Goal: Transaction & Acquisition: Book appointment/travel/reservation

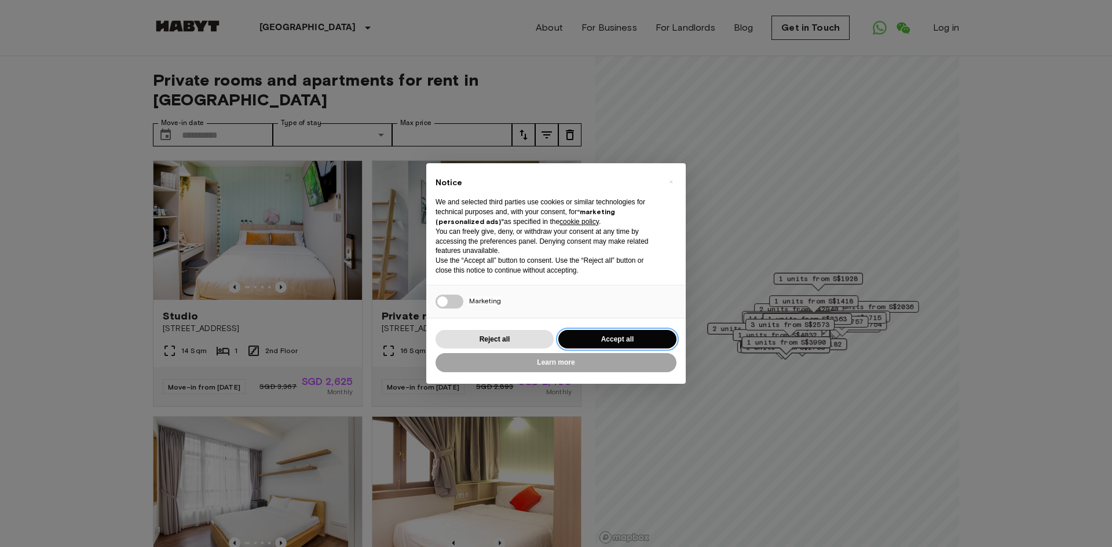
click at [596, 338] on button "Accept all" at bounding box center [617, 339] width 118 height 19
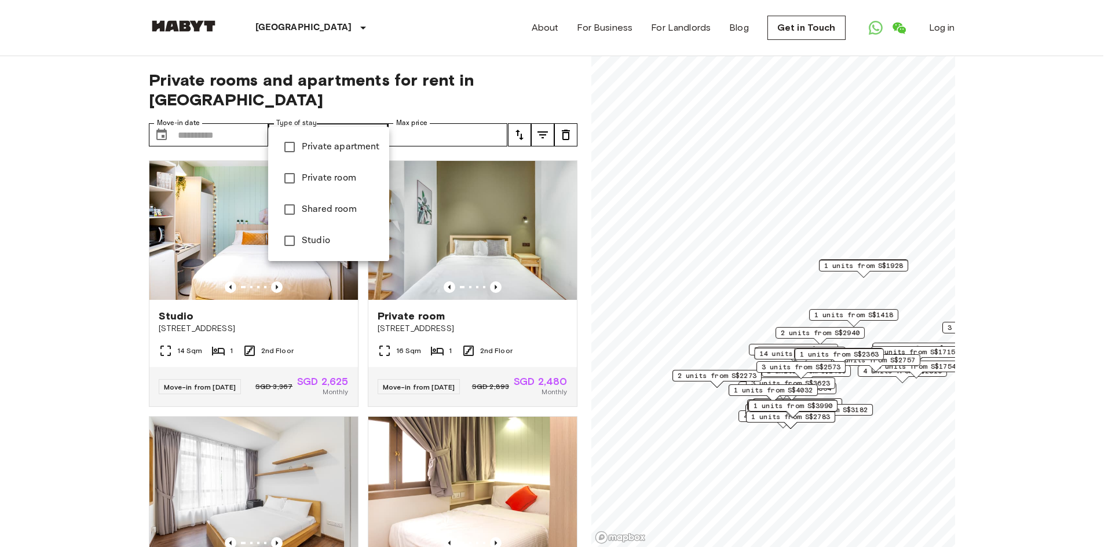
click at [319, 239] on span "Studio" at bounding box center [341, 241] width 78 height 14
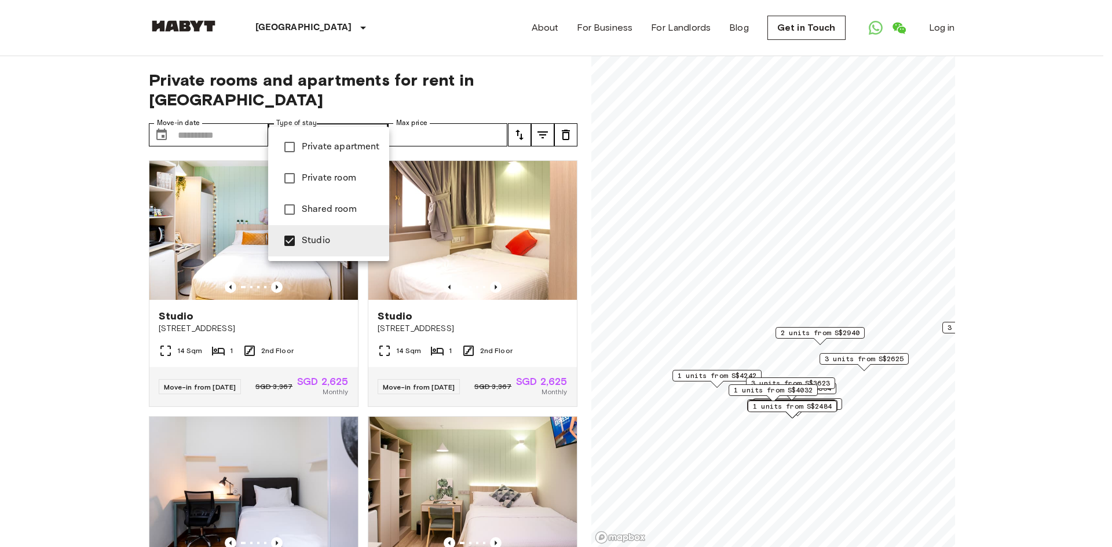
click at [350, 144] on span "Private apartment" at bounding box center [341, 147] width 78 height 14
type input "**********"
click at [9, 298] on div at bounding box center [556, 273] width 1112 height 547
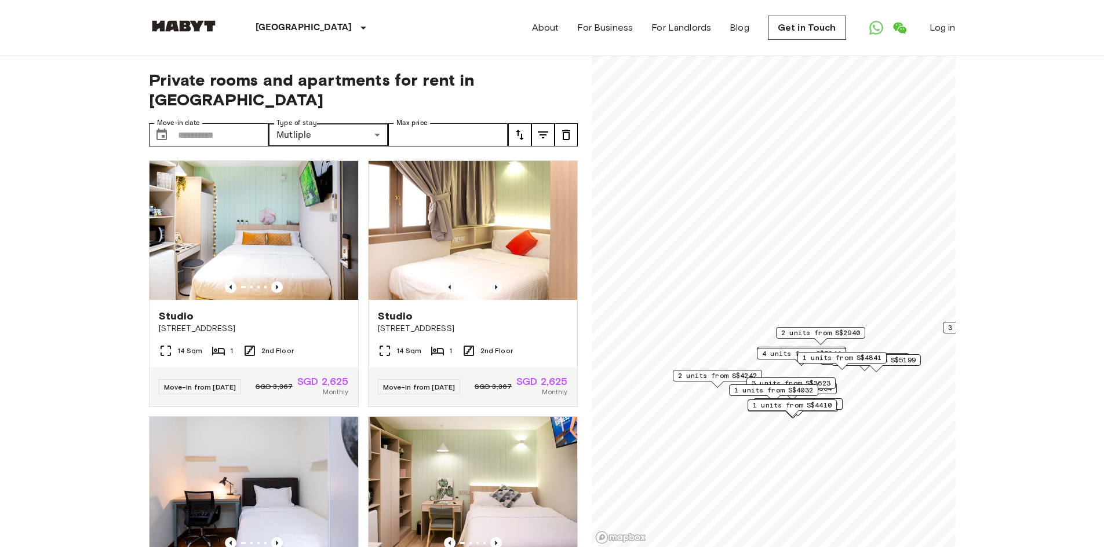
click at [512, 123] on button "tune" at bounding box center [519, 134] width 23 height 23
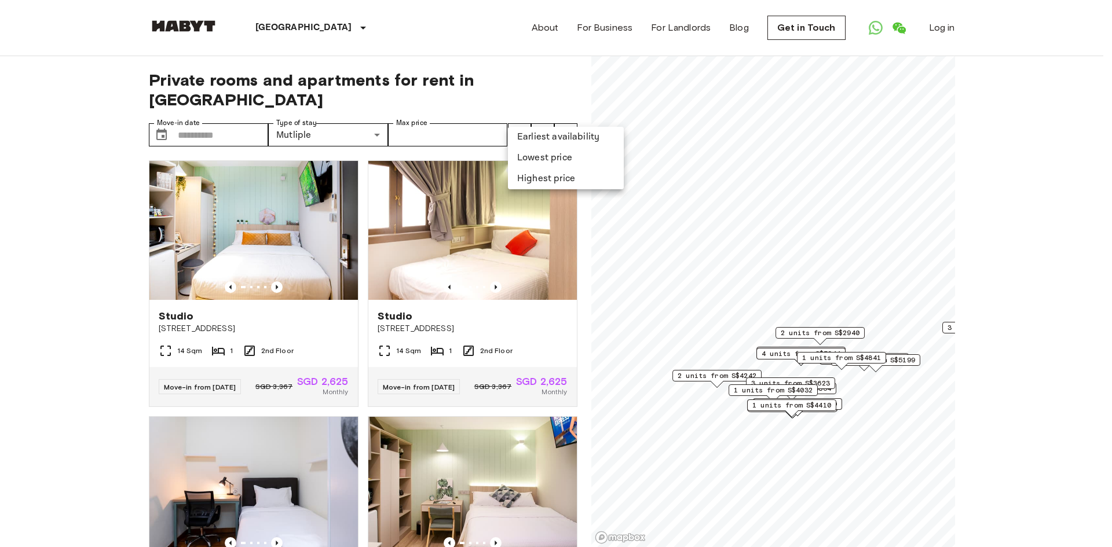
click at [545, 141] on li "Earliest availability" at bounding box center [566, 137] width 116 height 21
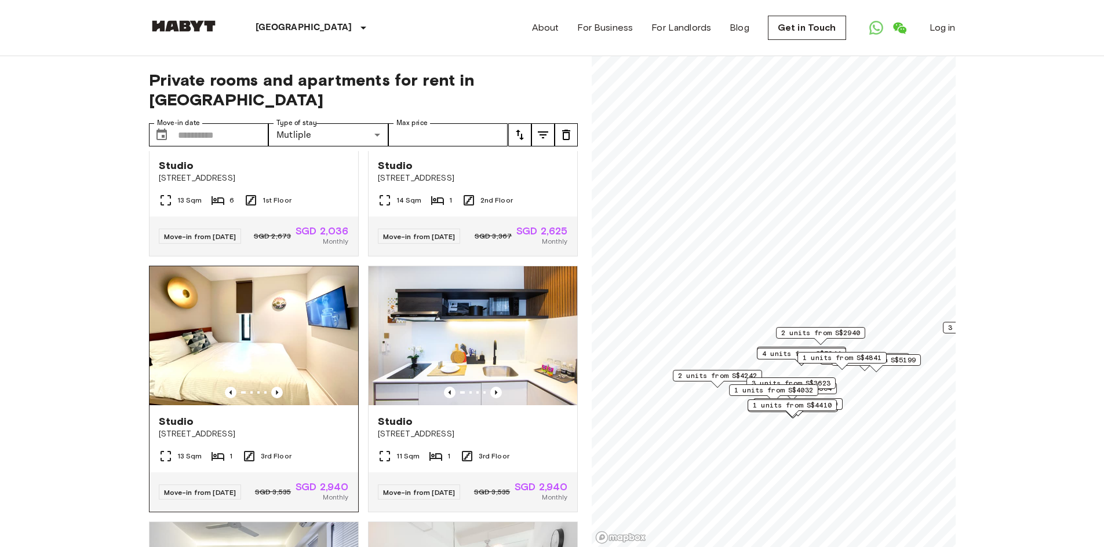
scroll to position [290, 0]
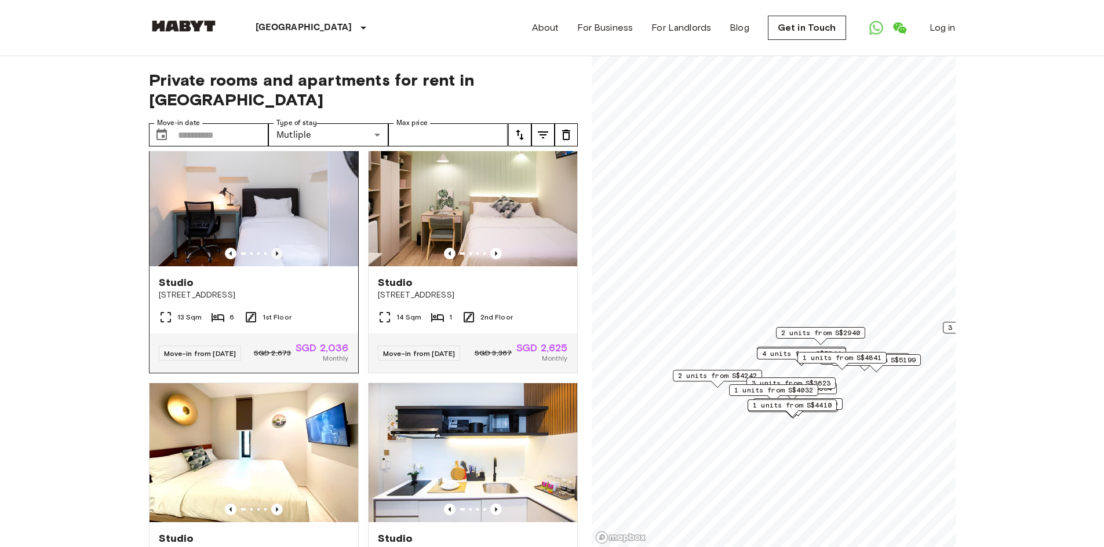
click at [276, 248] on icon "Previous image" at bounding box center [277, 254] width 12 height 12
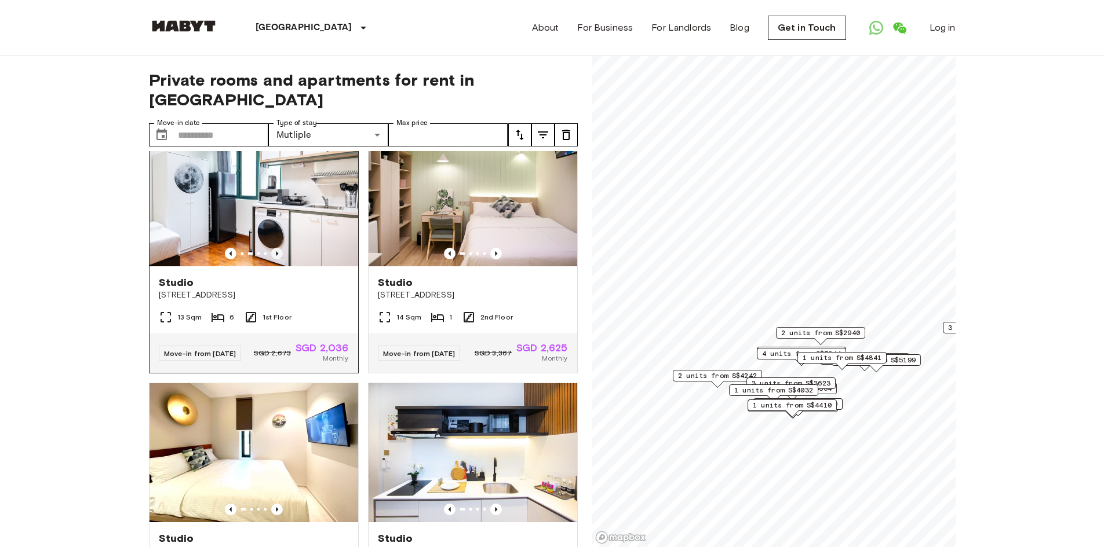
click at [276, 248] on icon "Previous image" at bounding box center [277, 254] width 12 height 12
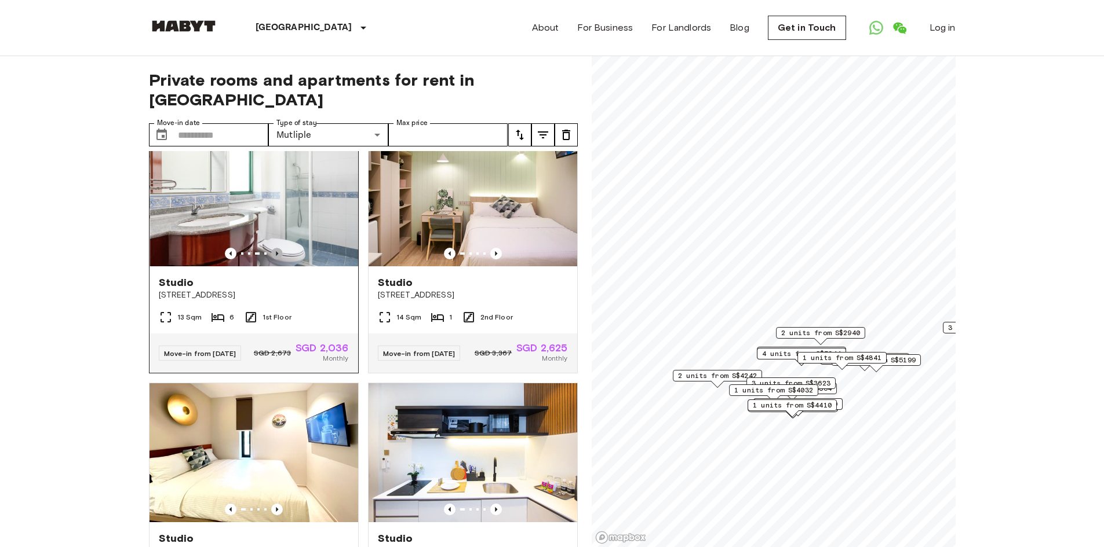
click at [276, 248] on icon "Previous image" at bounding box center [277, 254] width 12 height 12
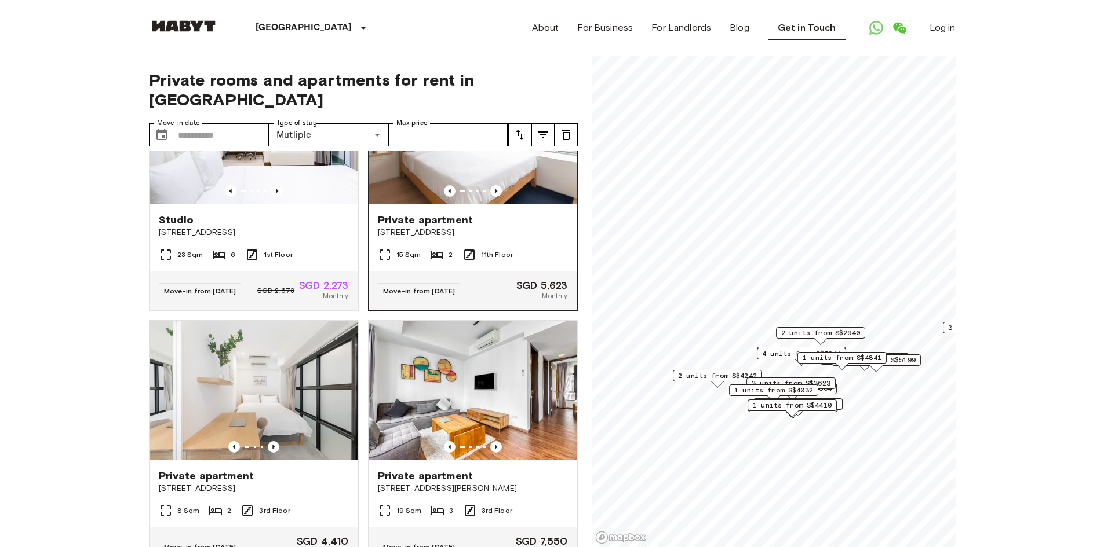
scroll to position [1332, 0]
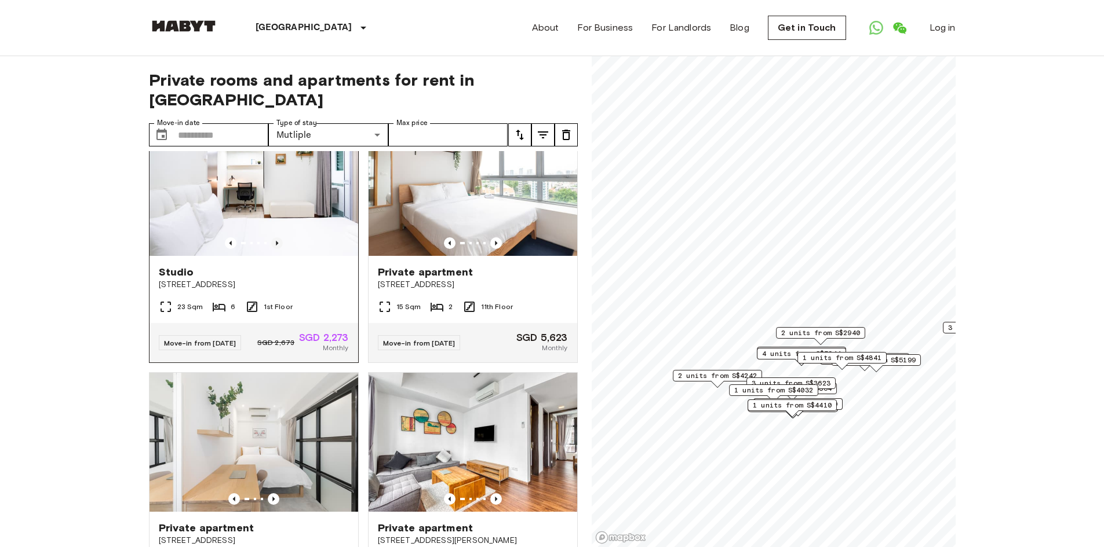
click at [274, 249] on icon "Previous image" at bounding box center [277, 244] width 12 height 12
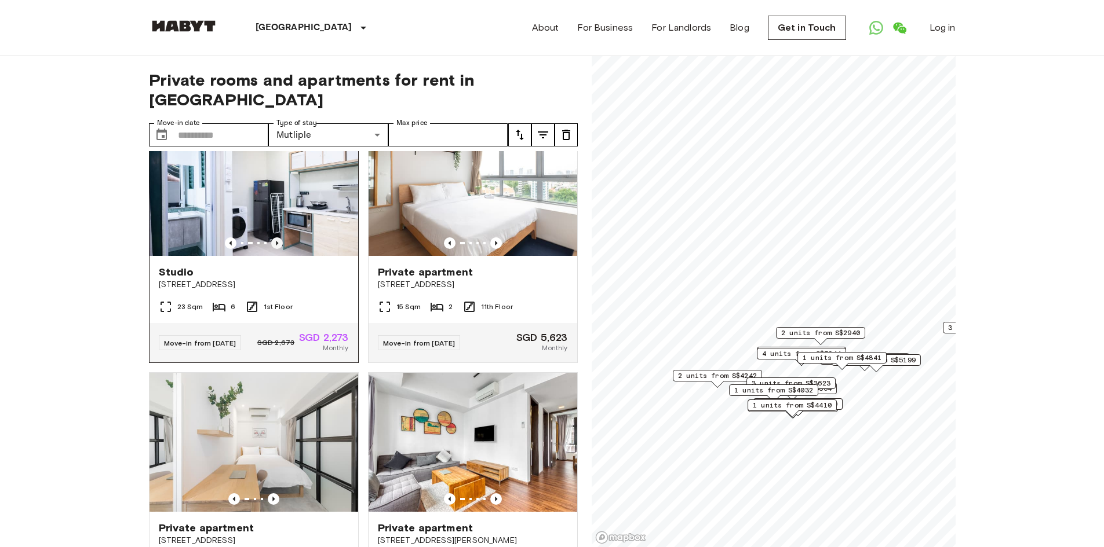
click at [274, 249] on icon "Previous image" at bounding box center [277, 244] width 12 height 12
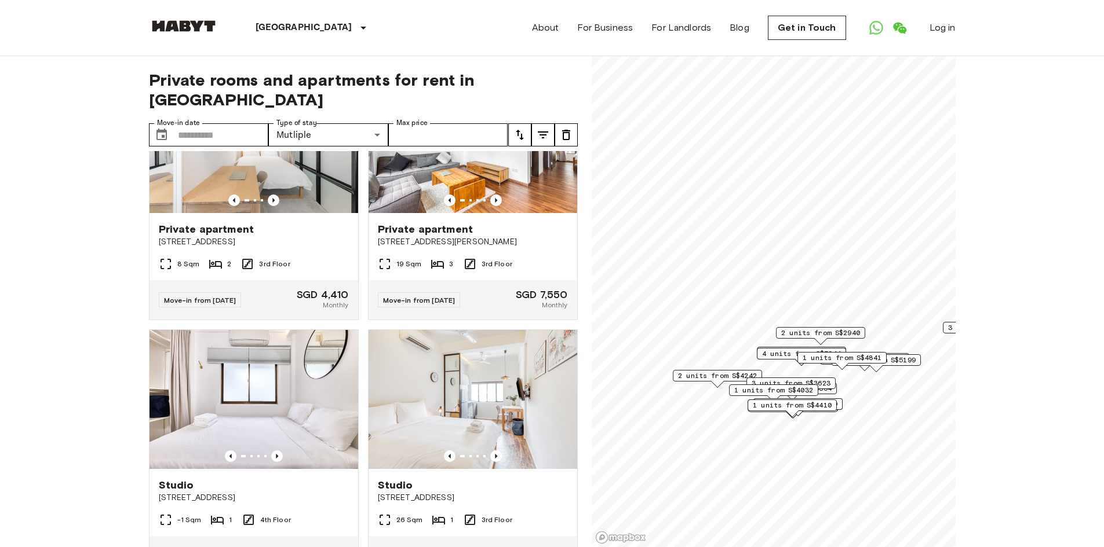
scroll to position [1796, 0]
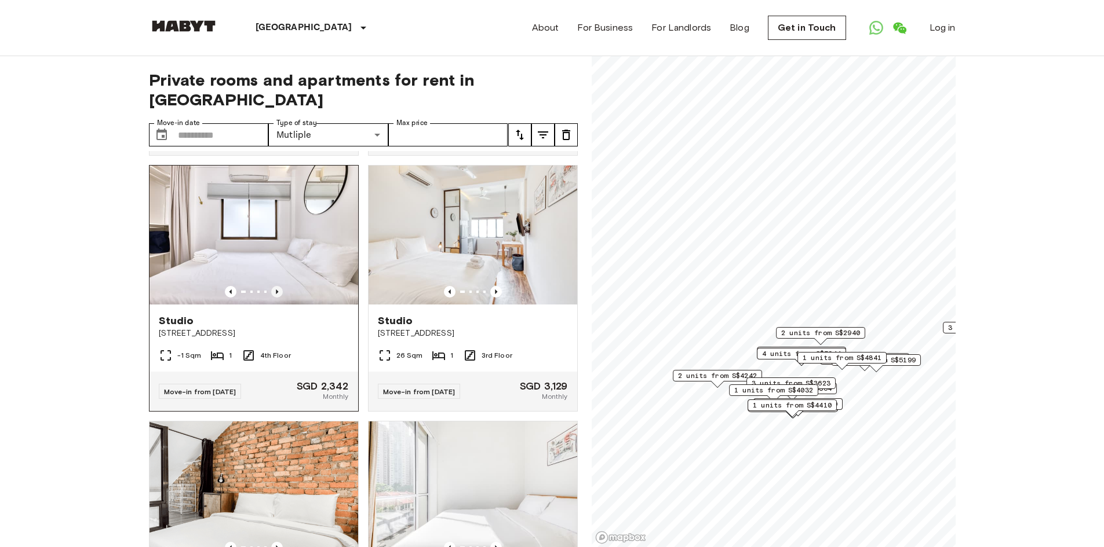
click at [278, 298] on icon "Previous image" at bounding box center [277, 292] width 12 height 12
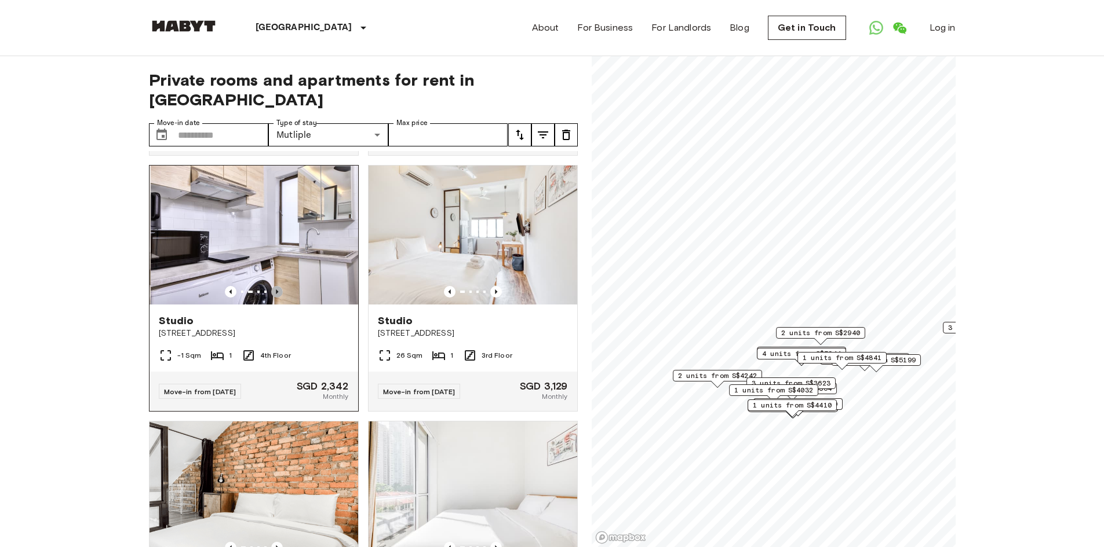
click at [278, 298] on icon "Previous image" at bounding box center [277, 292] width 12 height 12
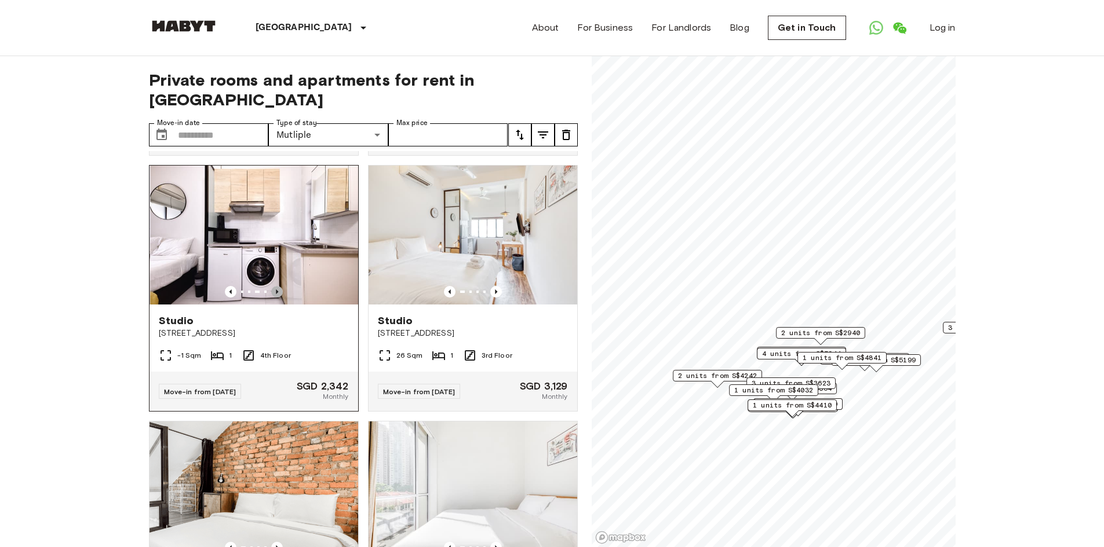
click at [278, 298] on icon "Previous image" at bounding box center [277, 292] width 12 height 12
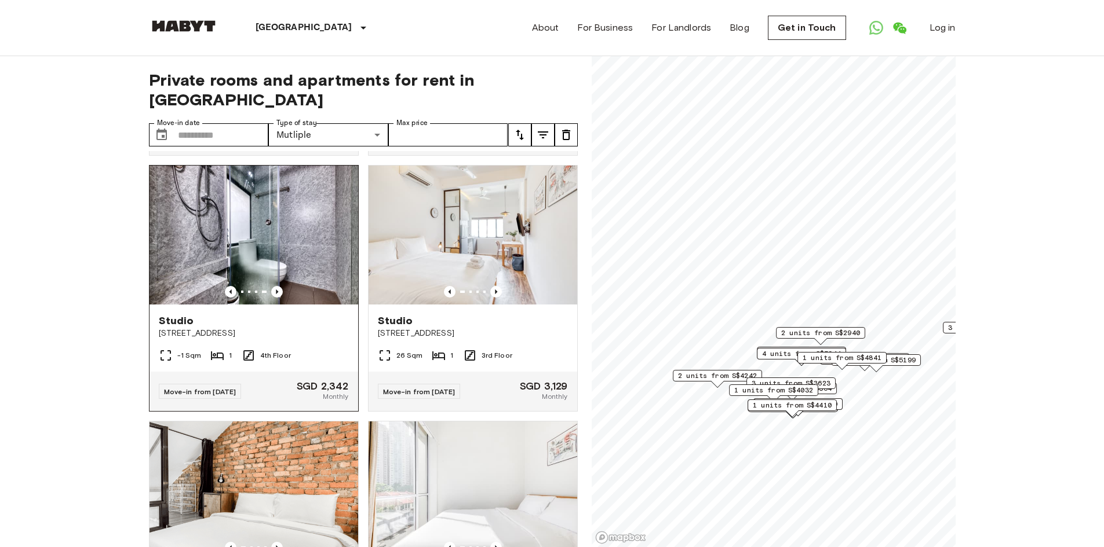
click at [313, 286] on img at bounding box center [253, 235] width 209 height 139
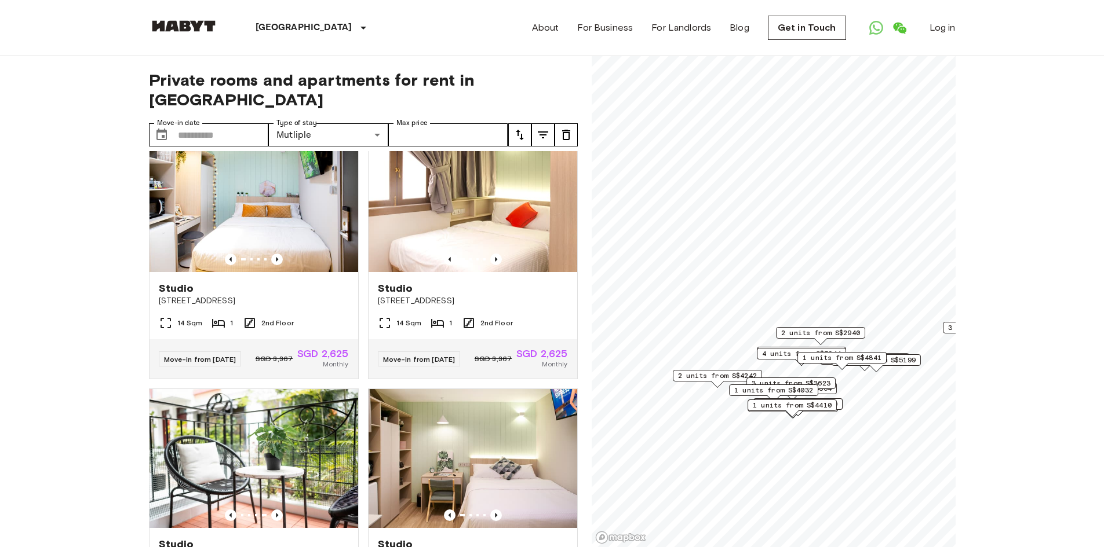
scroll to position [0, 0]
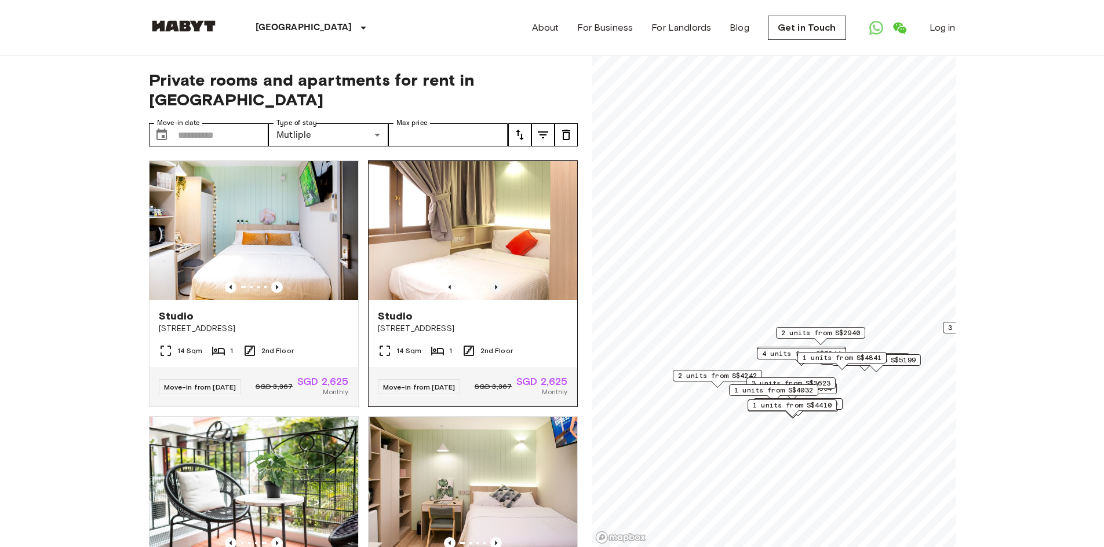
click at [491, 282] on icon "Previous image" at bounding box center [496, 288] width 12 height 12
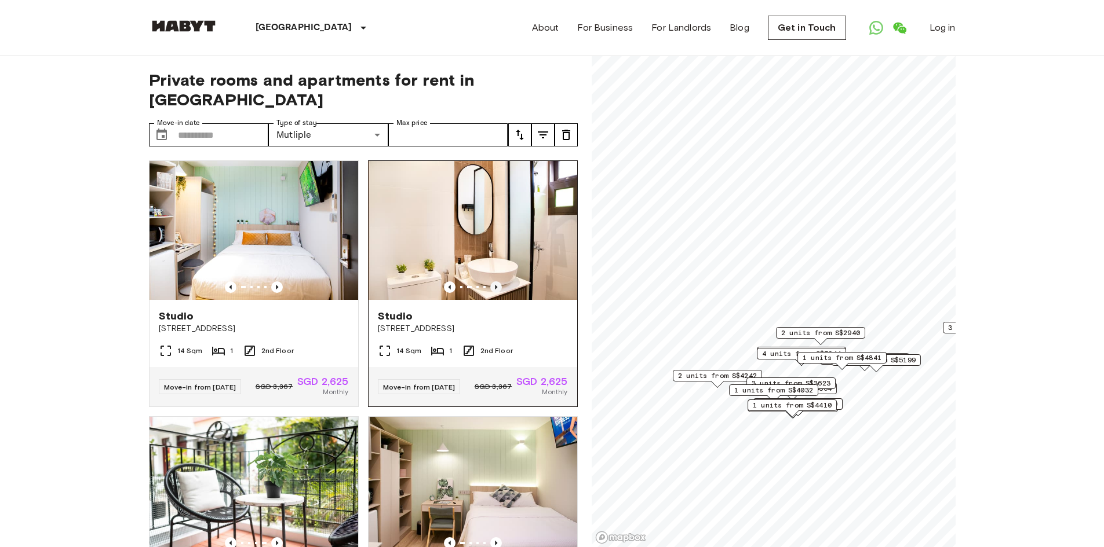
click at [491, 282] on icon "Previous image" at bounding box center [496, 288] width 12 height 12
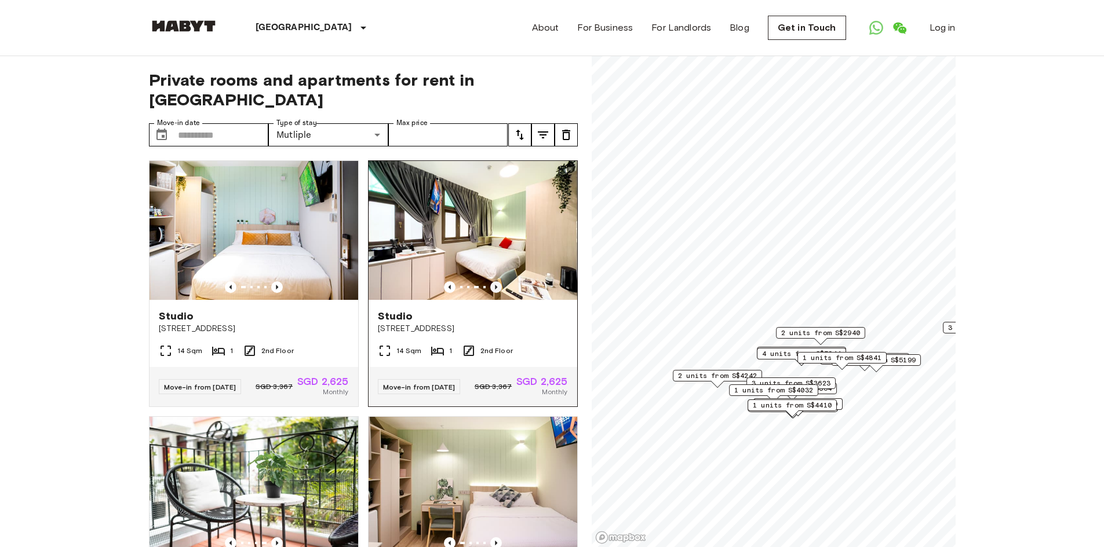
click at [491, 282] on icon "Previous image" at bounding box center [496, 288] width 12 height 12
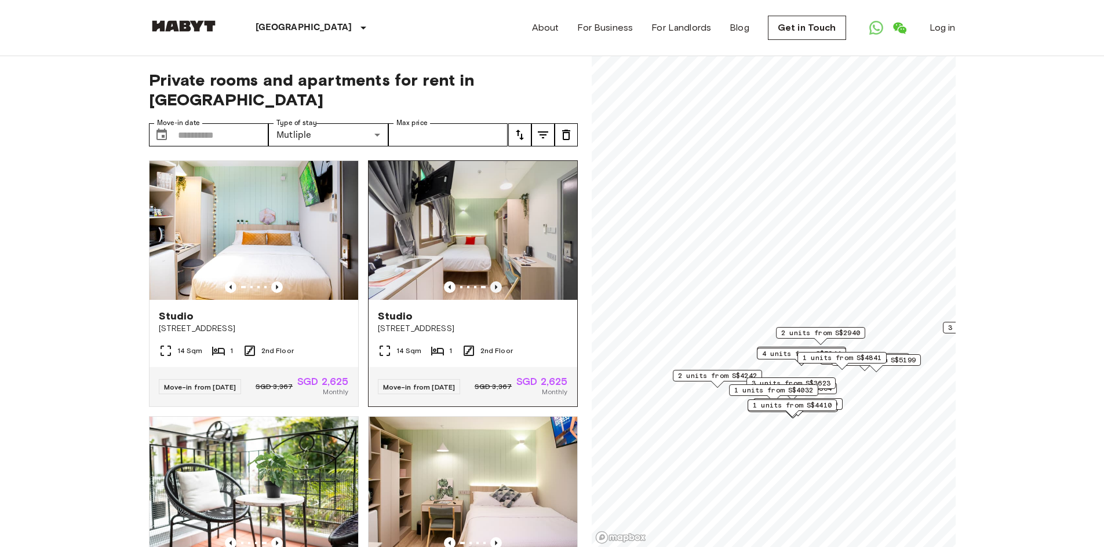
click at [491, 282] on icon "Previous image" at bounding box center [496, 288] width 12 height 12
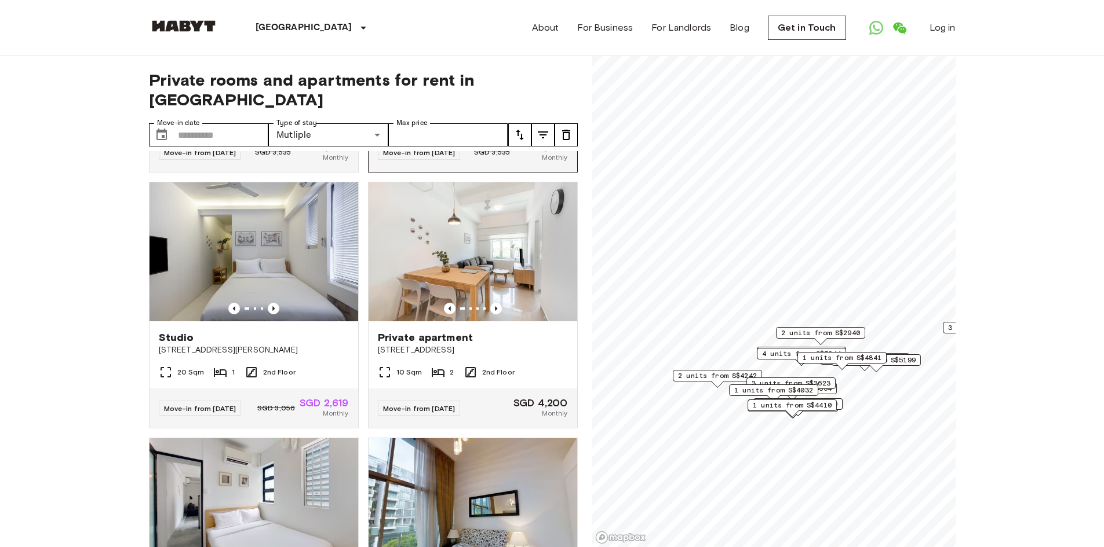
scroll to position [753, 0]
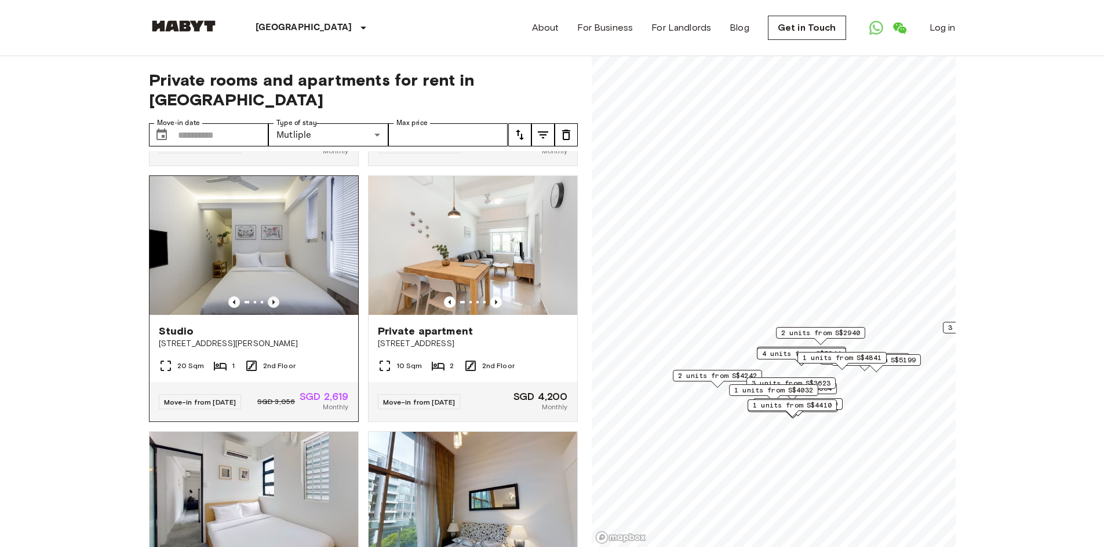
click at [273, 308] on icon "Previous image" at bounding box center [274, 303] width 12 height 12
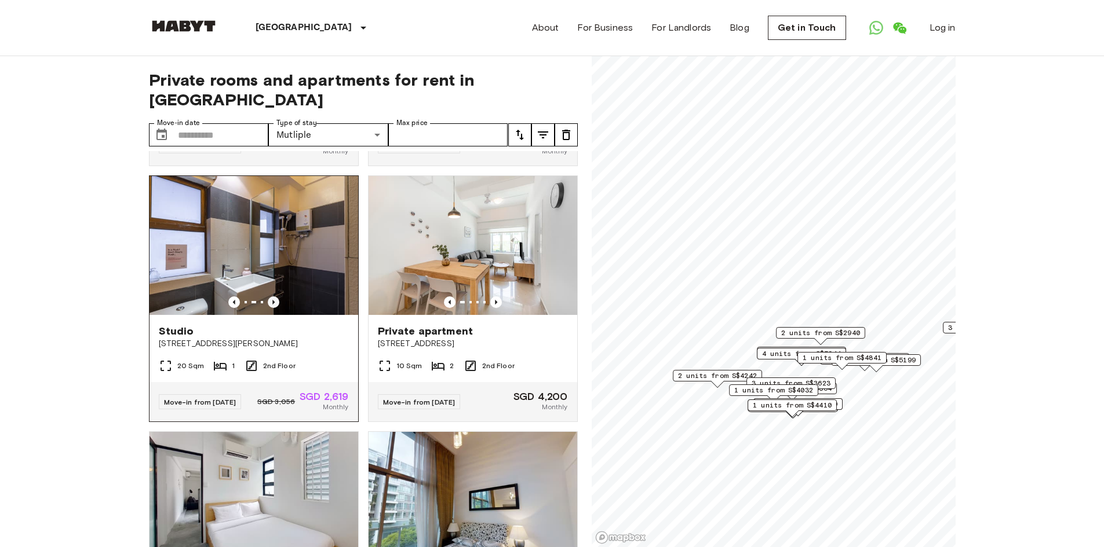
click at [273, 308] on icon "Previous image" at bounding box center [274, 303] width 12 height 12
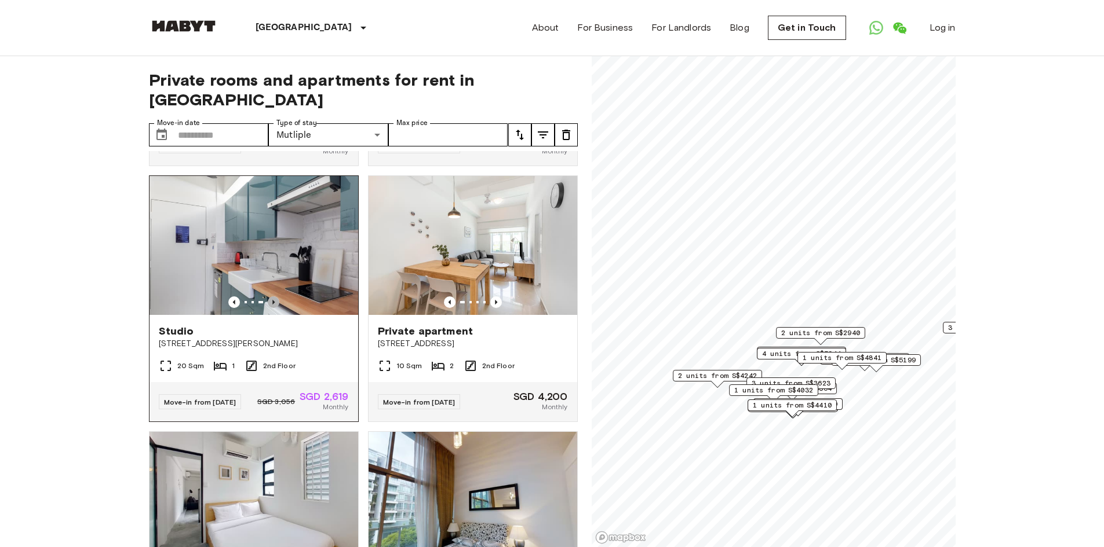
click at [273, 308] on icon "Previous image" at bounding box center [274, 303] width 12 height 12
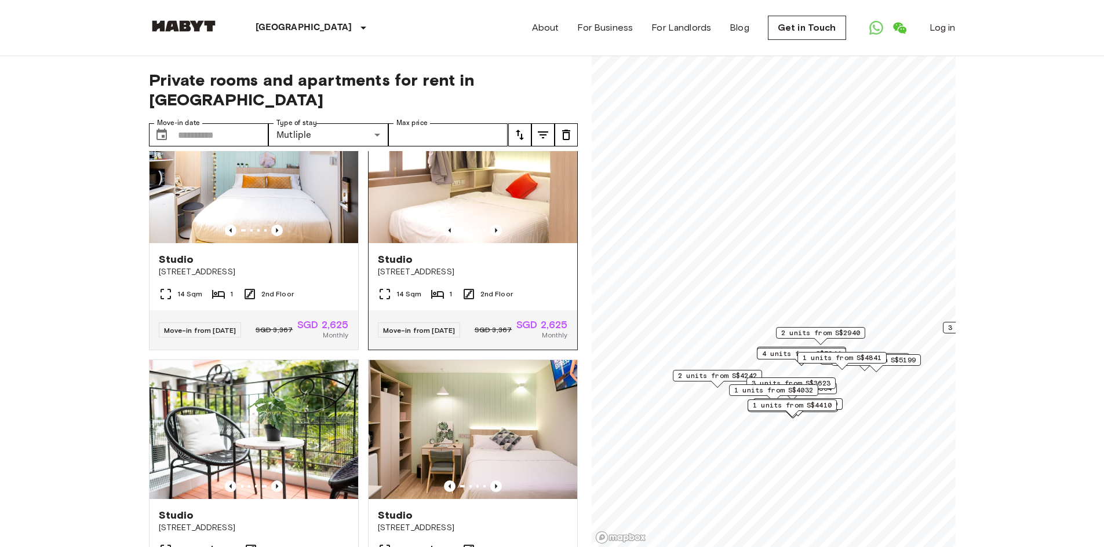
scroll to position [0, 0]
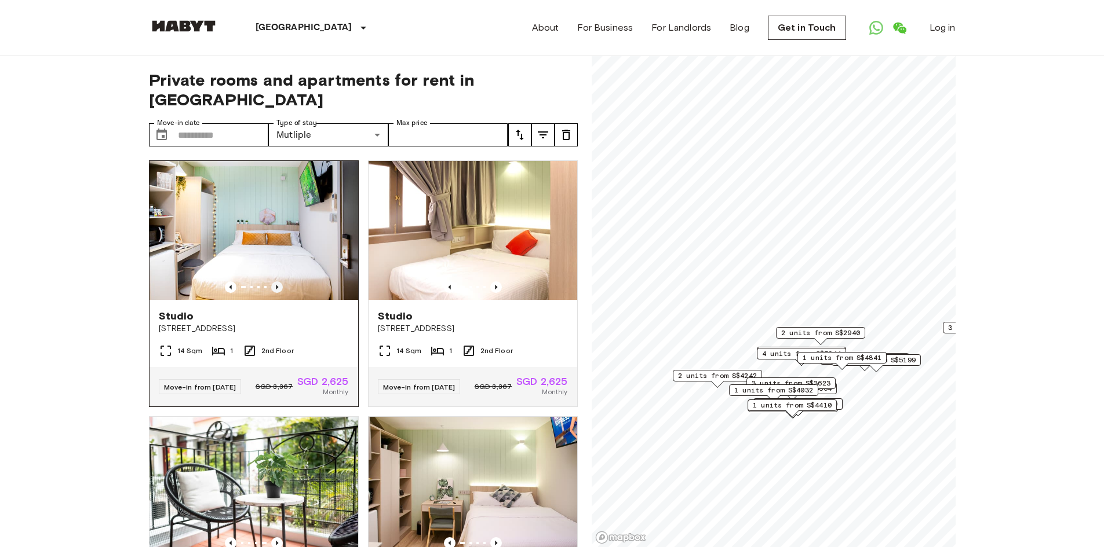
click at [272, 282] on icon "Previous image" at bounding box center [277, 288] width 12 height 12
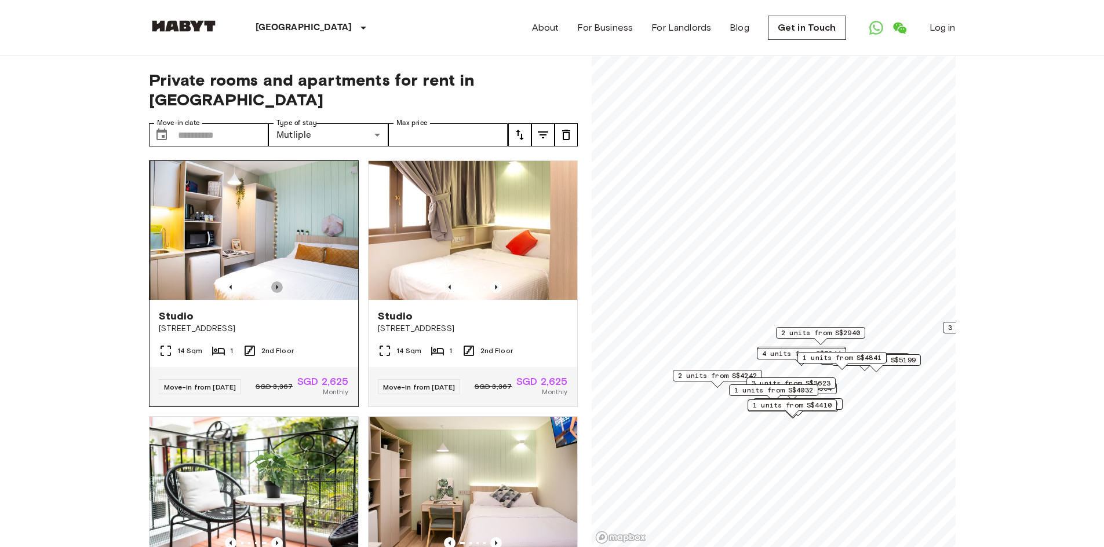
click at [272, 282] on icon "Previous image" at bounding box center [277, 288] width 12 height 12
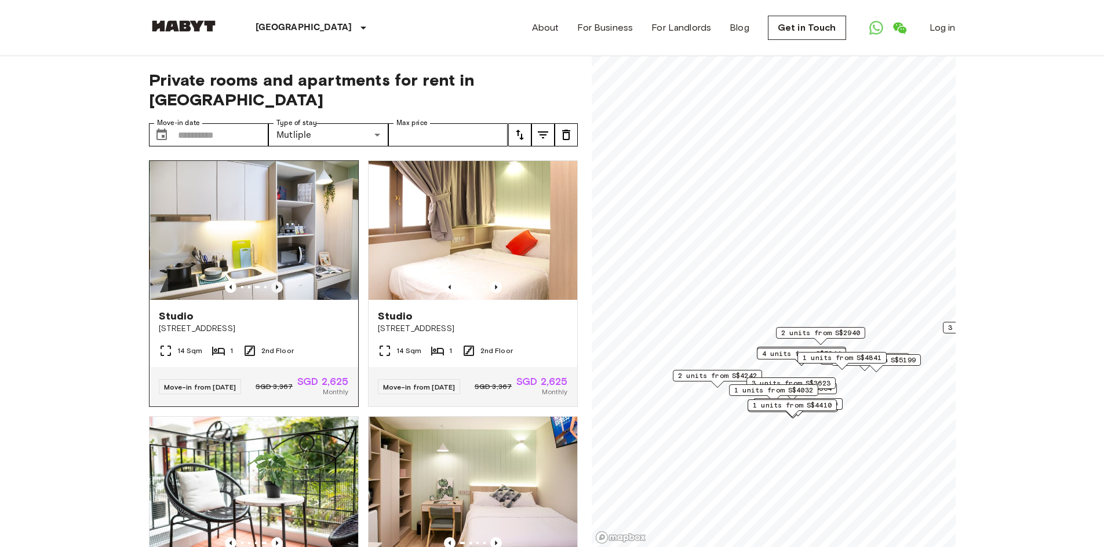
click at [272, 282] on icon "Previous image" at bounding box center [277, 288] width 12 height 12
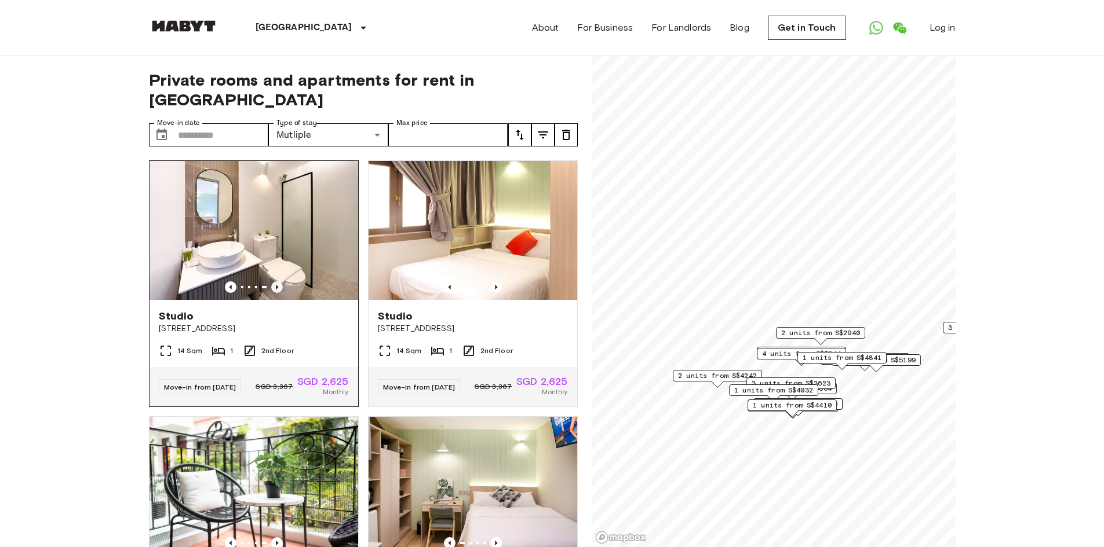
click at [272, 282] on icon "Previous image" at bounding box center [277, 288] width 12 height 12
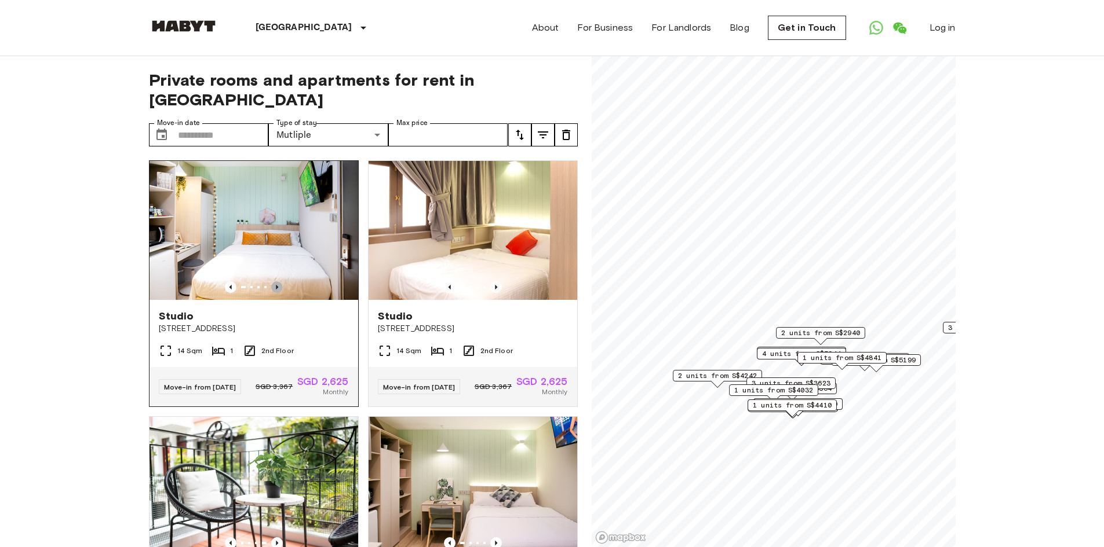
click at [272, 282] on icon "Previous image" at bounding box center [277, 288] width 12 height 12
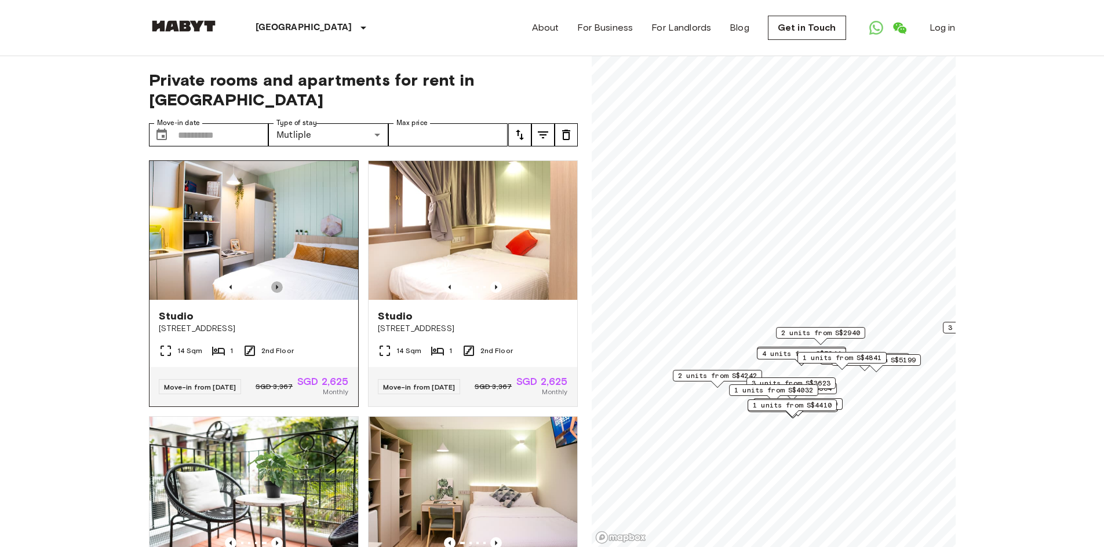
click at [272, 282] on icon "Previous image" at bounding box center [277, 288] width 12 height 12
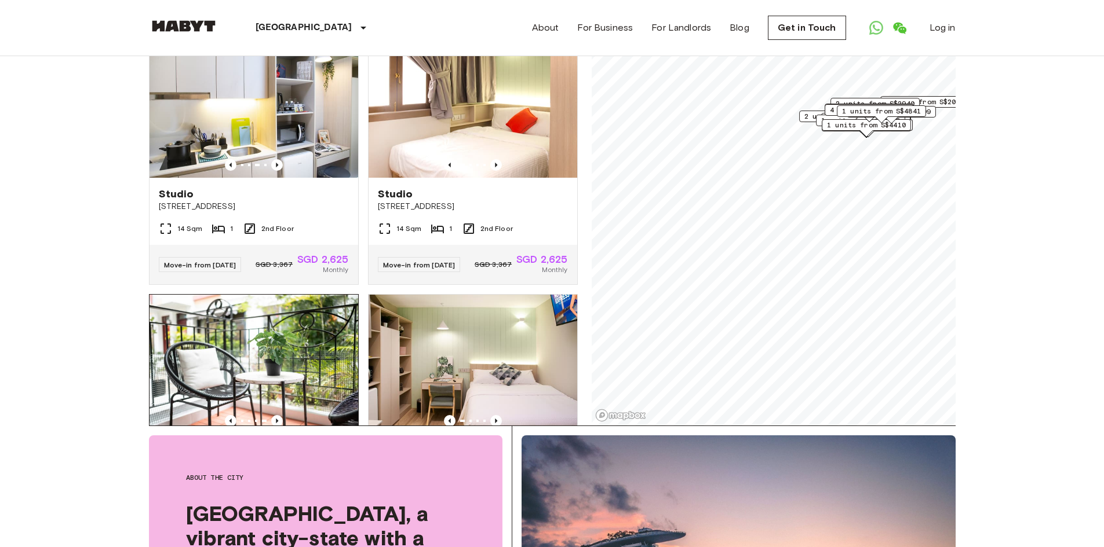
scroll to position [174, 0]
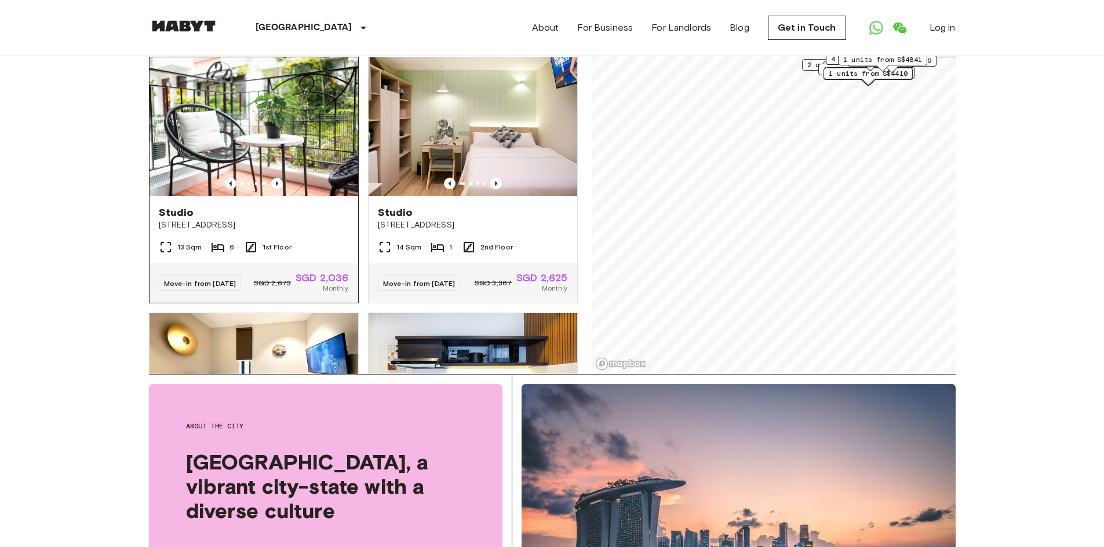
scroll to position [232, 0]
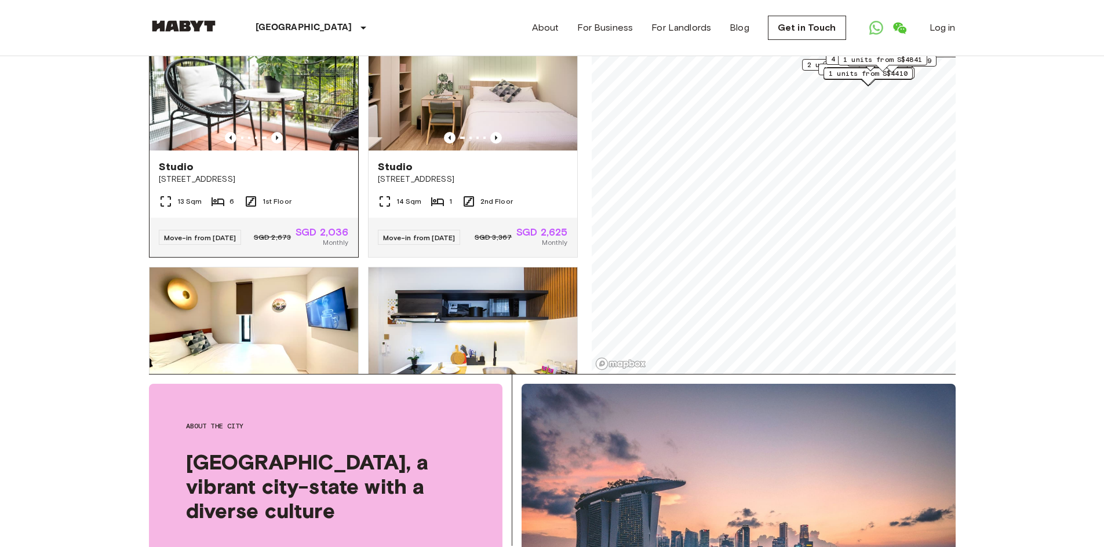
click at [326, 238] on span "SGD 2,036" at bounding box center [321, 232] width 53 height 10
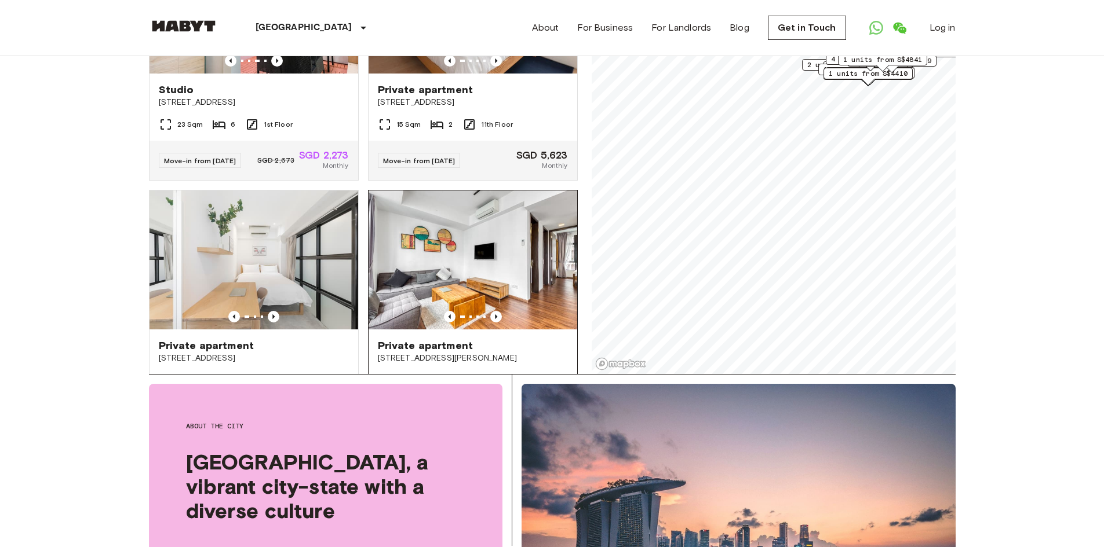
scroll to position [1217, 0]
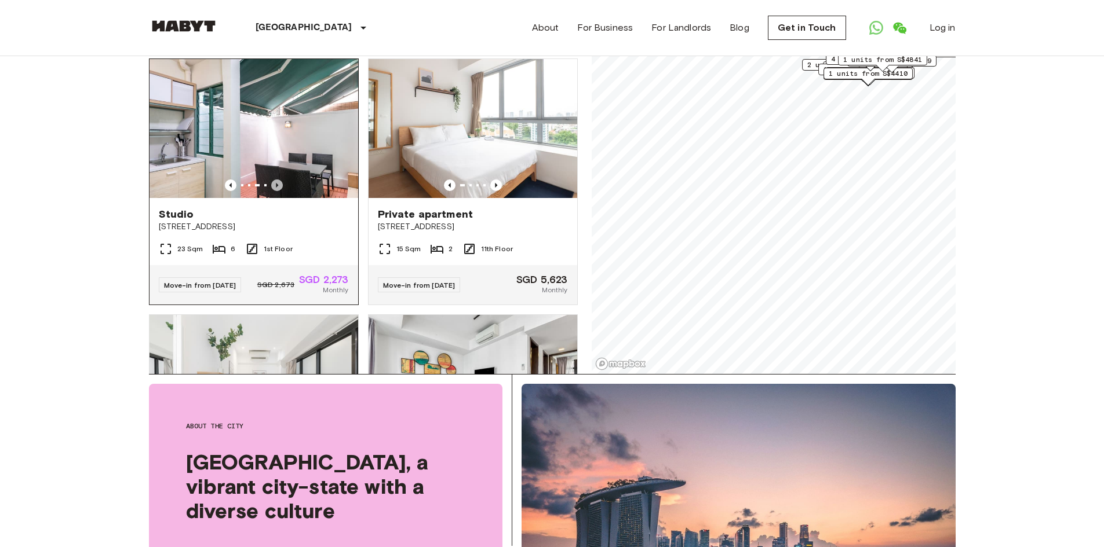
click at [272, 191] on icon "Previous image" at bounding box center [277, 186] width 12 height 12
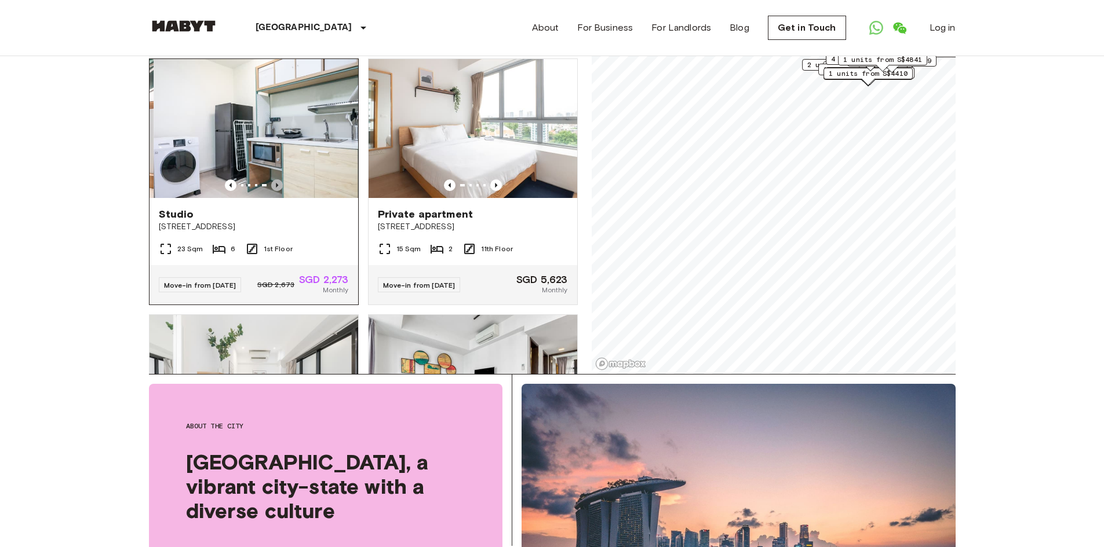
click at [272, 191] on icon "Previous image" at bounding box center [277, 186] width 12 height 12
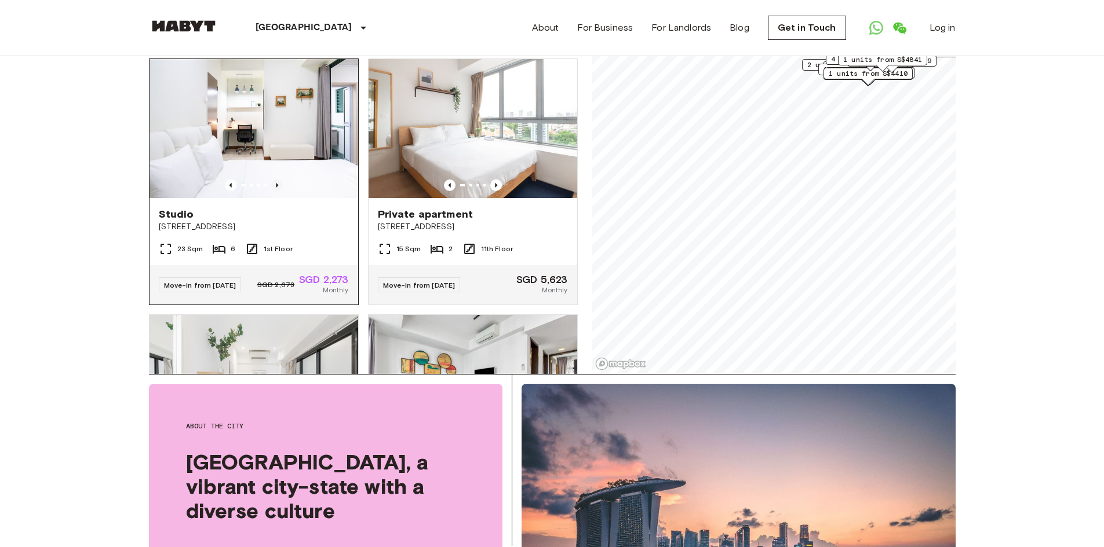
click at [272, 191] on icon "Previous image" at bounding box center [277, 186] width 12 height 12
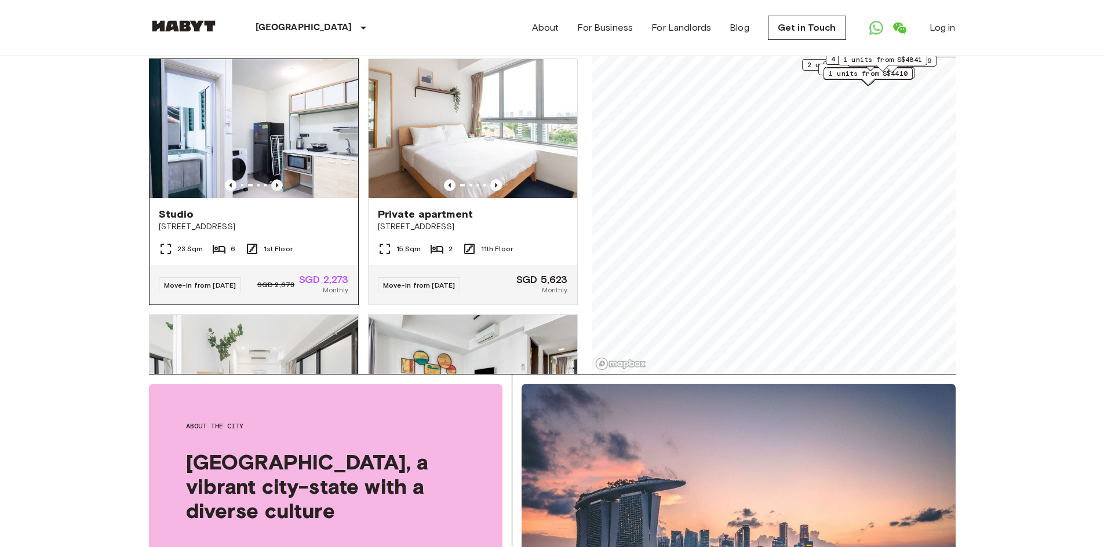
click at [272, 191] on icon "Previous image" at bounding box center [277, 186] width 12 height 12
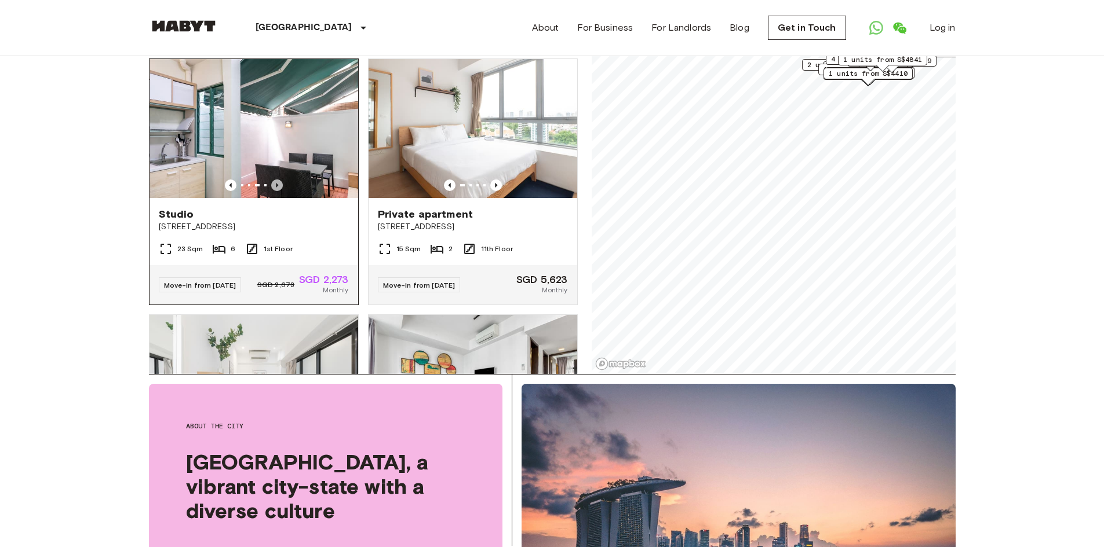
click at [272, 191] on icon "Previous image" at bounding box center [277, 186] width 12 height 12
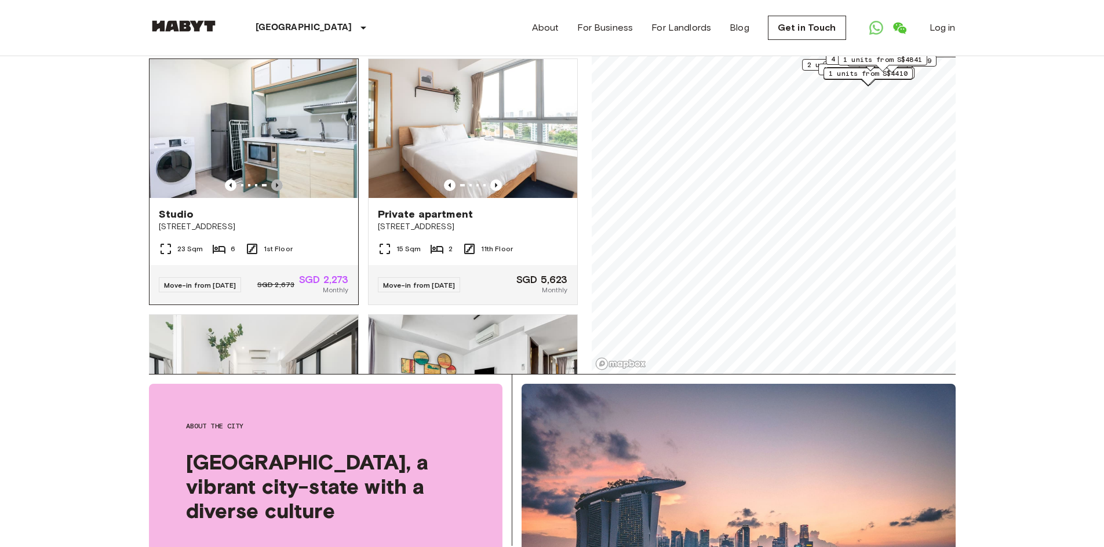
click at [272, 191] on icon "Previous image" at bounding box center [277, 186] width 12 height 12
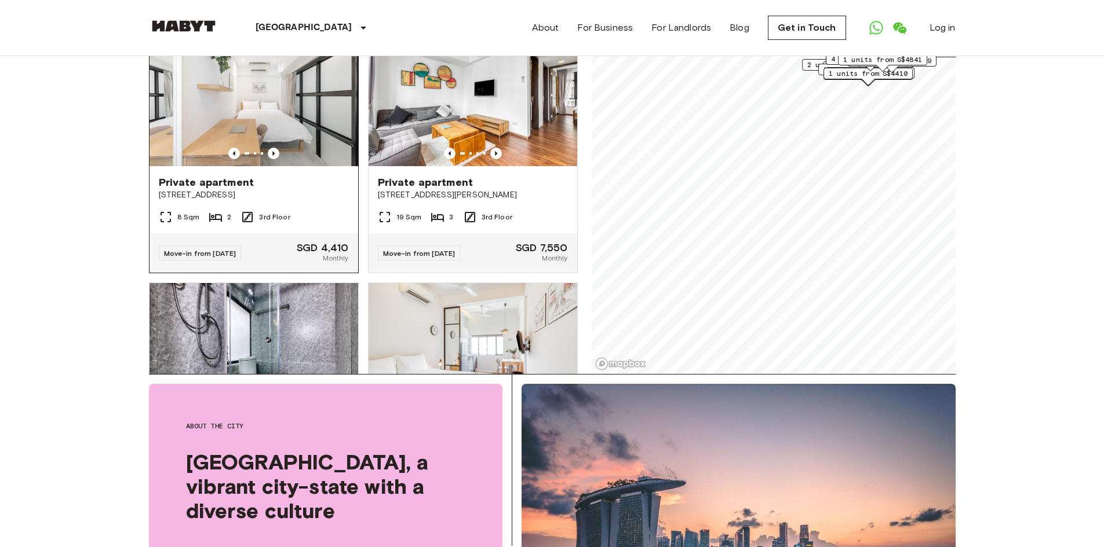
scroll to position [1448, 0]
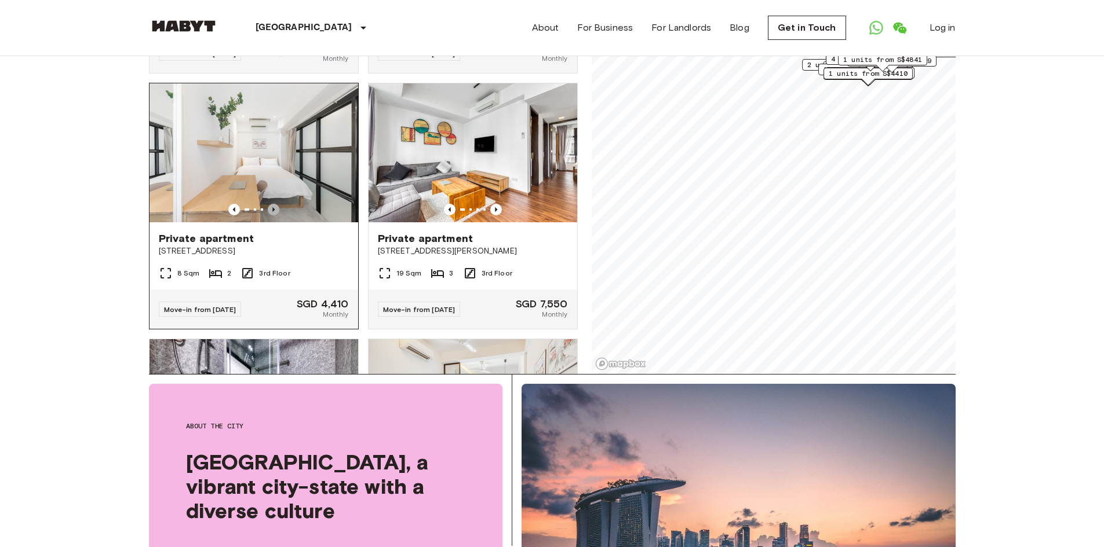
click at [272, 212] on icon "Previous image" at bounding box center [273, 209] width 2 height 5
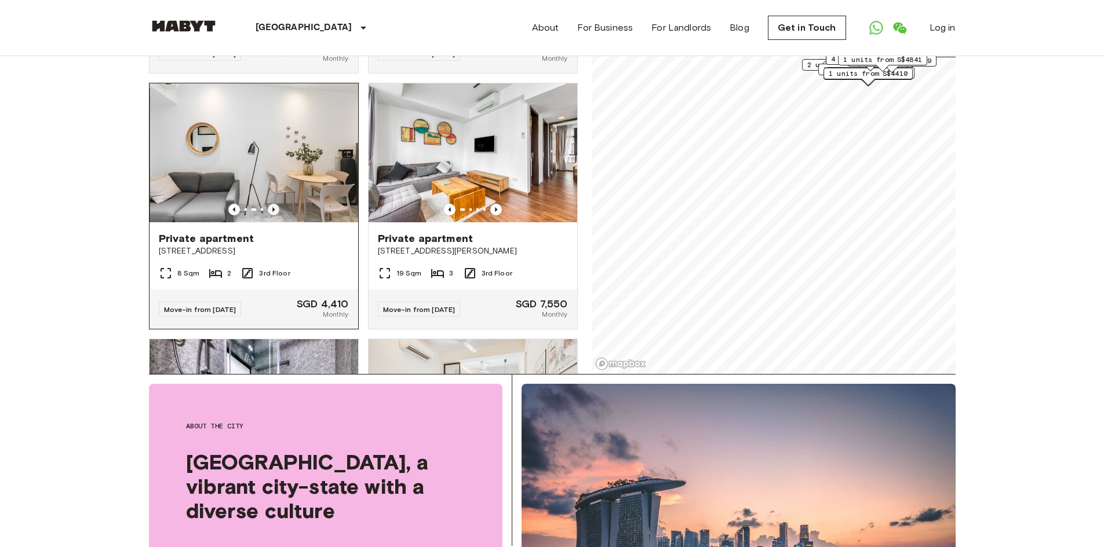
click at [272, 212] on icon "Previous image" at bounding box center [273, 209] width 2 height 5
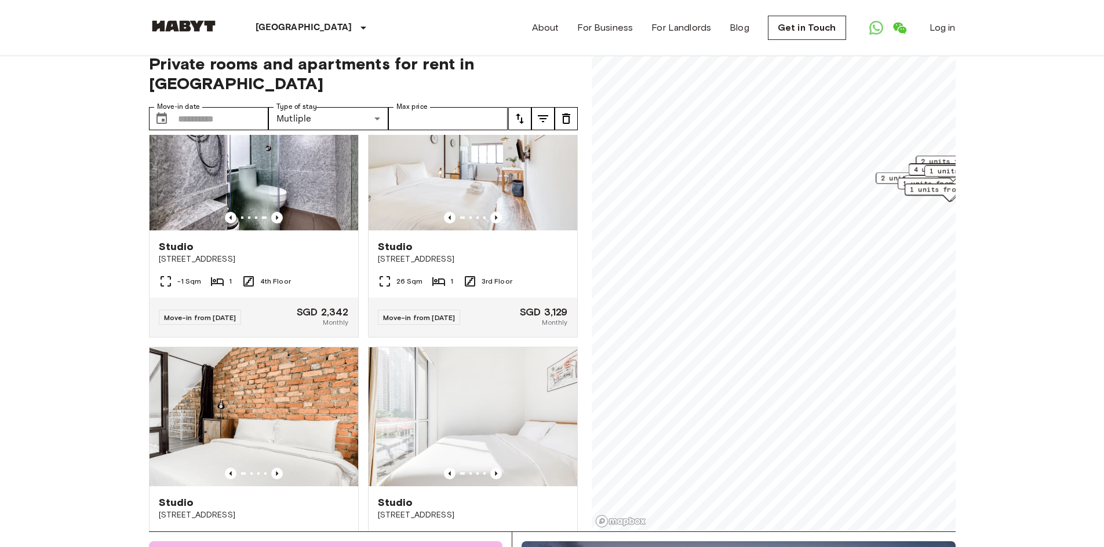
scroll to position [0, 0]
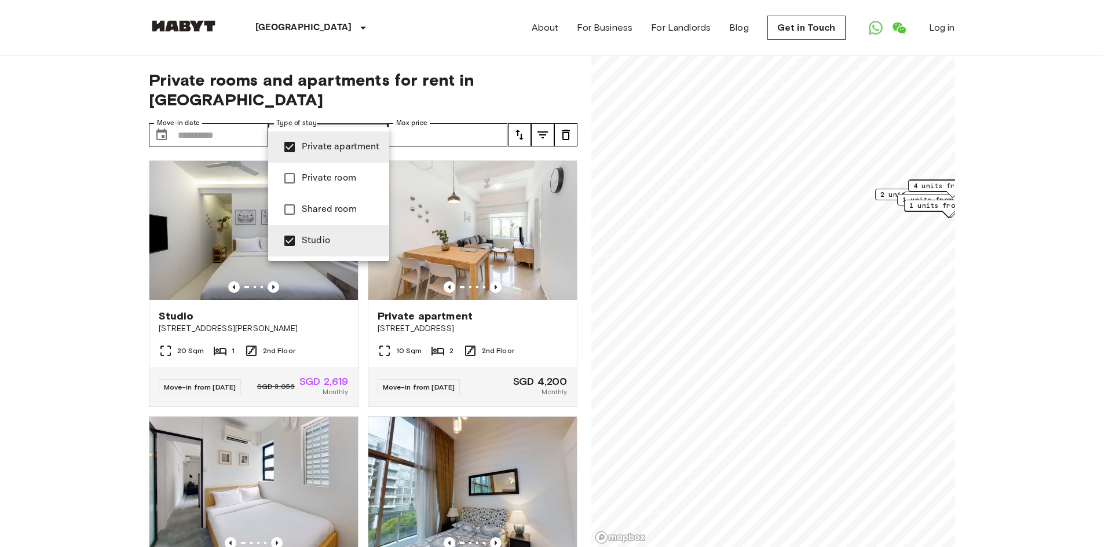
click at [422, 110] on div at bounding box center [556, 273] width 1112 height 547
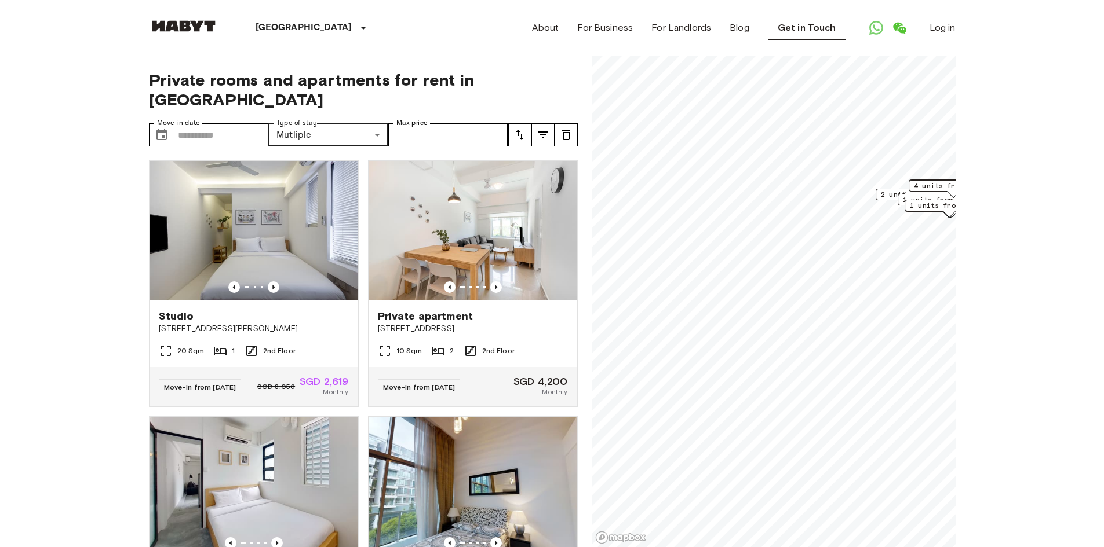
click at [512, 123] on button "tune" at bounding box center [519, 134] width 23 height 23
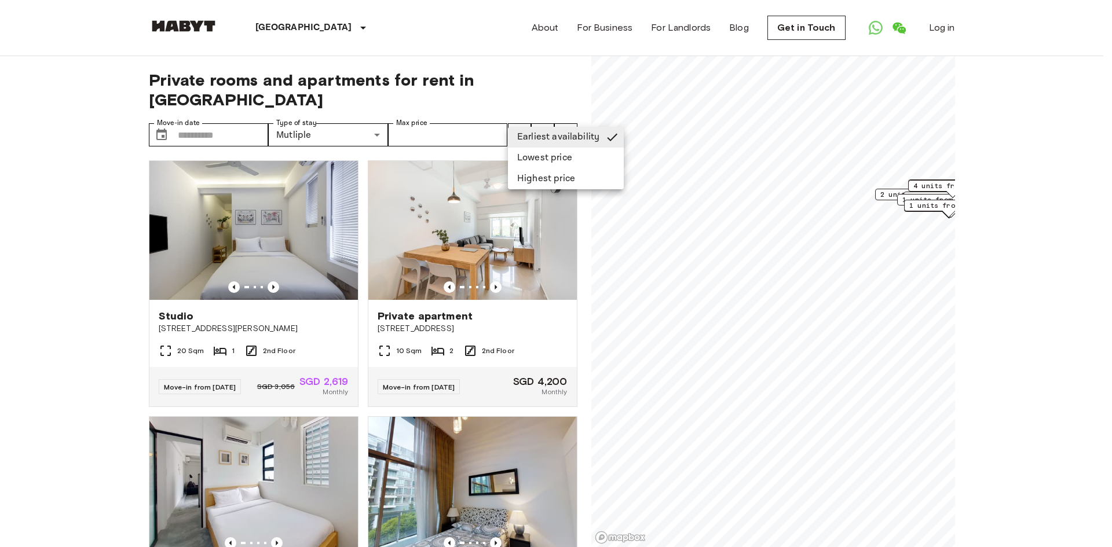
click at [524, 160] on li "Lowest price" at bounding box center [566, 158] width 116 height 21
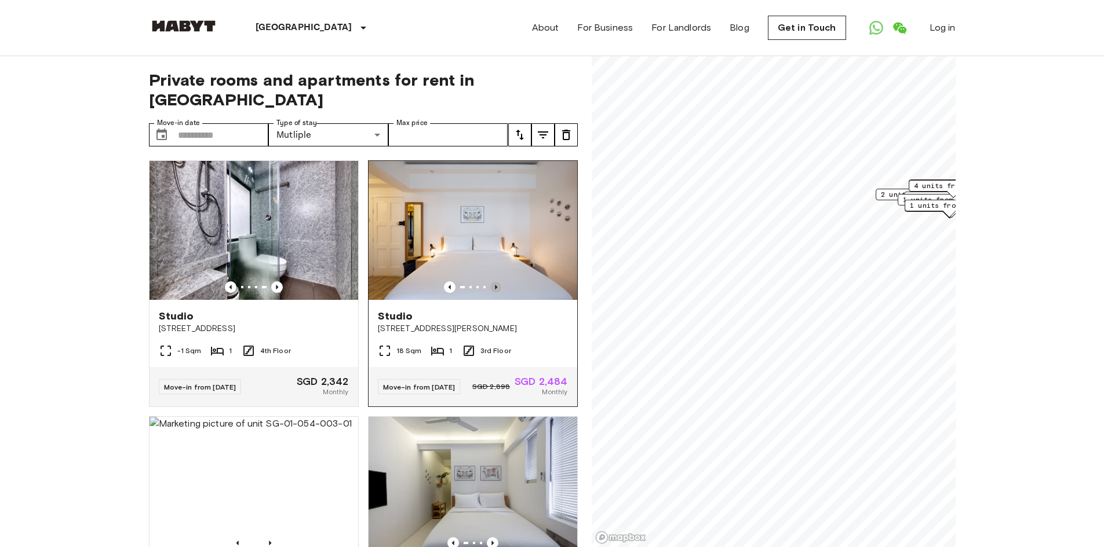
click at [490, 282] on icon "Previous image" at bounding box center [496, 288] width 12 height 12
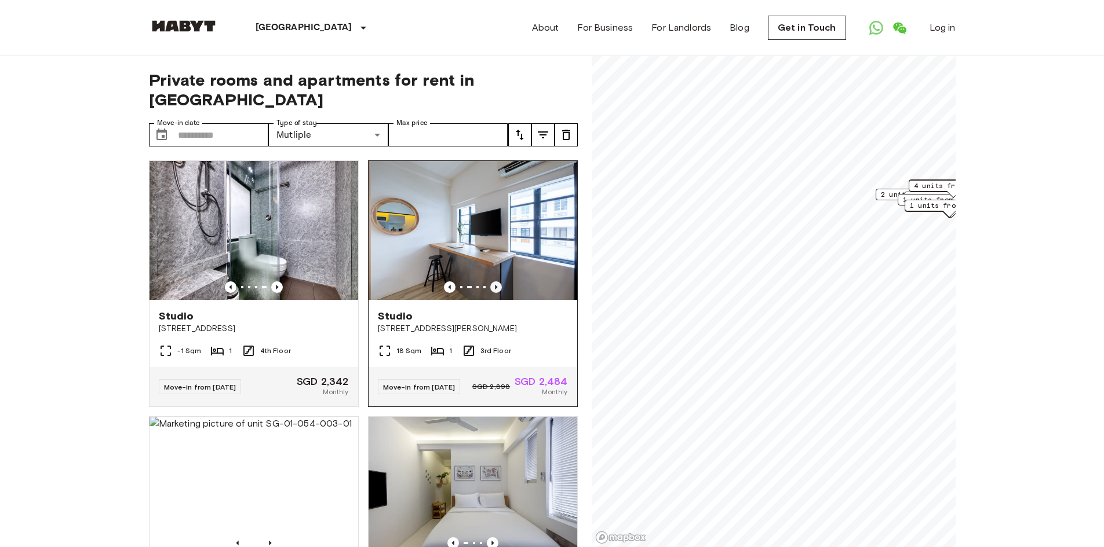
click at [490, 282] on icon "Previous image" at bounding box center [496, 288] width 12 height 12
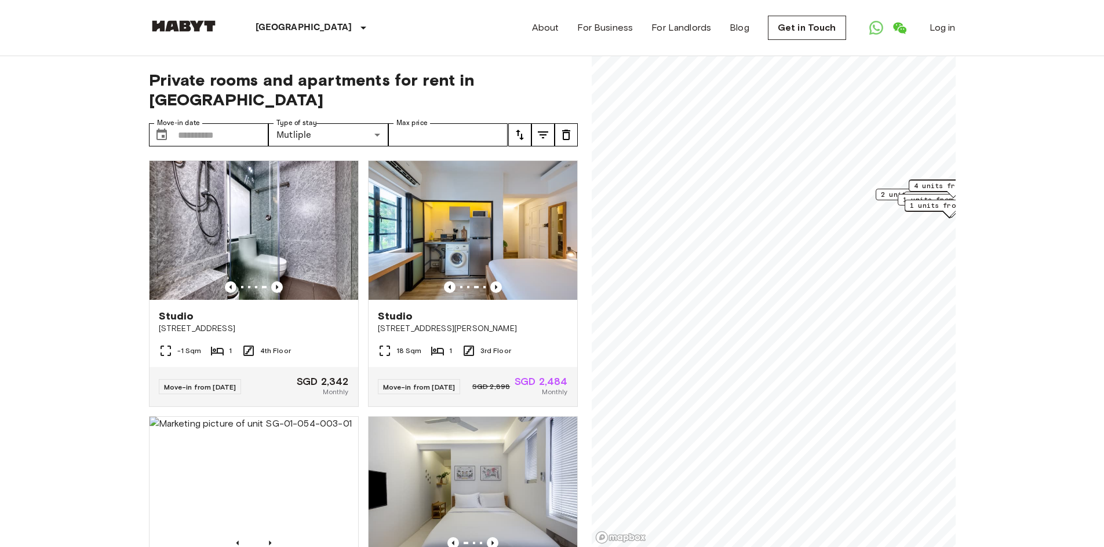
click at [519, 128] on icon "tune" at bounding box center [520, 135] width 14 height 14
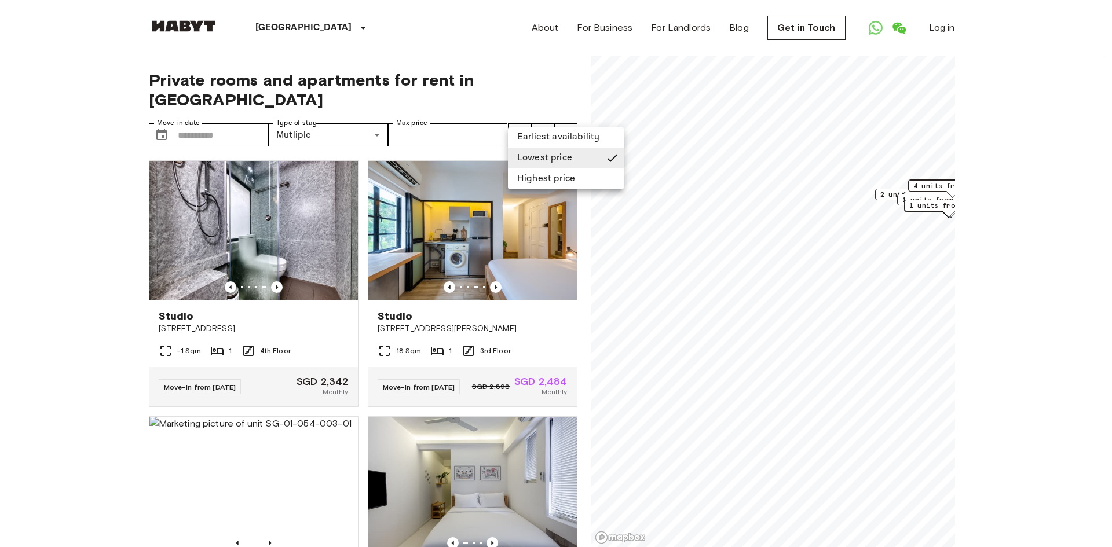
click at [547, 143] on li "Earliest availability" at bounding box center [566, 137] width 116 height 21
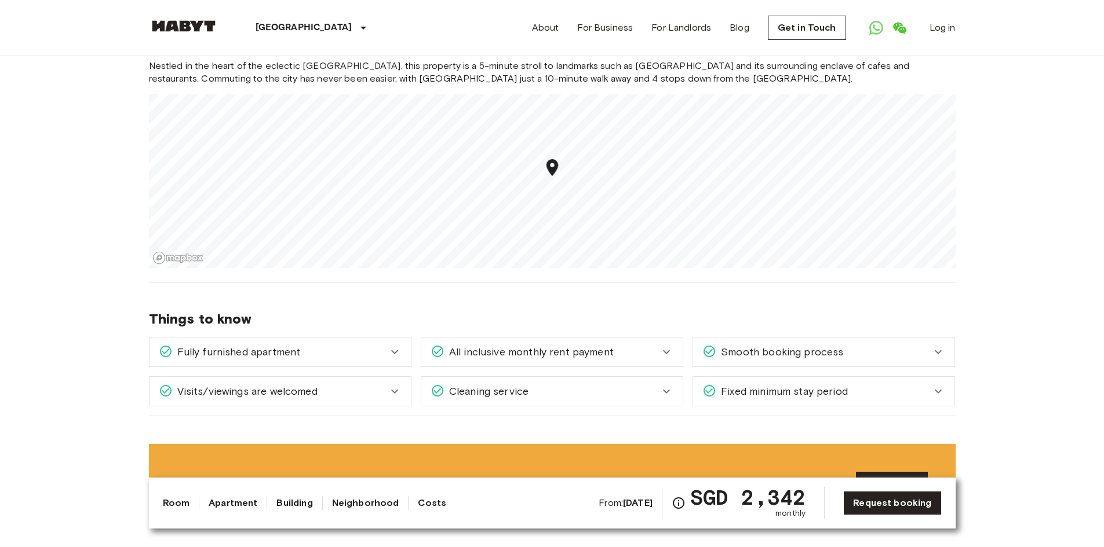
scroll to position [695, 0]
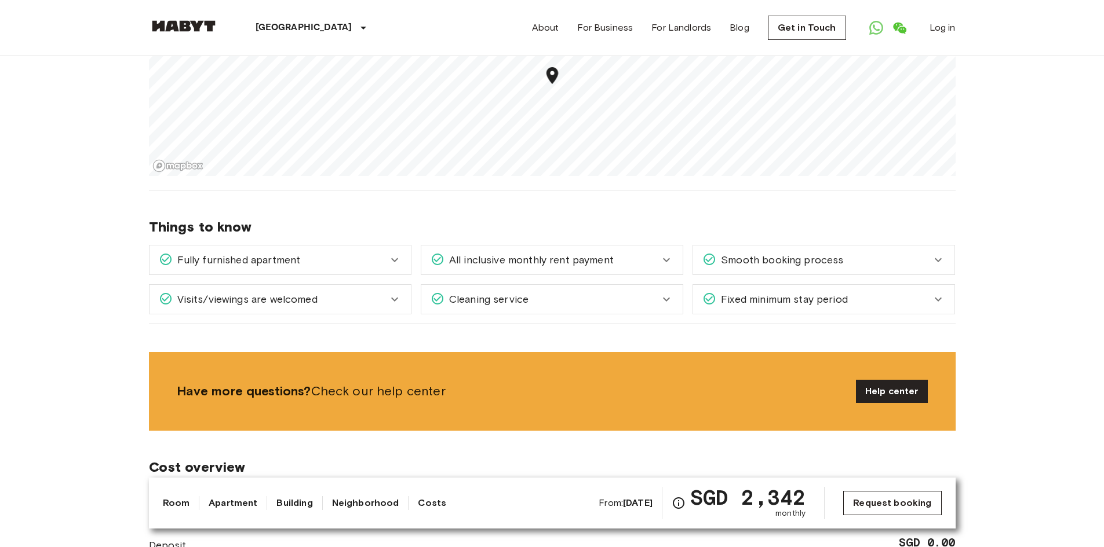
click at [894, 505] on link "Request booking" at bounding box center [892, 503] width 98 height 24
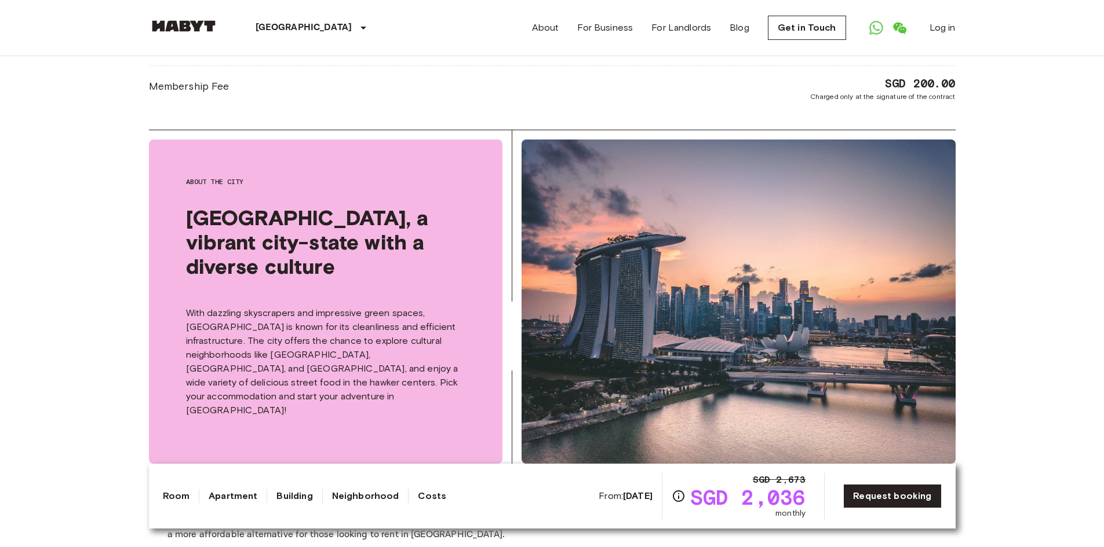
scroll to position [1217, 0]
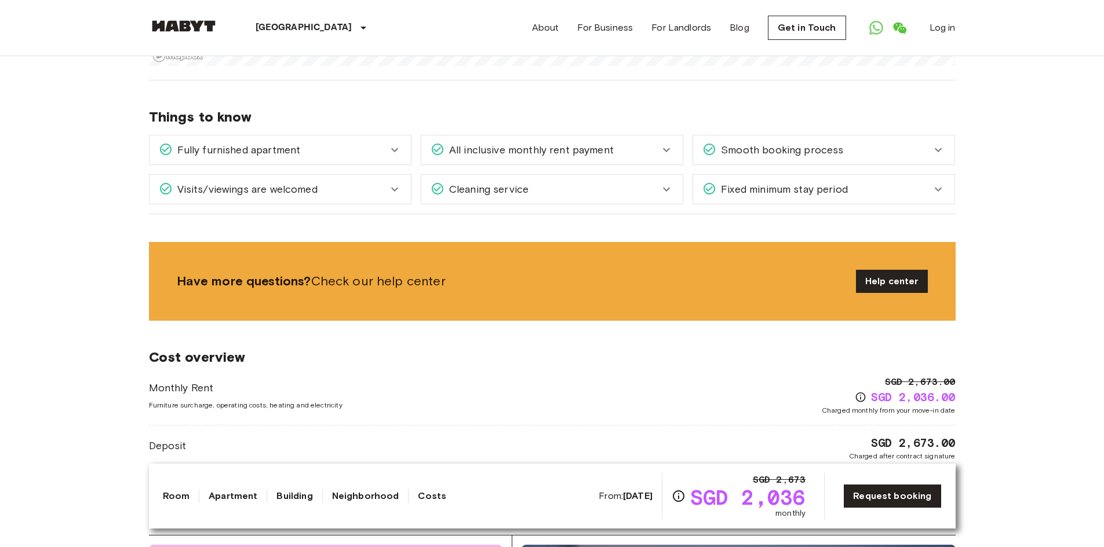
click at [581, 185] on div "Cleaning service" at bounding box center [544, 189] width 229 height 15
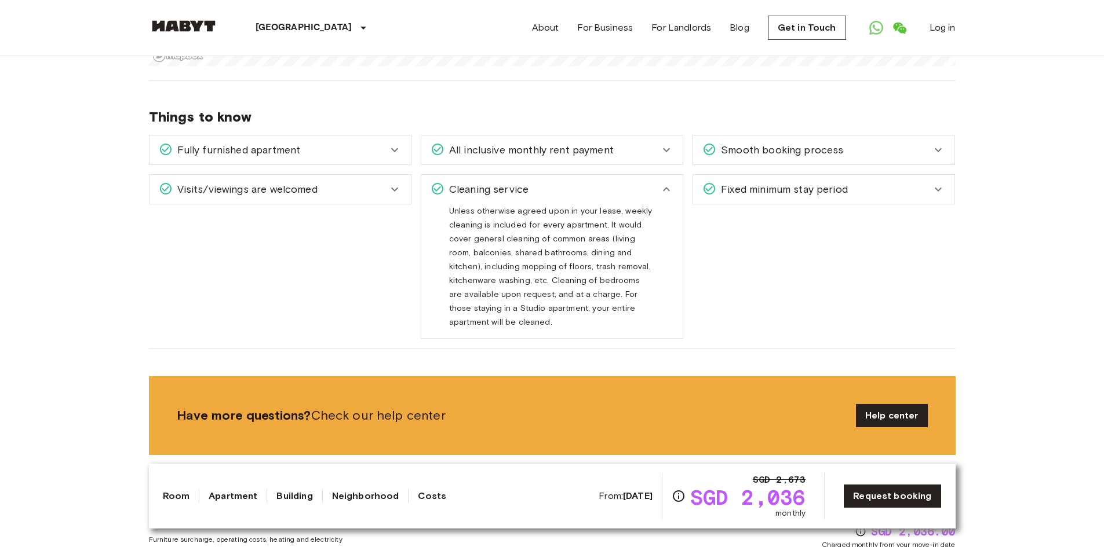
click at [581, 185] on div "Cleaning service" at bounding box center [544, 189] width 229 height 15
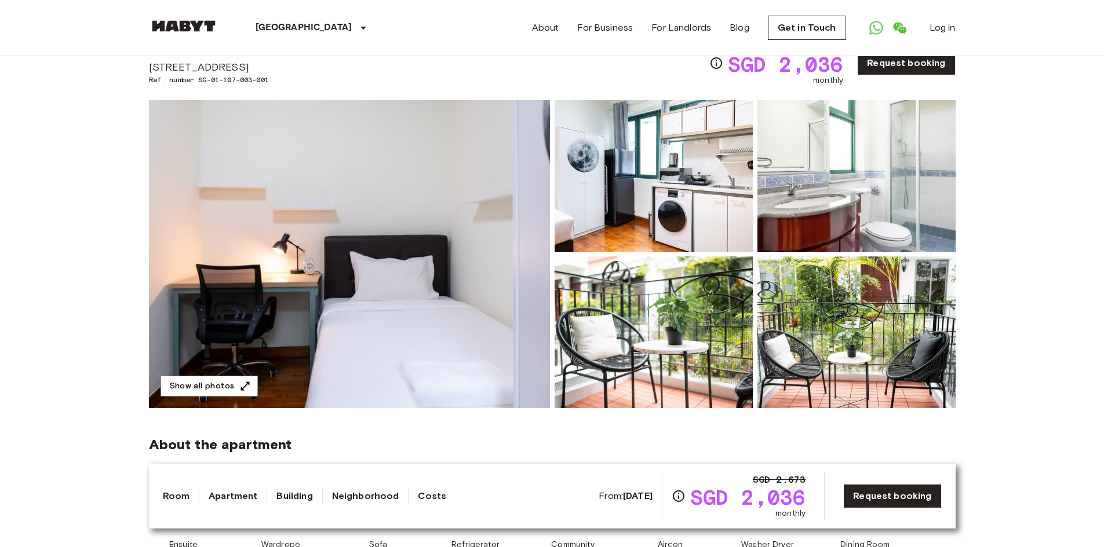
scroll to position [0, 0]
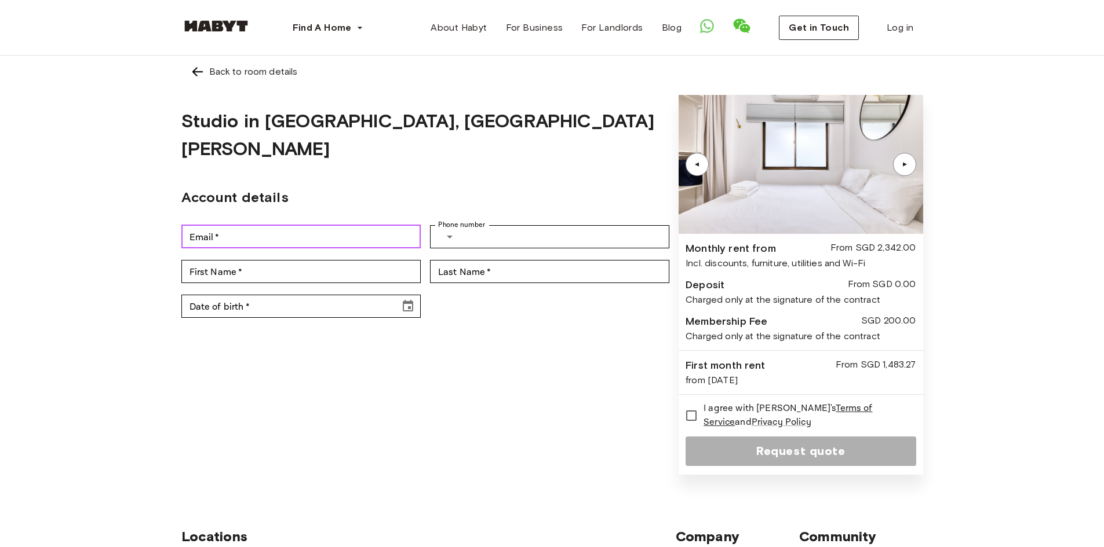
click at [274, 225] on input "Email   *" at bounding box center [300, 236] width 239 height 23
type input "**********"
type input "*****"
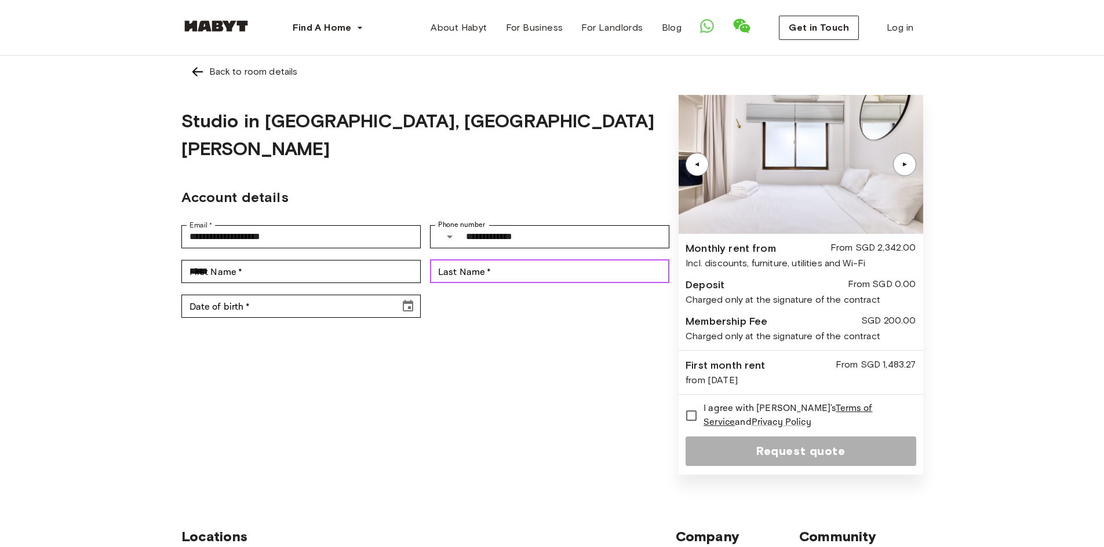
type input "***"
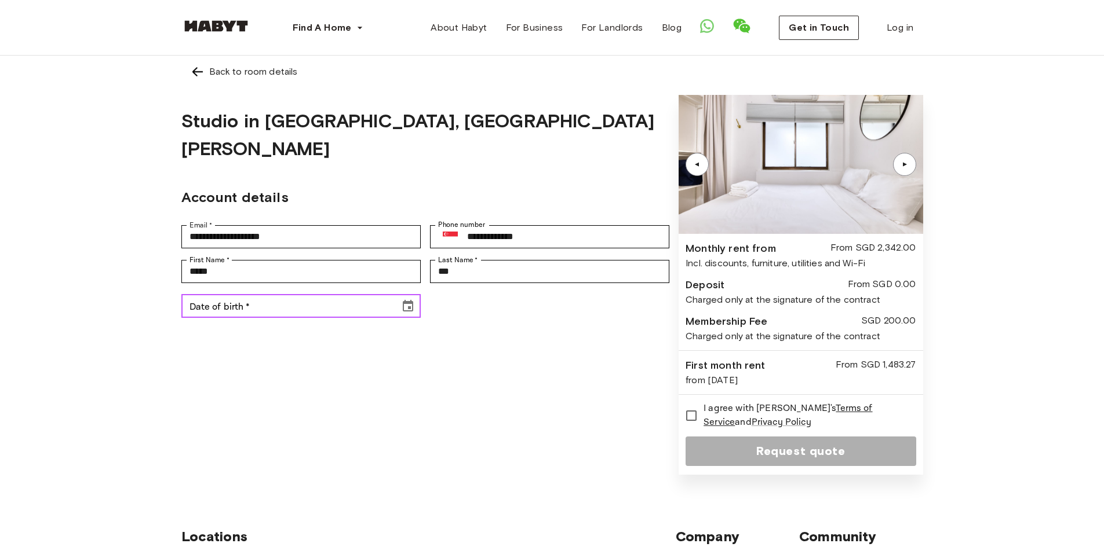
click at [254, 295] on input "Date of birth   *" at bounding box center [286, 306] width 210 height 23
click at [409, 300] on icon "Choose date" at bounding box center [408, 307] width 14 height 14
click at [304, 397] on button "14" at bounding box center [309, 400] width 21 height 21
click at [265, 295] on input "**********" at bounding box center [286, 306] width 210 height 23
click at [399, 295] on button "Choose date, selected date is Aug 14, 2025" at bounding box center [407, 306] width 23 height 23
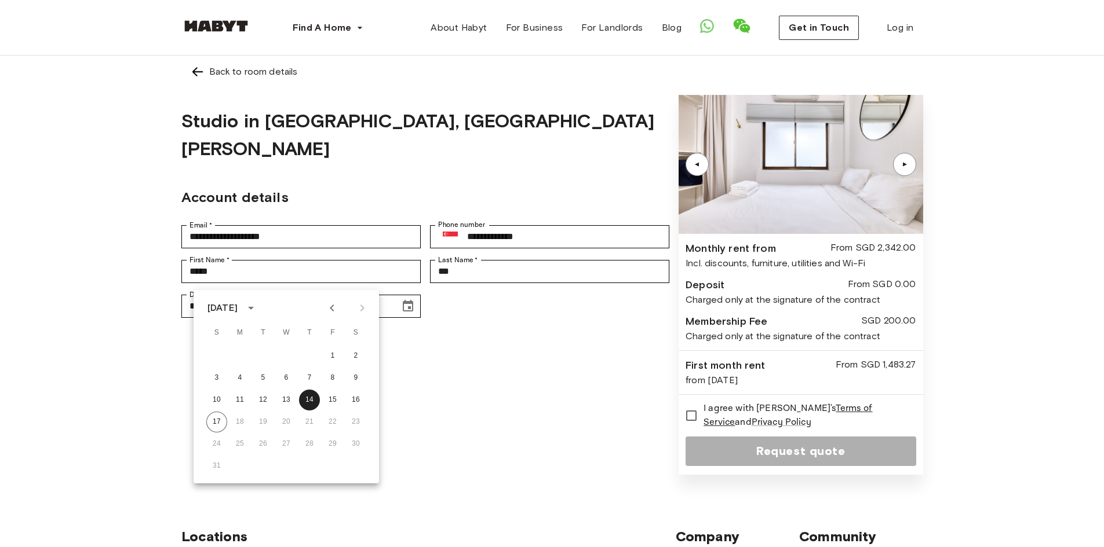
click at [334, 311] on icon "Previous month" at bounding box center [332, 308] width 14 height 14
click at [258, 309] on icon "calendar view is open, switch to year view" at bounding box center [251, 308] width 14 height 14
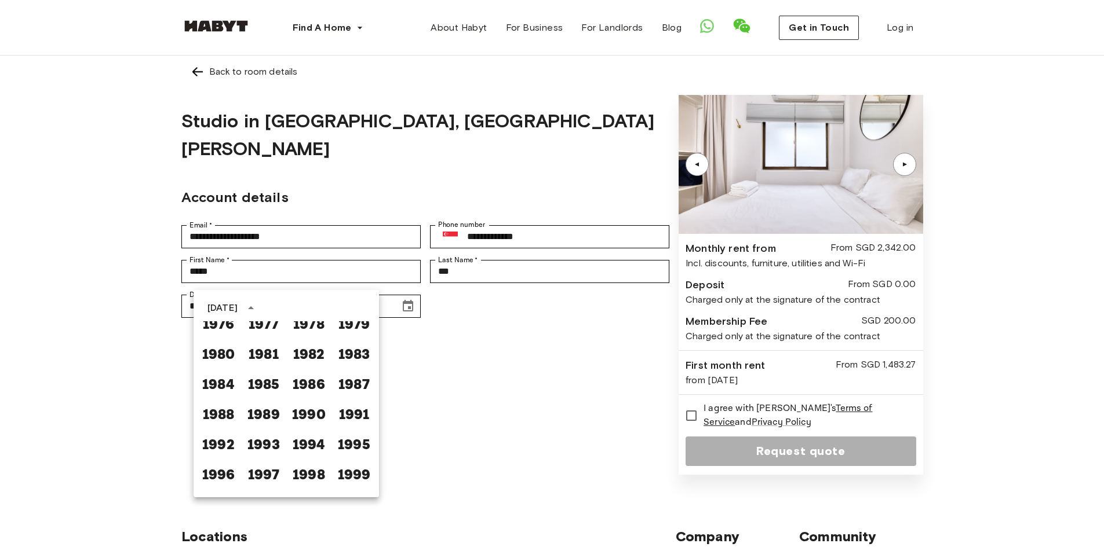
scroll to position [688, 0]
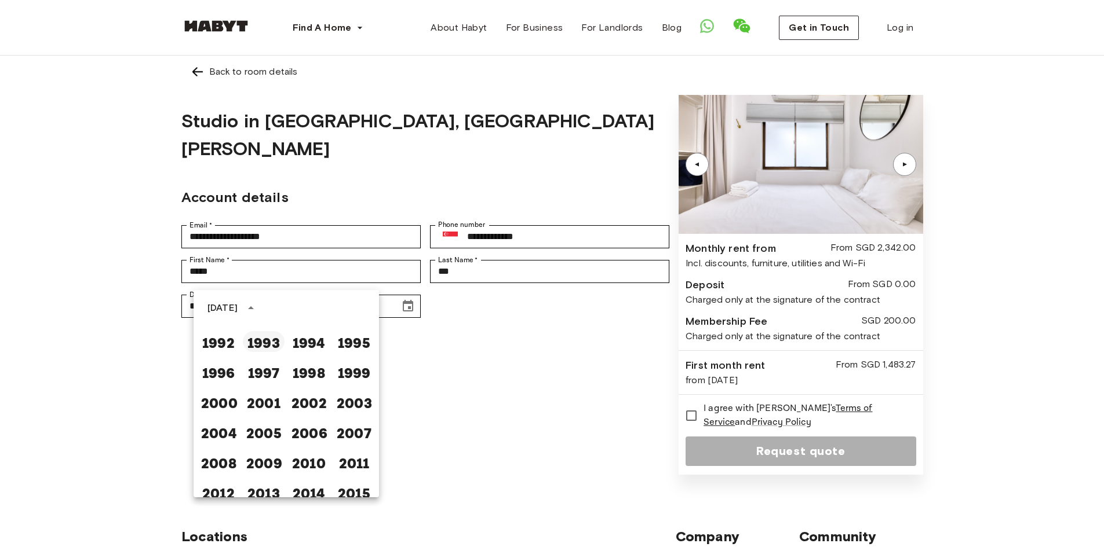
click at [264, 344] on button "1993" at bounding box center [264, 341] width 42 height 21
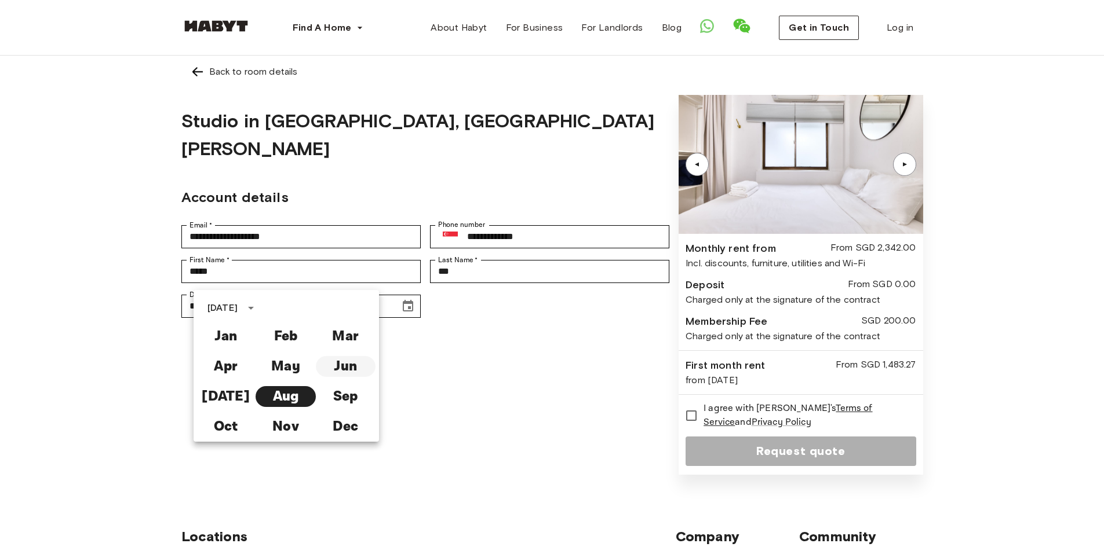
click at [338, 367] on button "Jun" at bounding box center [346, 366] width 60 height 21
type input "**********"
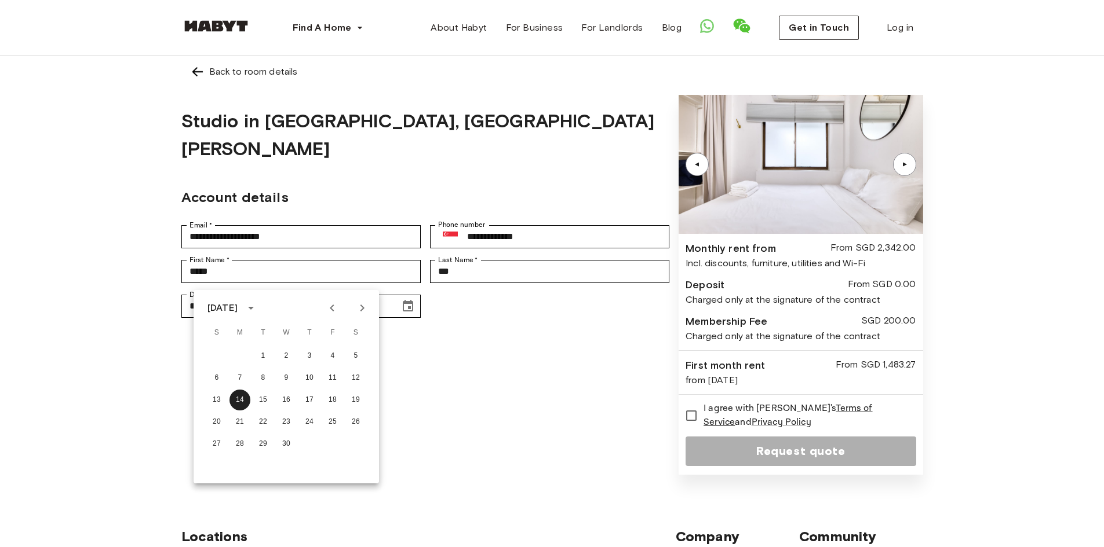
click at [498, 352] on form "**********" at bounding box center [425, 285] width 488 height 380
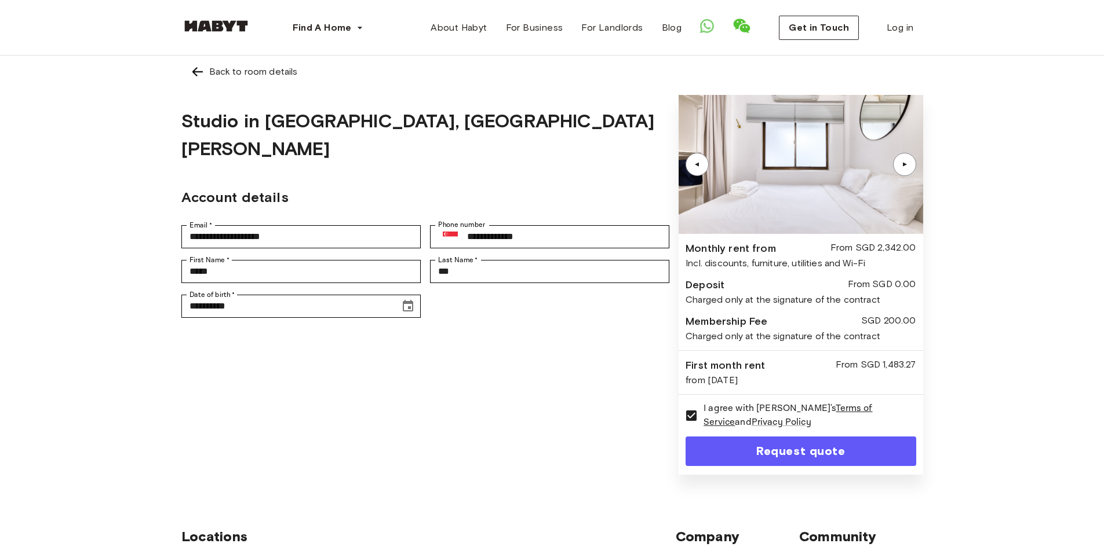
click at [225, 57] on link "Back to room details" at bounding box center [552, 72] width 742 height 32
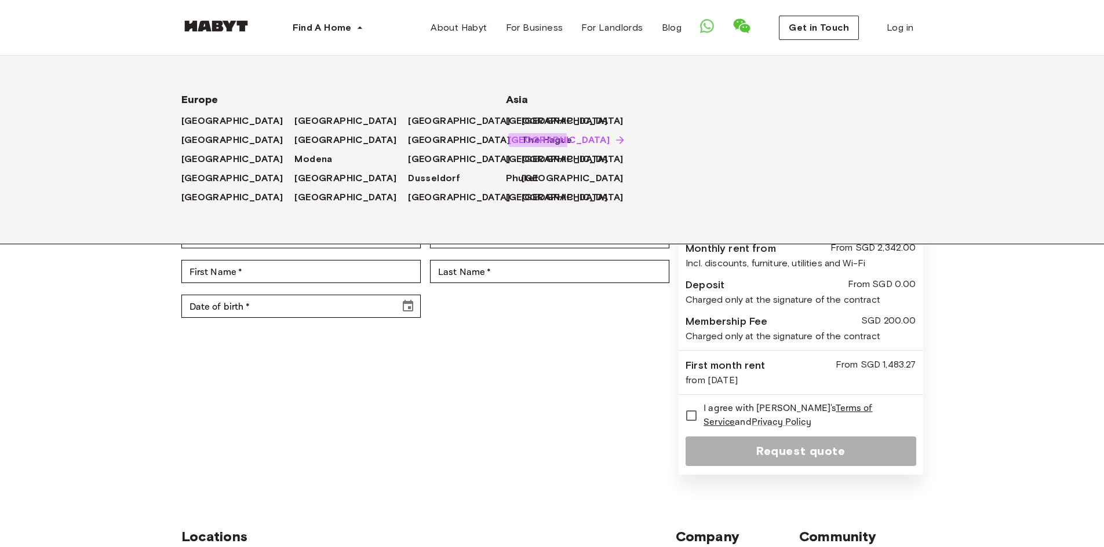
click at [509, 144] on span "[GEOGRAPHIC_DATA]" at bounding box center [559, 140] width 102 height 14
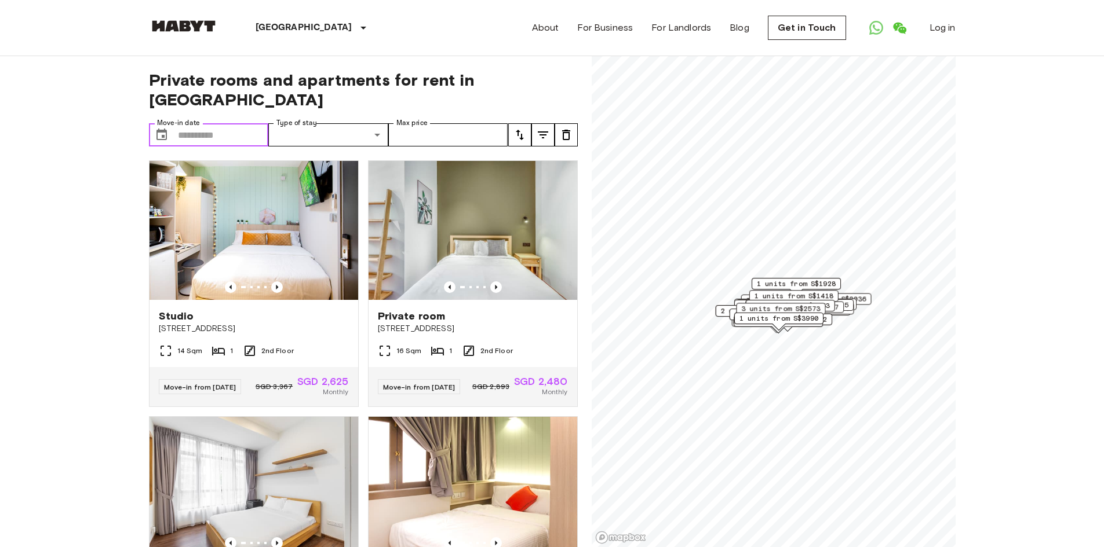
click at [243, 123] on input "Move-in date" at bounding box center [223, 134] width 91 height 23
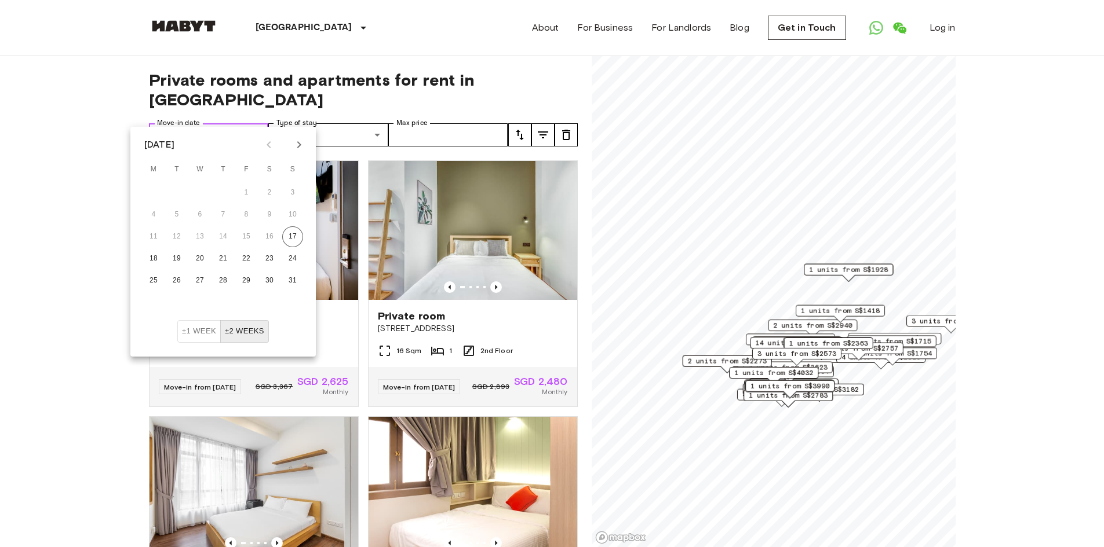
click at [243, 123] on input "Move-in date" at bounding box center [223, 134] width 91 height 23
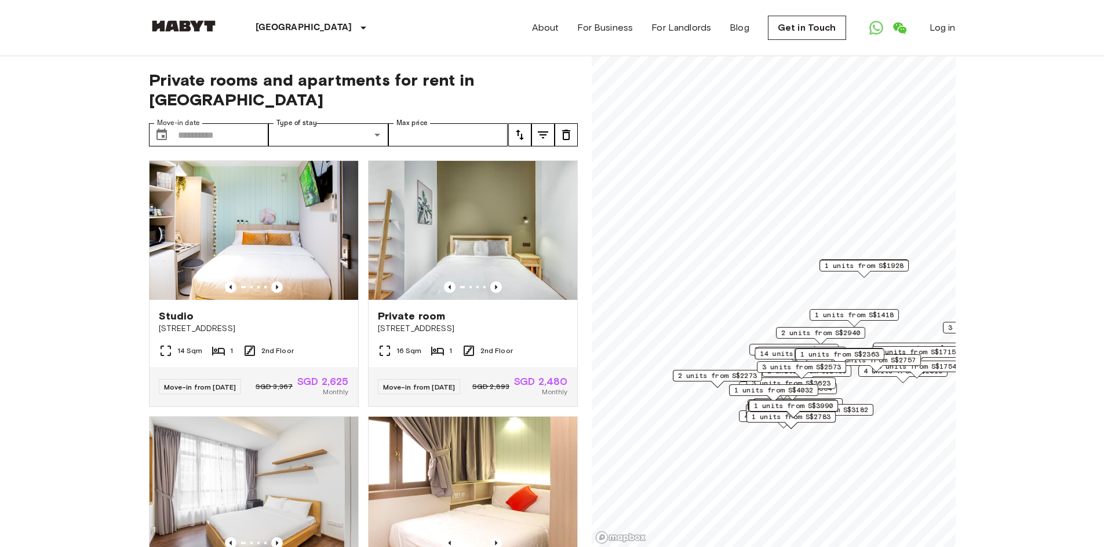
click at [509, 124] on button "tune" at bounding box center [519, 134] width 23 height 23
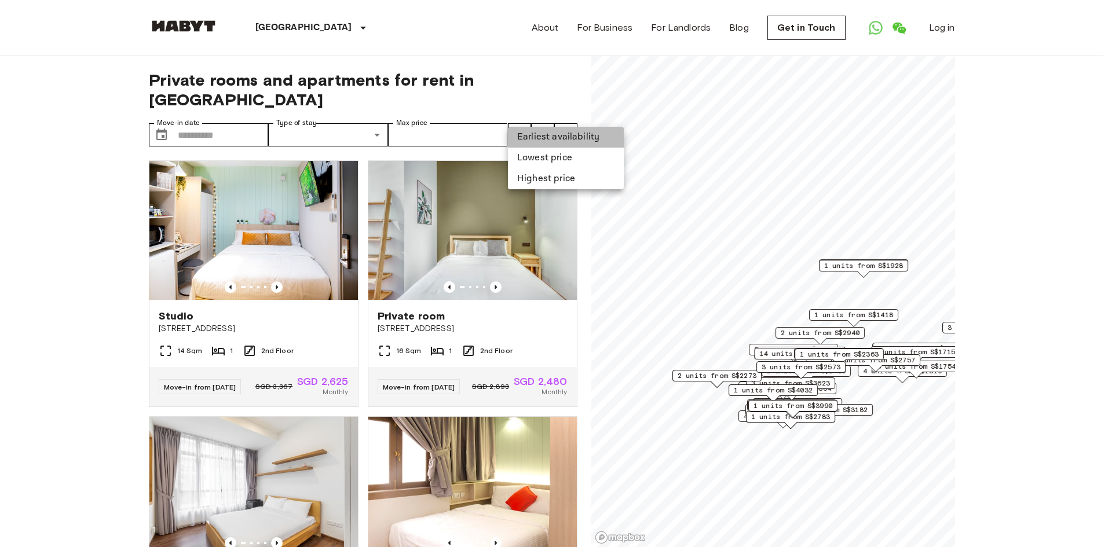
click at [531, 132] on li "Earliest availability" at bounding box center [566, 137] width 116 height 21
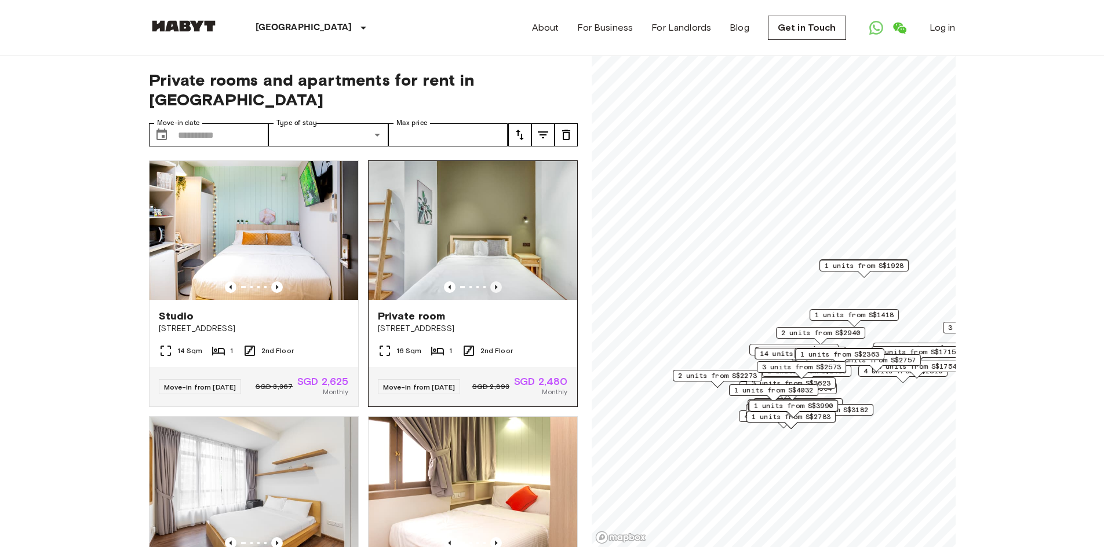
click at [492, 282] on icon "Previous image" at bounding box center [496, 288] width 12 height 12
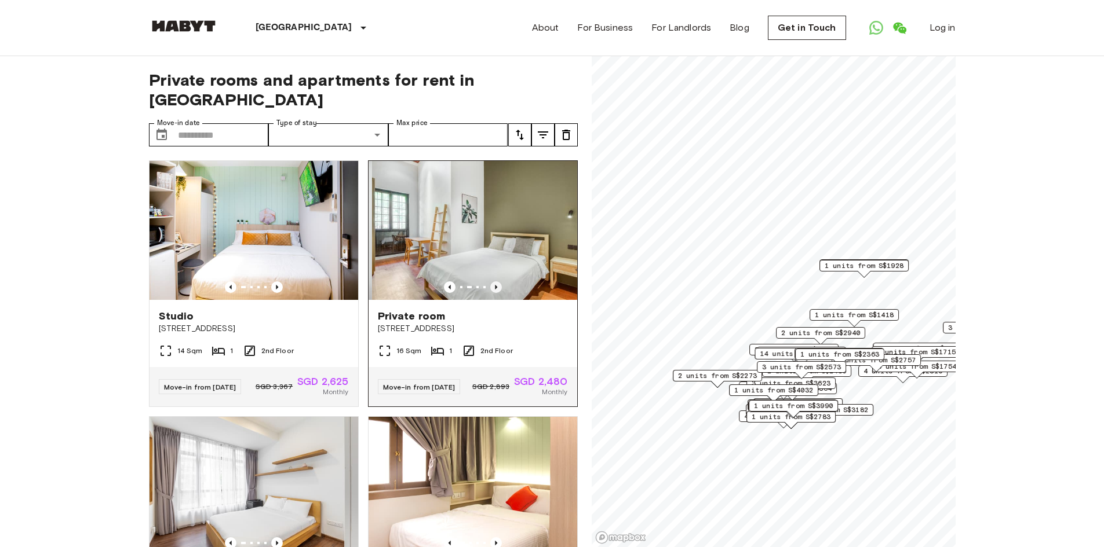
click at [492, 282] on icon "Previous image" at bounding box center [496, 288] width 12 height 12
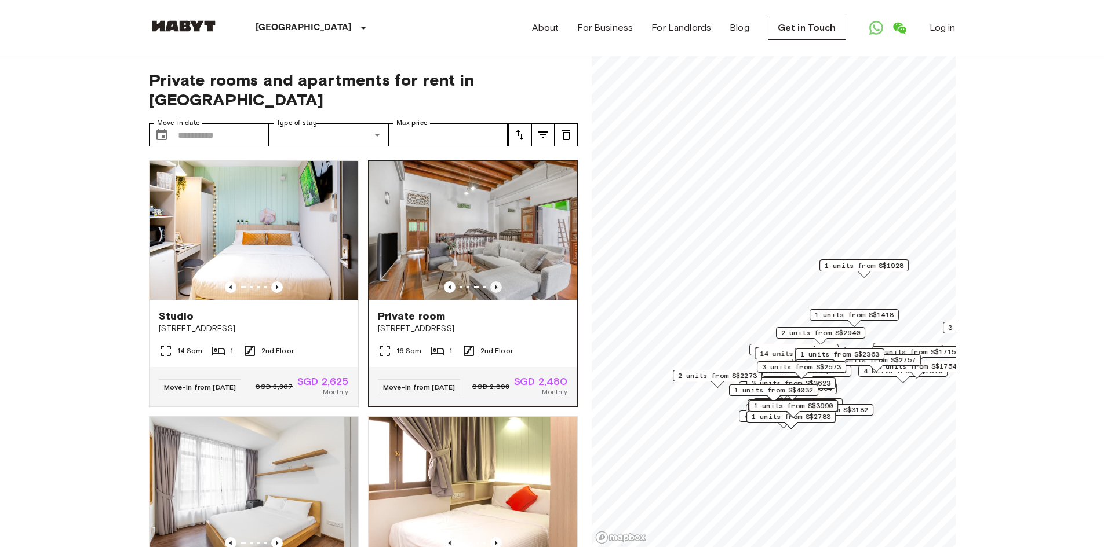
click at [492, 282] on icon "Previous image" at bounding box center [496, 288] width 12 height 12
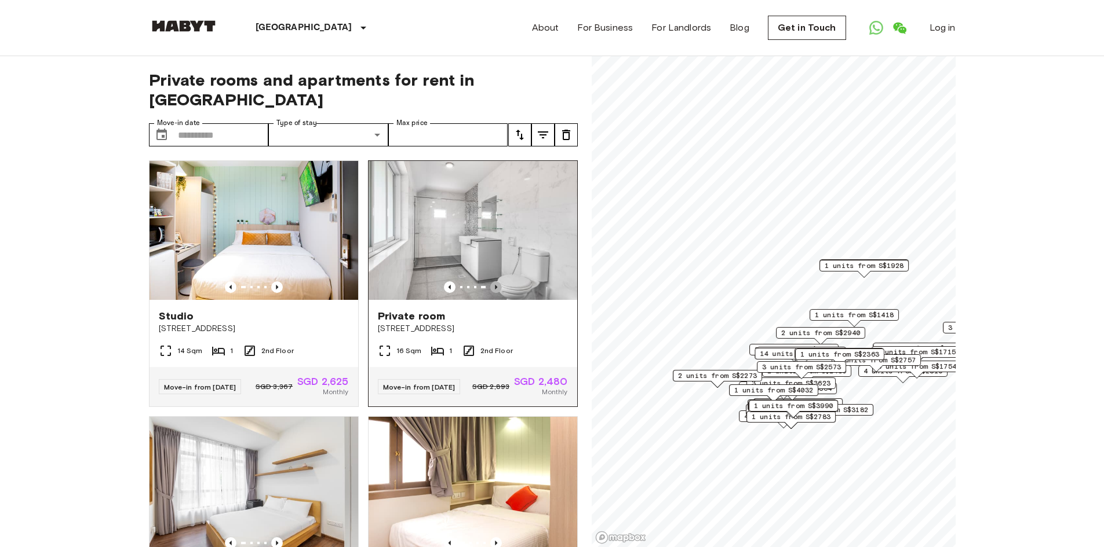
click at [492, 282] on icon "Previous image" at bounding box center [496, 288] width 12 height 12
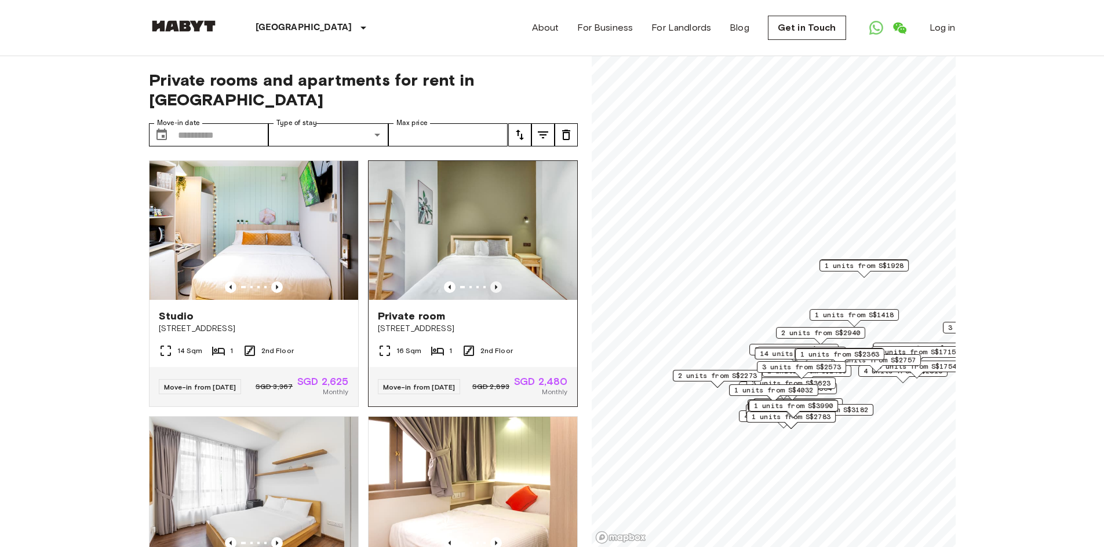
click at [492, 282] on icon "Previous image" at bounding box center [496, 288] width 12 height 12
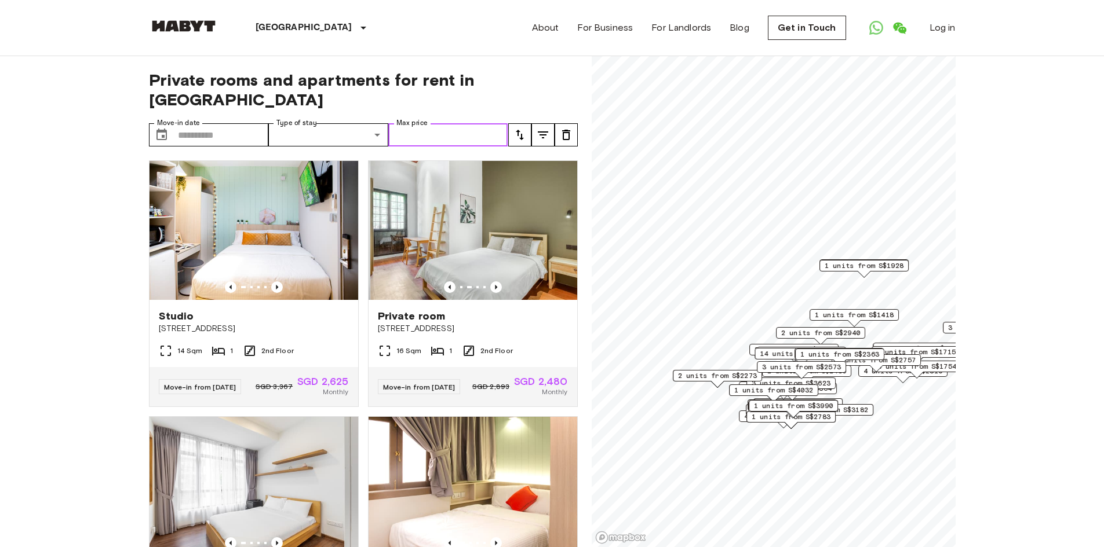
click at [483, 123] on input "Max price" at bounding box center [448, 134] width 120 height 23
click at [506, 123] on input "Max price" at bounding box center [448, 134] width 120 height 23
click at [514, 128] on icon "tune" at bounding box center [520, 135] width 14 height 14
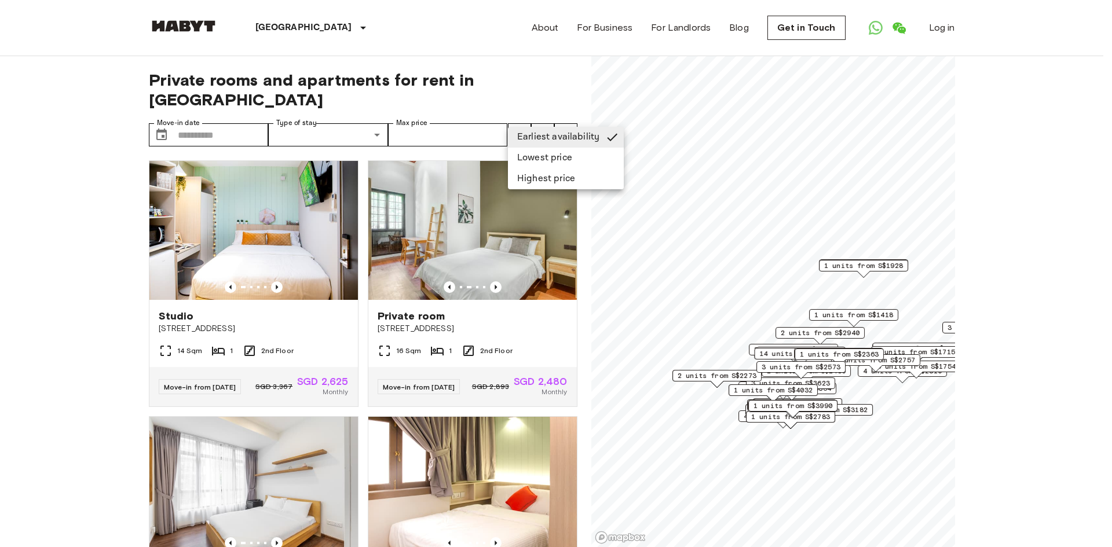
click at [0, 266] on div at bounding box center [556, 273] width 1112 height 547
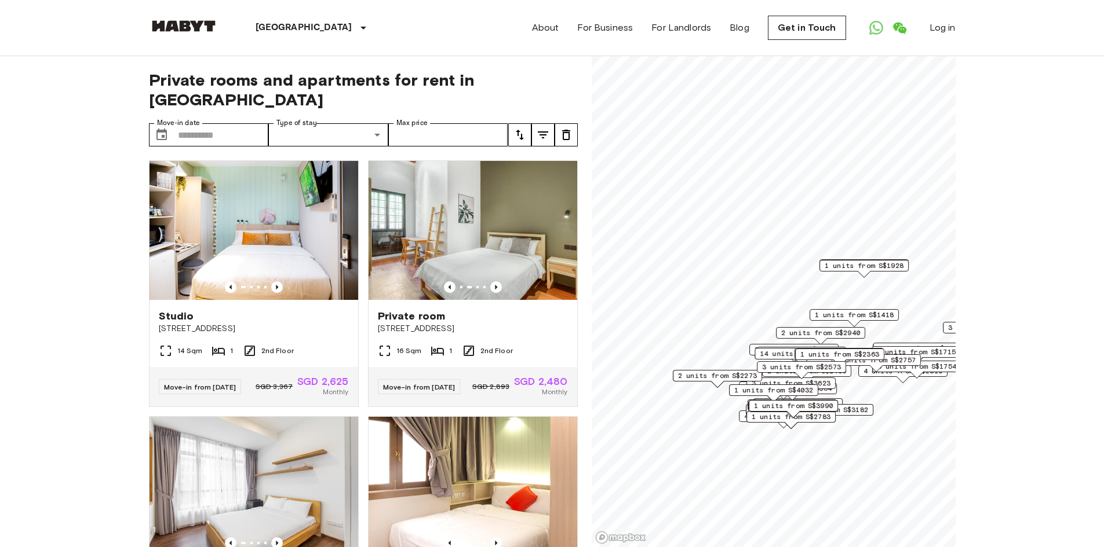
click at [514, 128] on icon "tune" at bounding box center [520, 135] width 14 height 14
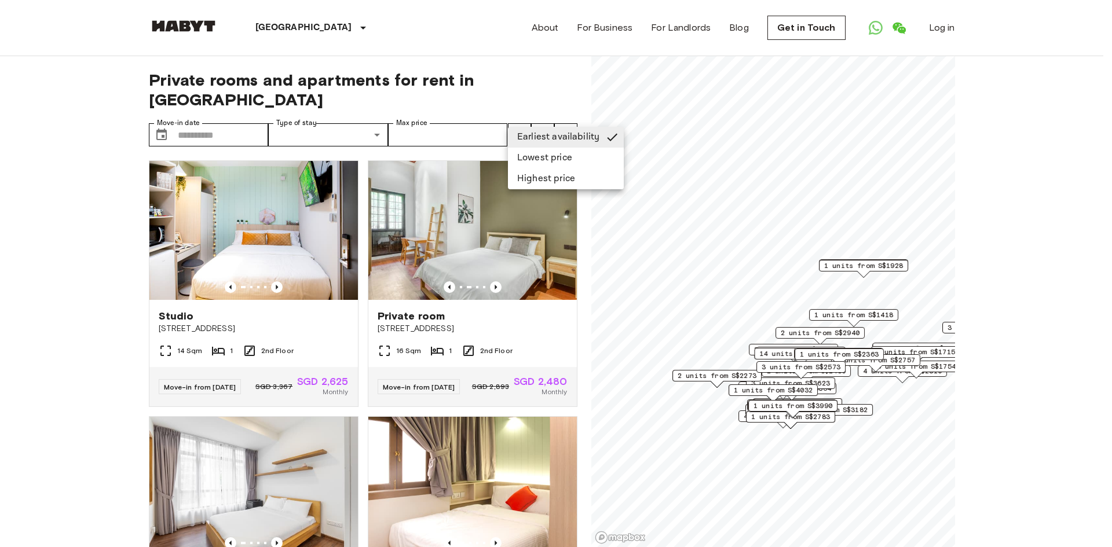
click at [514, 119] on div at bounding box center [556, 273] width 1112 height 547
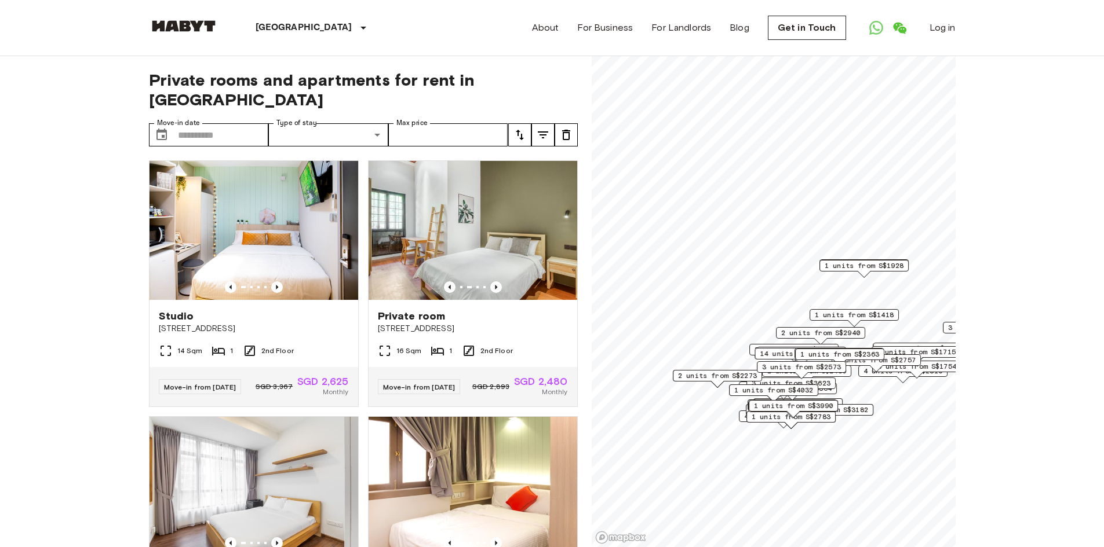
click at [309, 118] on label "Type of stay" at bounding box center [296, 123] width 41 height 10
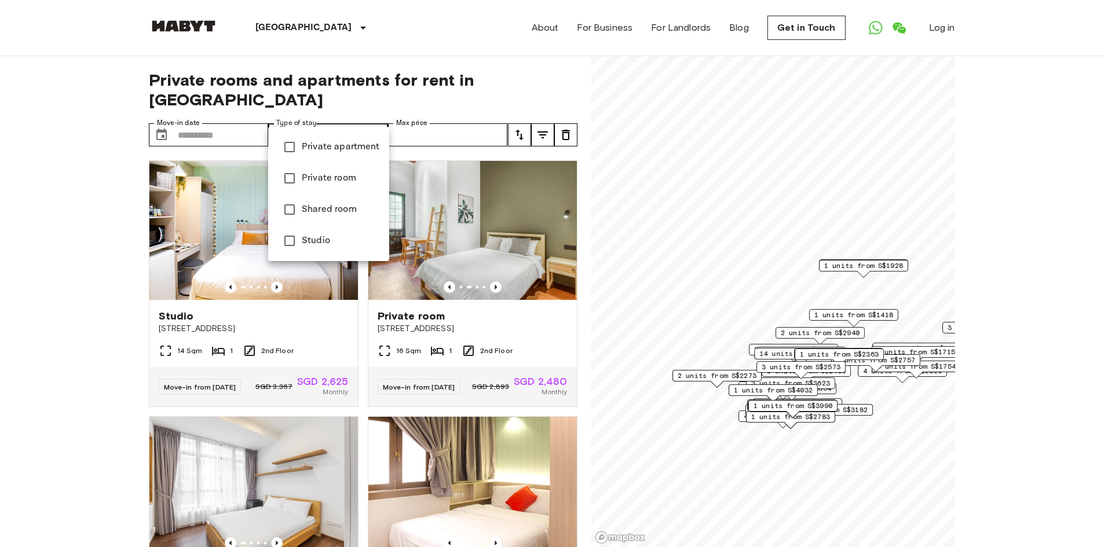
click at [341, 117] on div at bounding box center [556, 273] width 1112 height 547
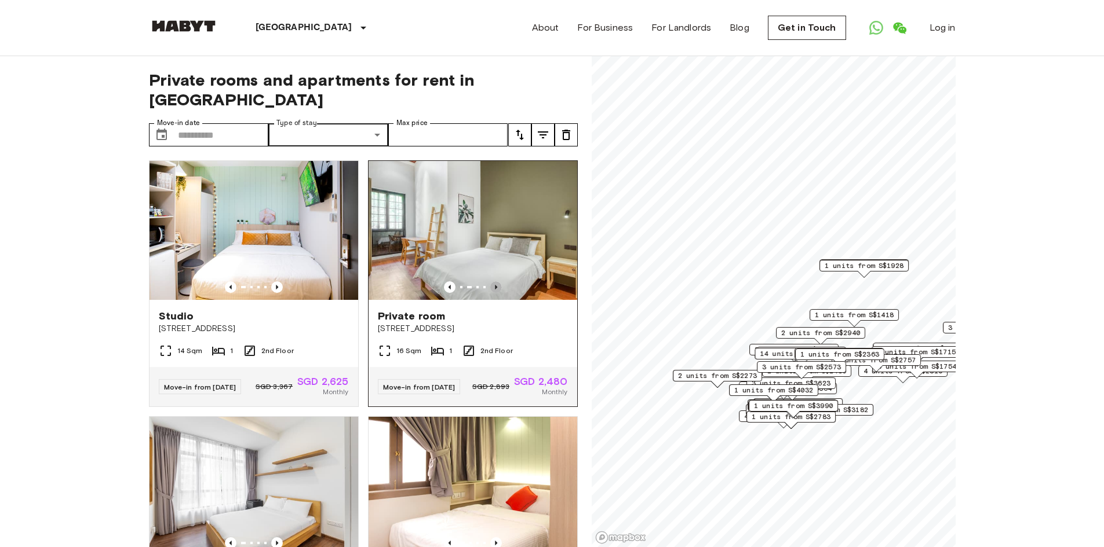
click at [495, 285] on icon "Previous image" at bounding box center [496, 287] width 2 height 5
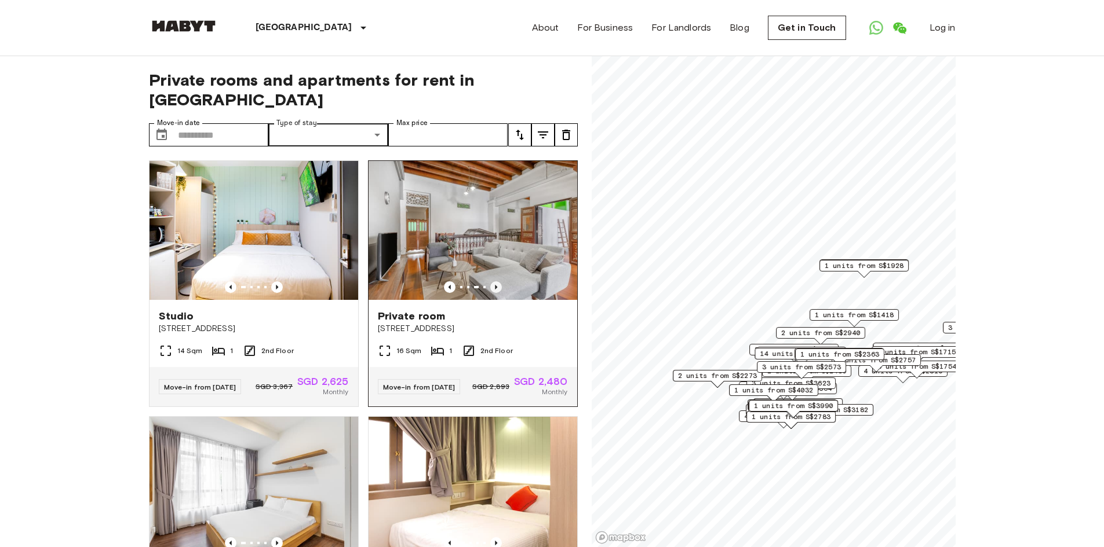
click at [495, 285] on icon "Previous image" at bounding box center [496, 287] width 2 height 5
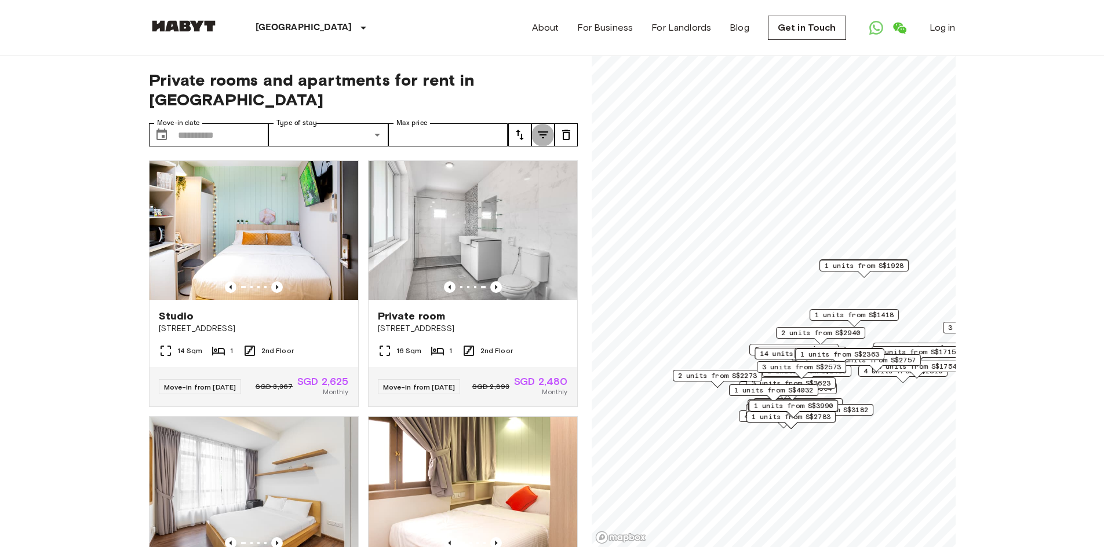
click at [538, 128] on icon "tune" at bounding box center [543, 135] width 14 height 14
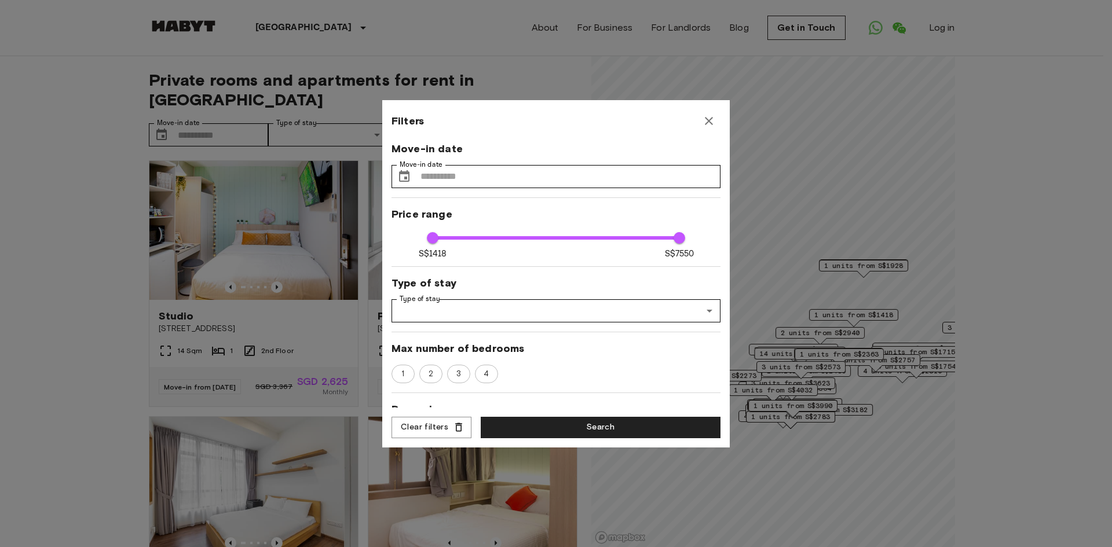
click at [539, 323] on div "Move-in date Move-in date ​ Move-in date Price range S$1418 S$7550 1418 7550 Ty…" at bounding box center [556, 275] width 329 height 266
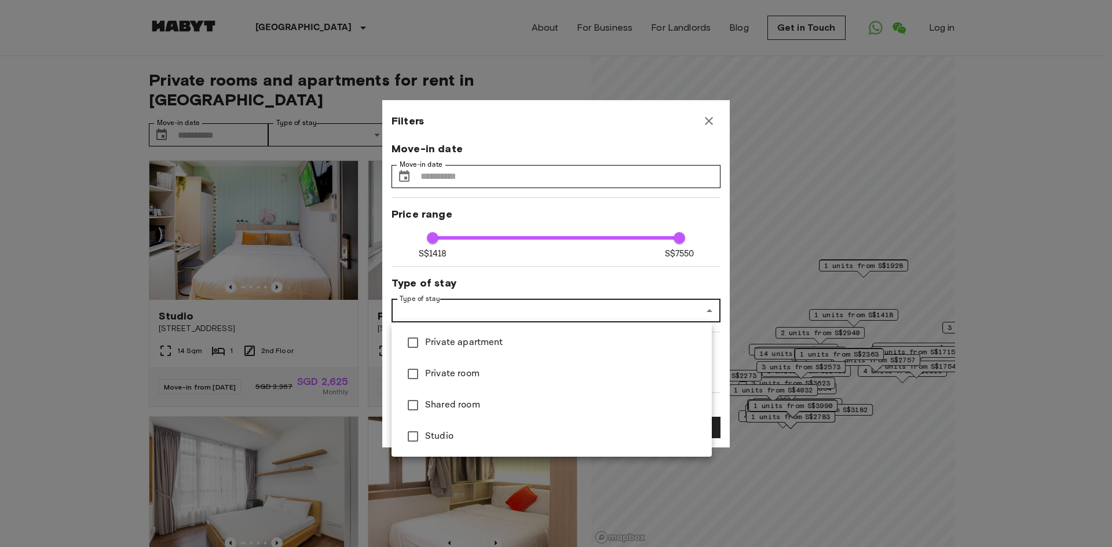
click at [505, 344] on span "Private apartment" at bounding box center [564, 343] width 278 height 14
type input "****"
type input "**********"
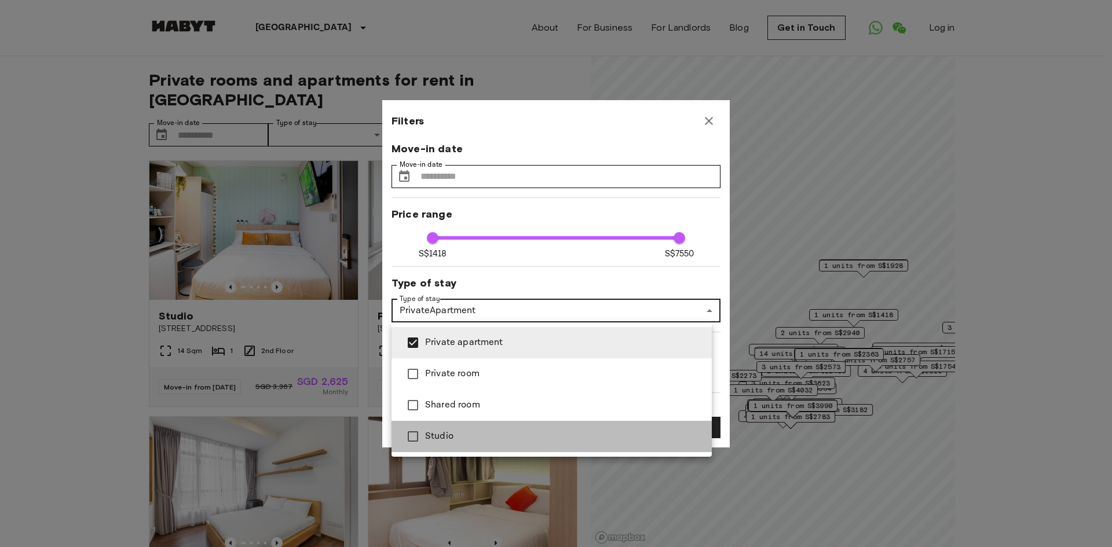
click at [485, 439] on span "Studio" at bounding box center [564, 437] width 278 height 14
type input "****"
type input "**********"
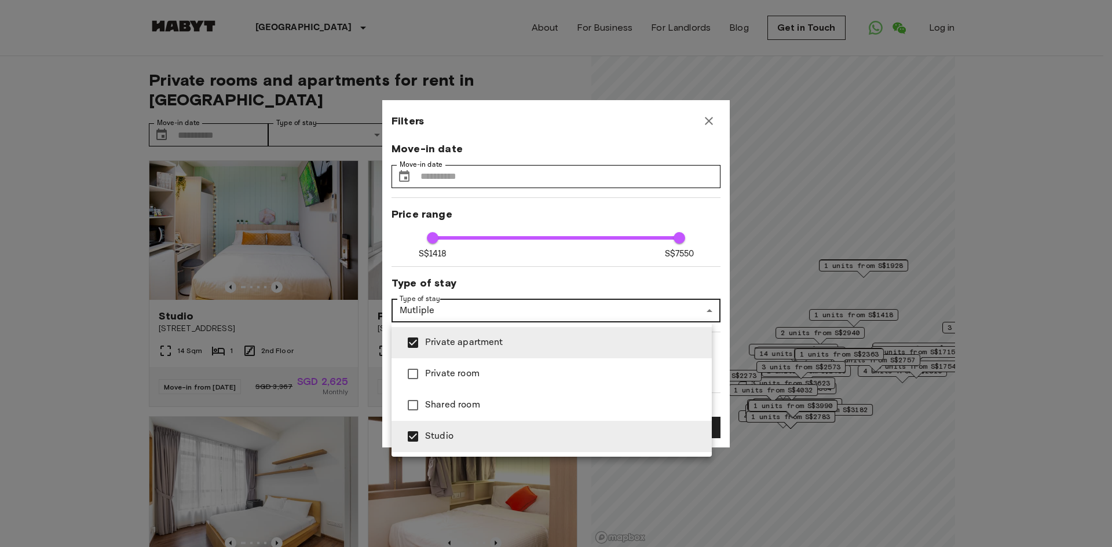
click at [723, 361] on div at bounding box center [556, 273] width 1112 height 547
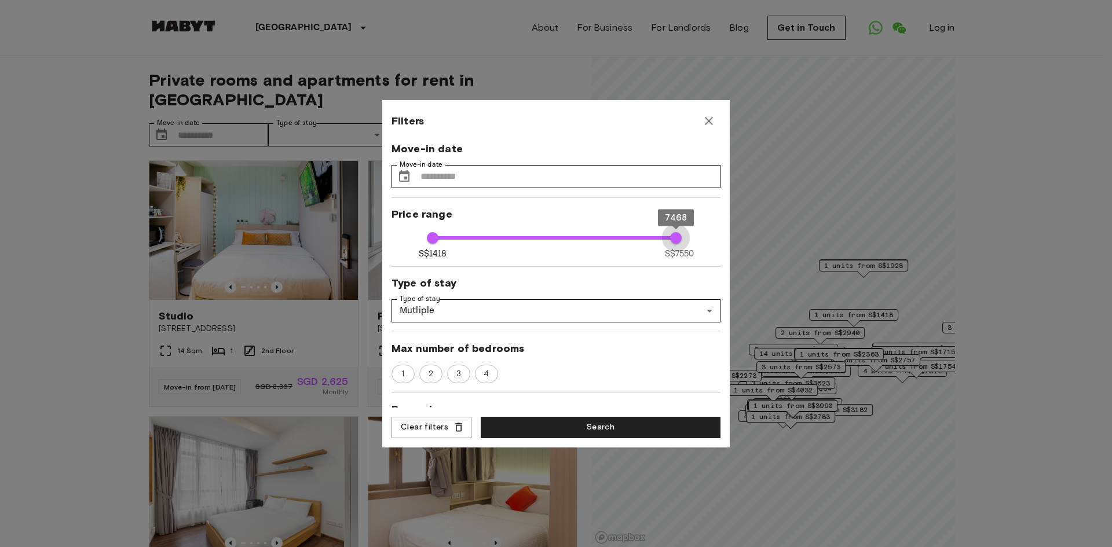
type input "****"
drag, startPoint x: 669, startPoint y: 235, endPoint x: 473, endPoint y: 243, distance: 195.4
click at [473, 243] on span "2478" at bounding box center [476, 238] width 12 height 12
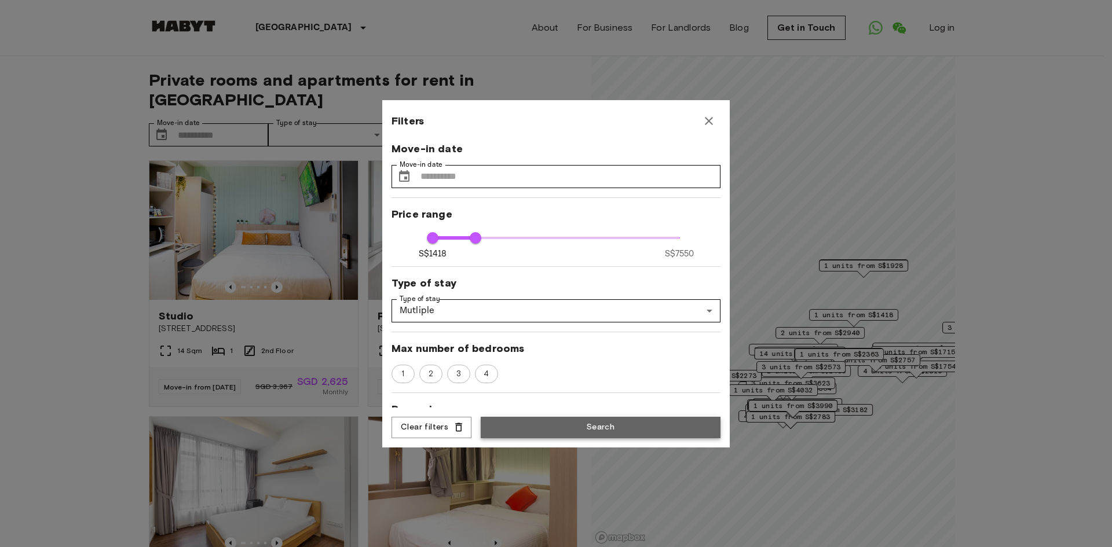
click at [610, 428] on button "Search" at bounding box center [601, 427] width 240 height 21
type input "**********"
type input "****"
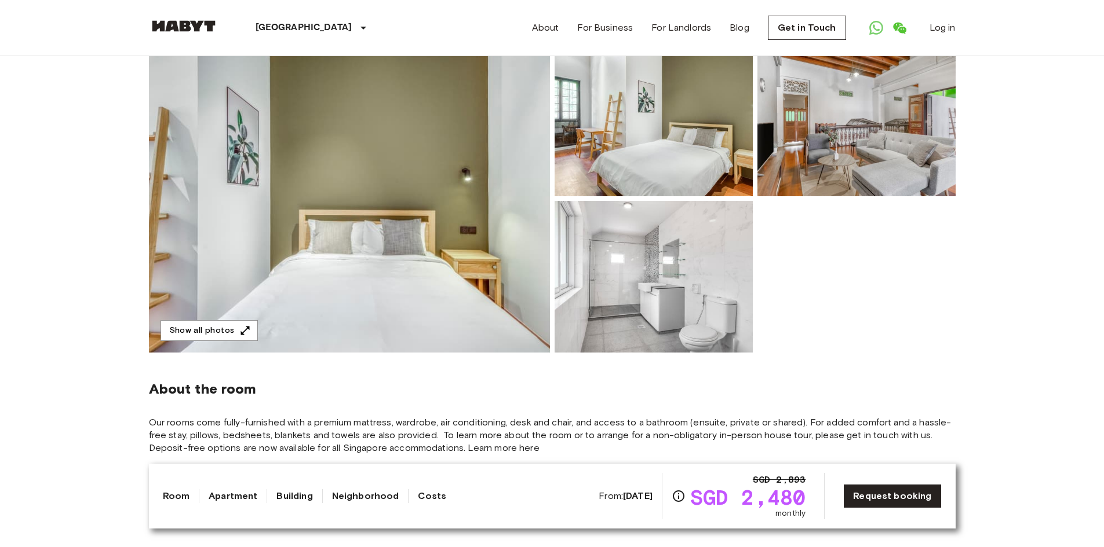
scroll to position [232, 0]
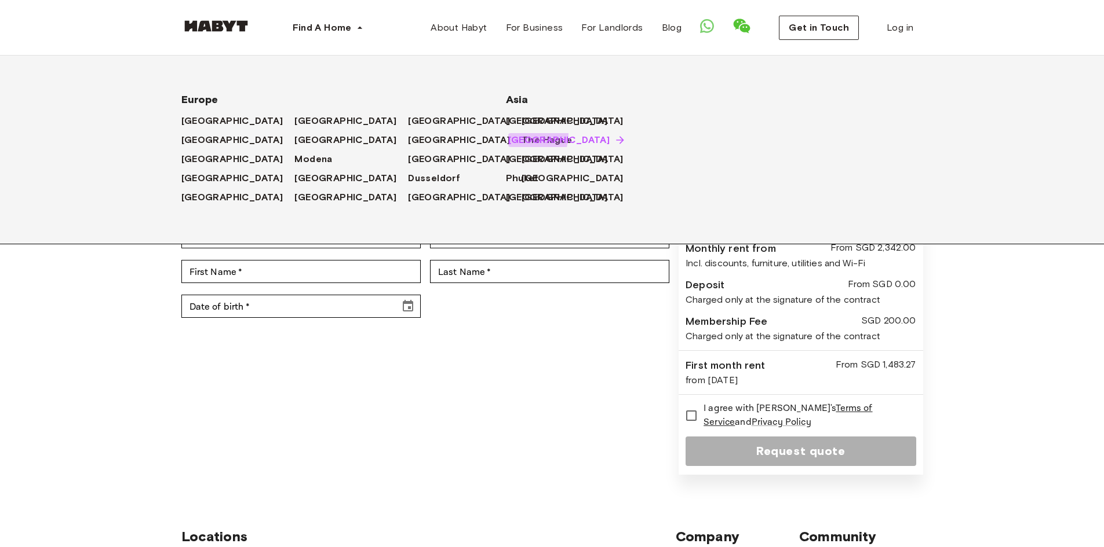
click at [516, 134] on span "[GEOGRAPHIC_DATA]" at bounding box center [559, 140] width 102 height 14
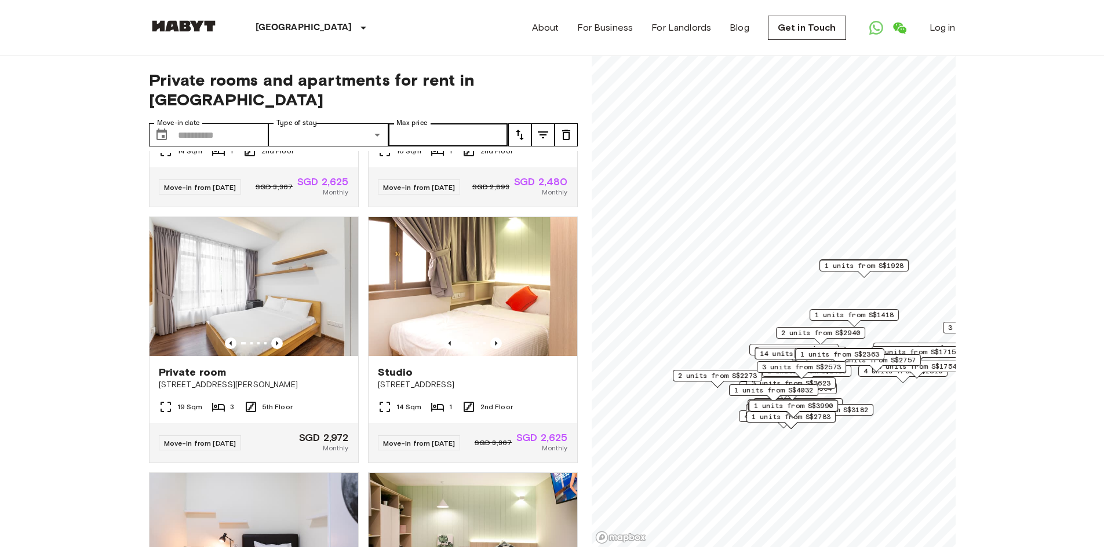
scroll to position [58, 0]
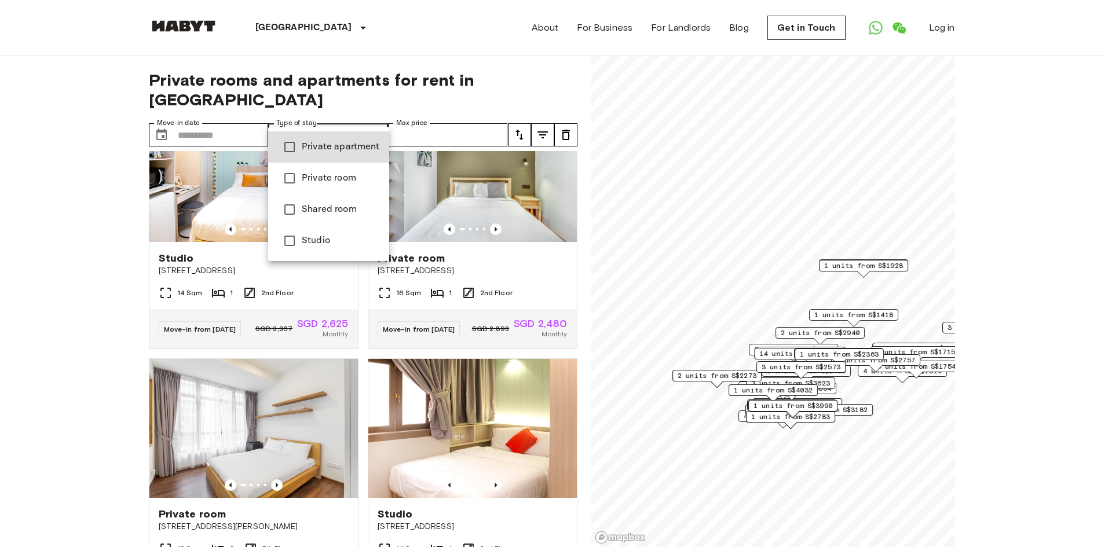
click at [331, 236] on span "Studio" at bounding box center [341, 241] width 78 height 14
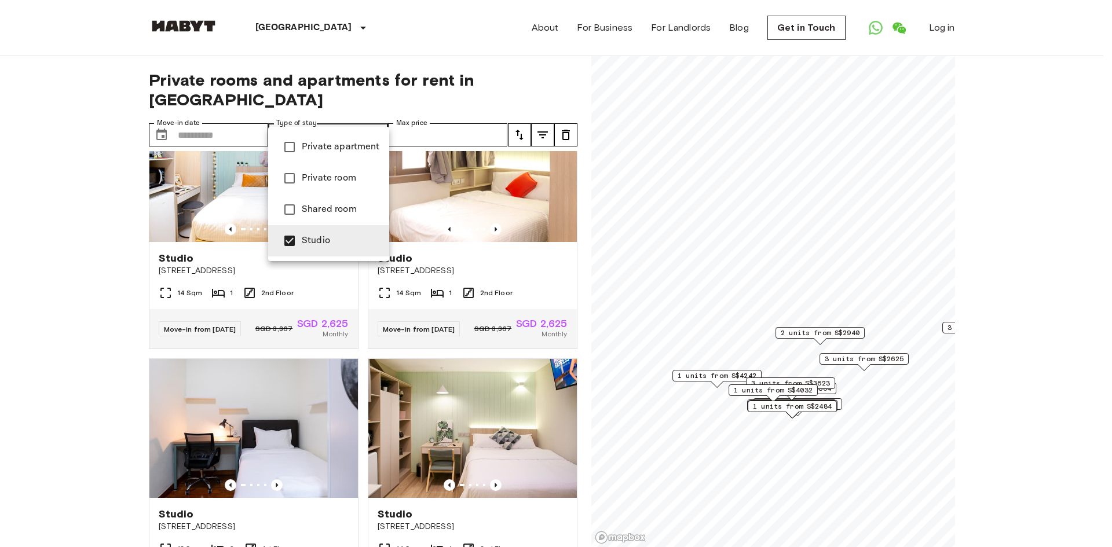
click at [352, 149] on span "Private apartment" at bounding box center [341, 147] width 78 height 14
type input "**********"
click at [524, 118] on div at bounding box center [556, 273] width 1112 height 547
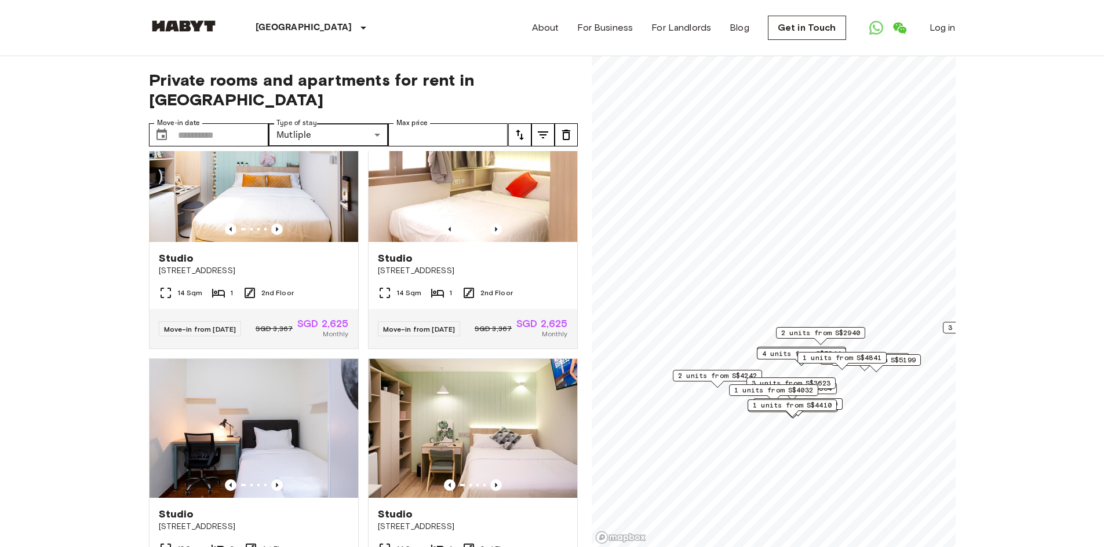
click at [524, 128] on icon "tune" at bounding box center [520, 135] width 14 height 14
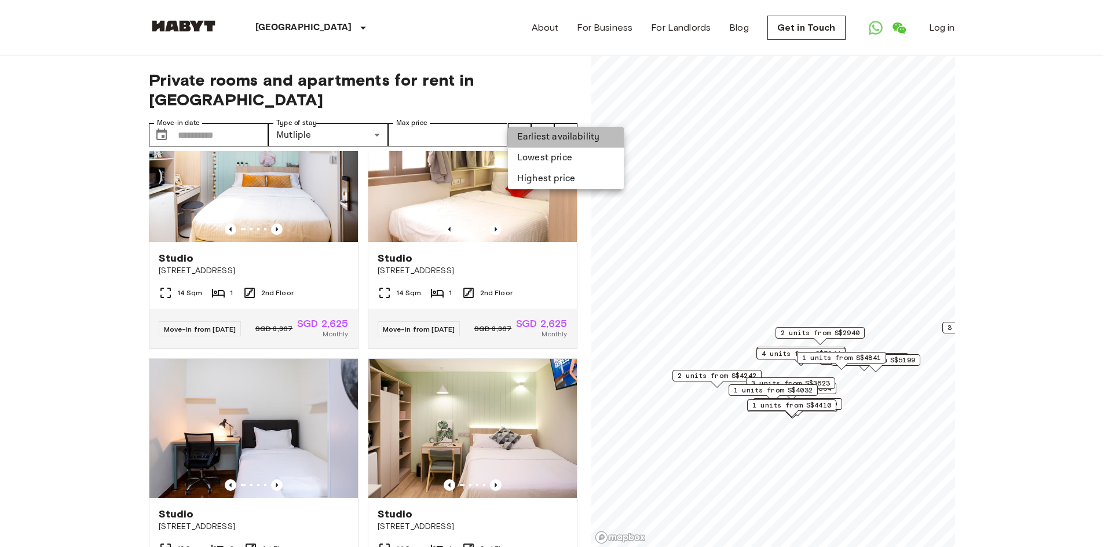
click at [581, 139] on li "Earliest availability" at bounding box center [566, 137] width 116 height 21
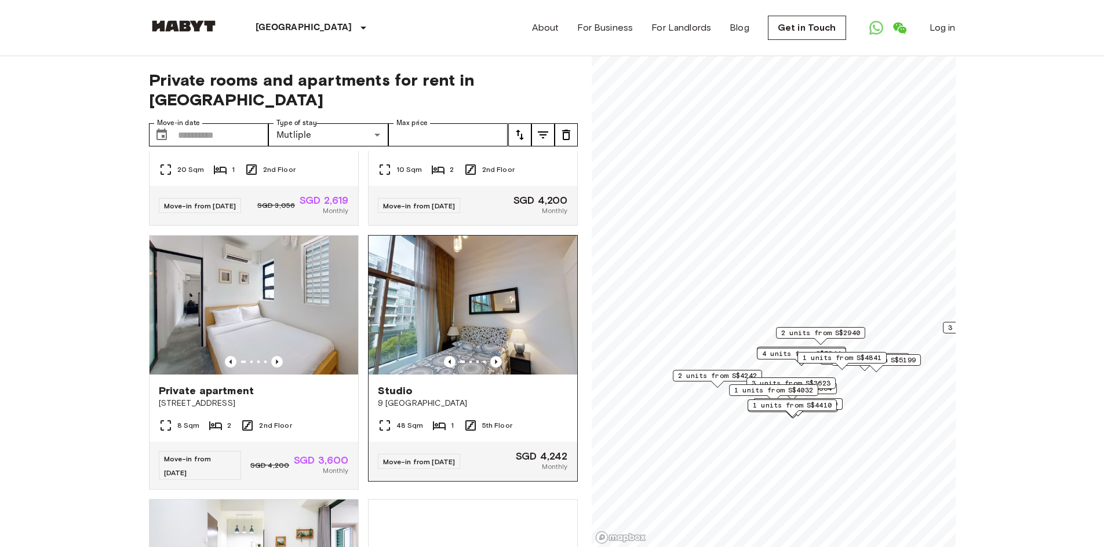
scroll to position [811, 0]
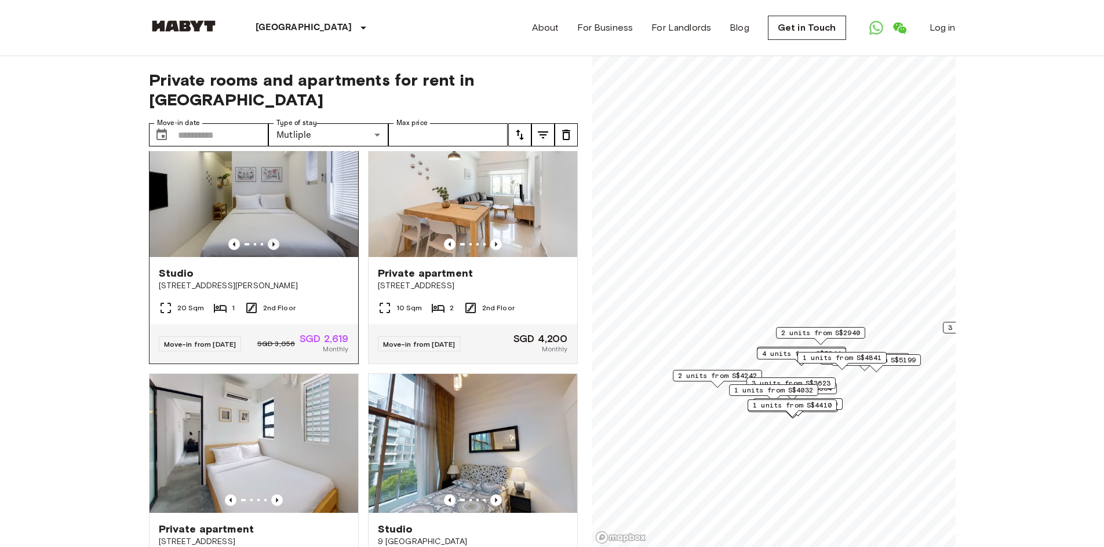
click at [275, 250] on icon "Previous image" at bounding box center [274, 245] width 12 height 12
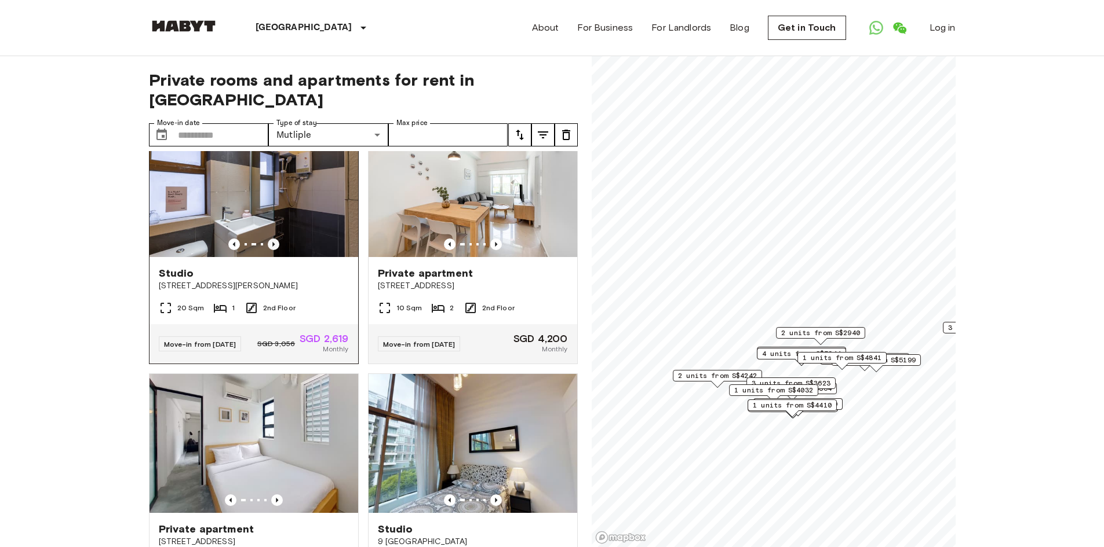
click at [275, 250] on icon "Previous image" at bounding box center [274, 245] width 12 height 12
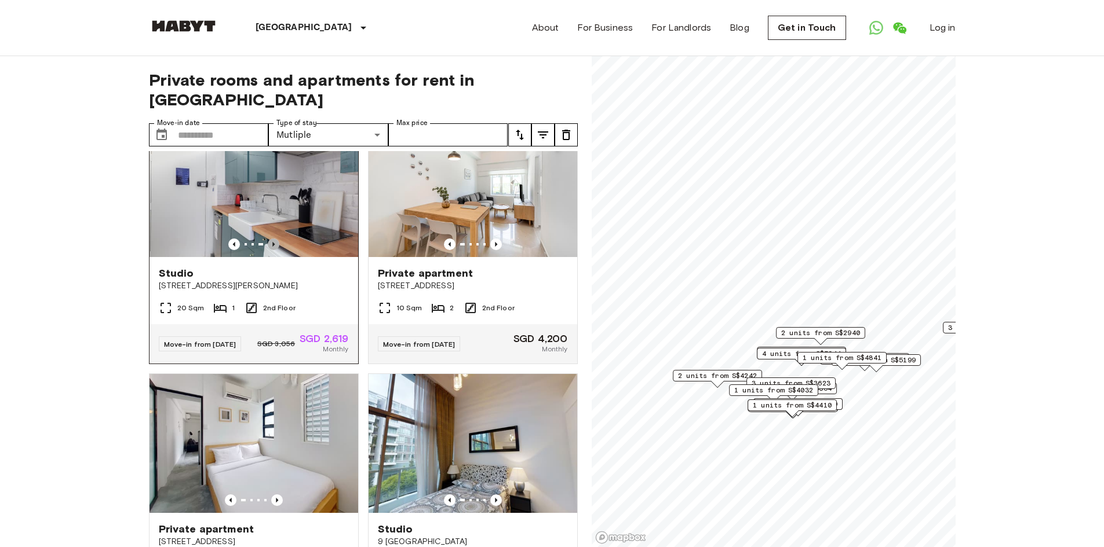
click at [275, 250] on icon "Previous image" at bounding box center [274, 245] width 12 height 12
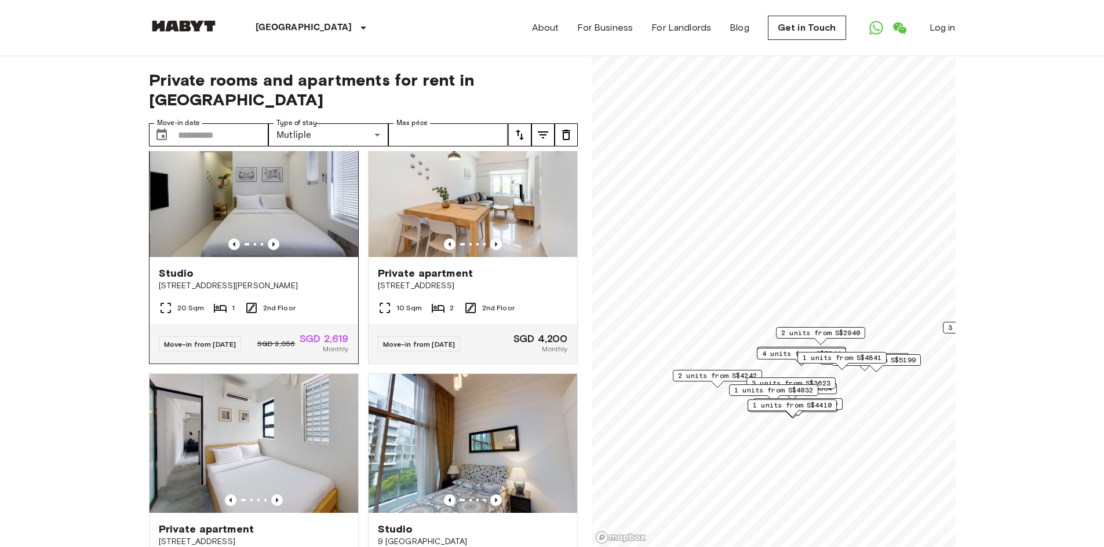
click at [275, 292] on span "[STREET_ADDRESS][PERSON_NAME]" at bounding box center [254, 286] width 190 height 12
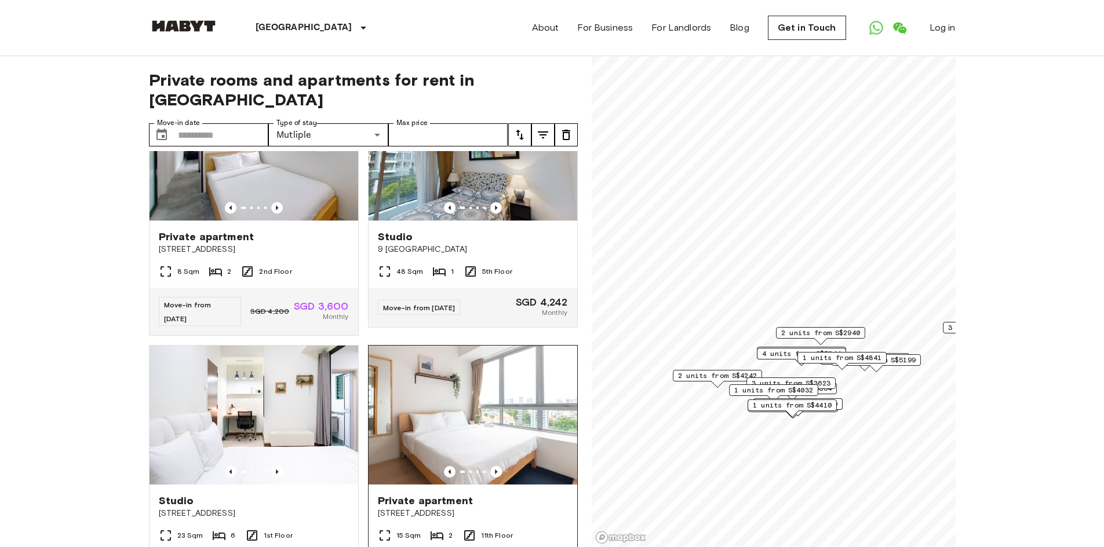
scroll to position [1332, 0]
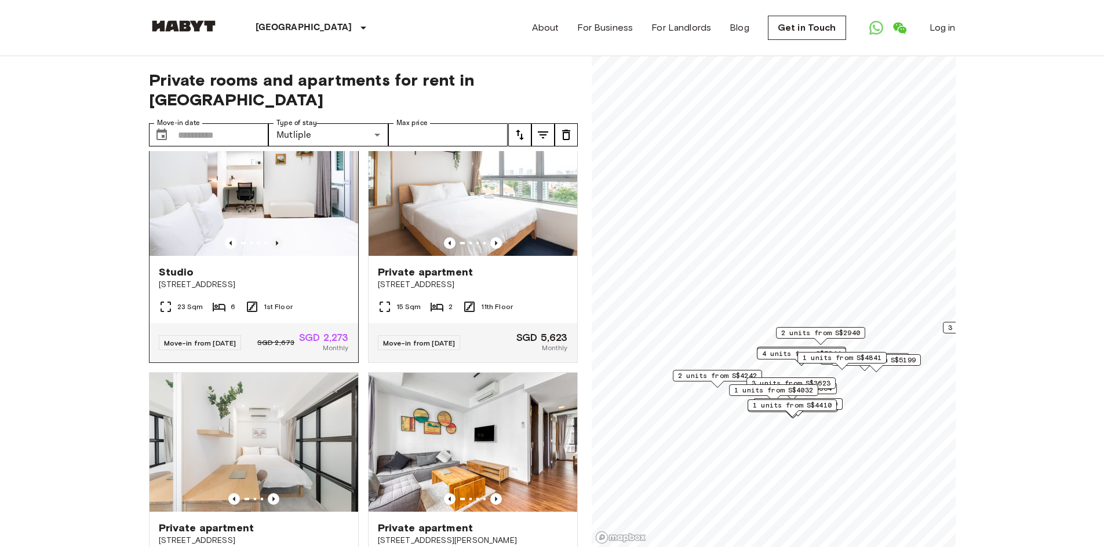
click at [276, 246] on icon "Previous image" at bounding box center [277, 243] width 2 height 5
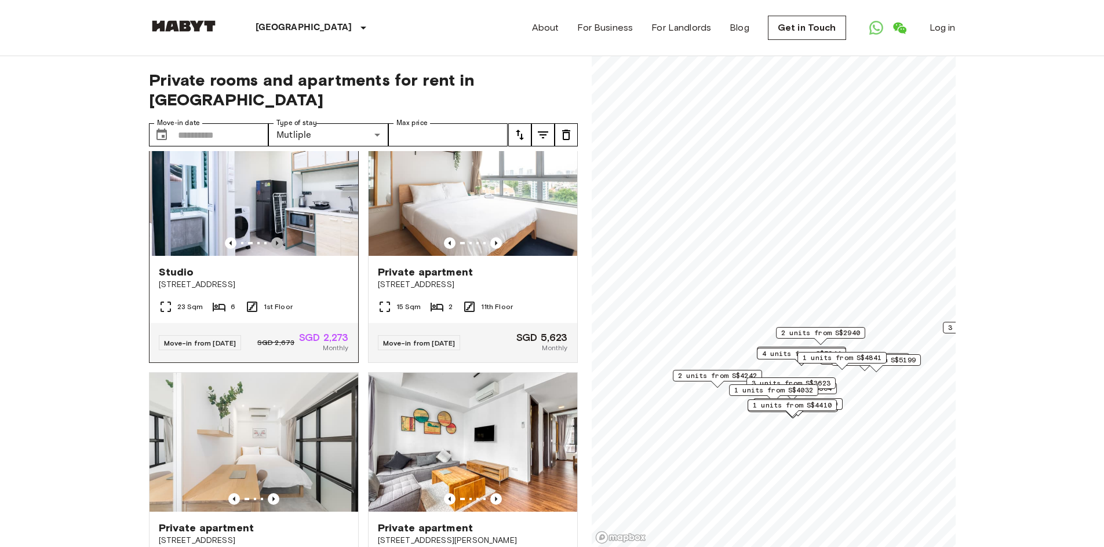
click at [276, 246] on icon "Previous image" at bounding box center [277, 243] width 2 height 5
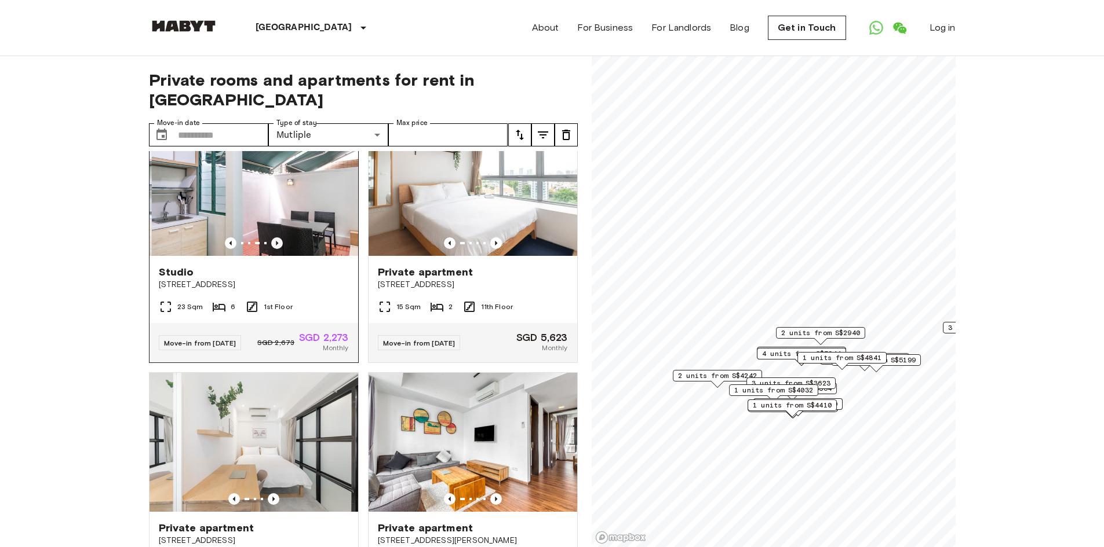
click at [276, 246] on icon "Previous image" at bounding box center [277, 243] width 2 height 5
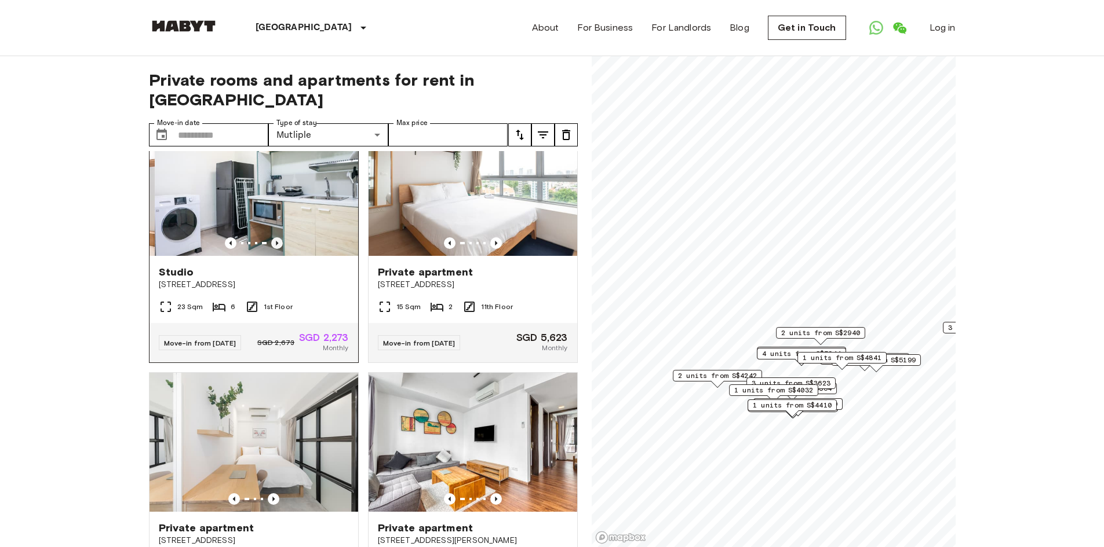
click at [276, 246] on icon "Previous image" at bounding box center [277, 243] width 2 height 5
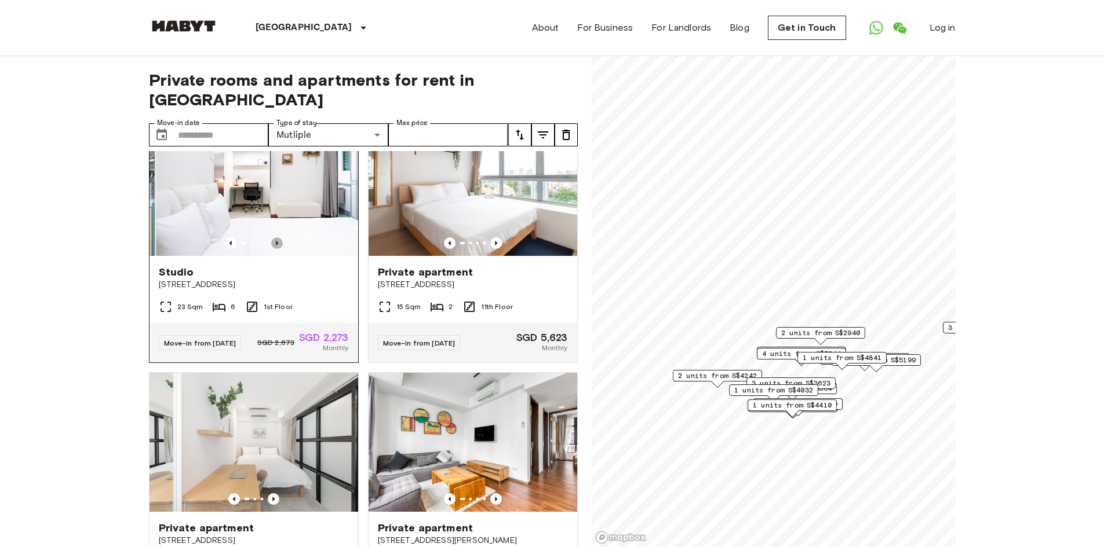
click at [276, 246] on icon "Previous image" at bounding box center [277, 243] width 2 height 5
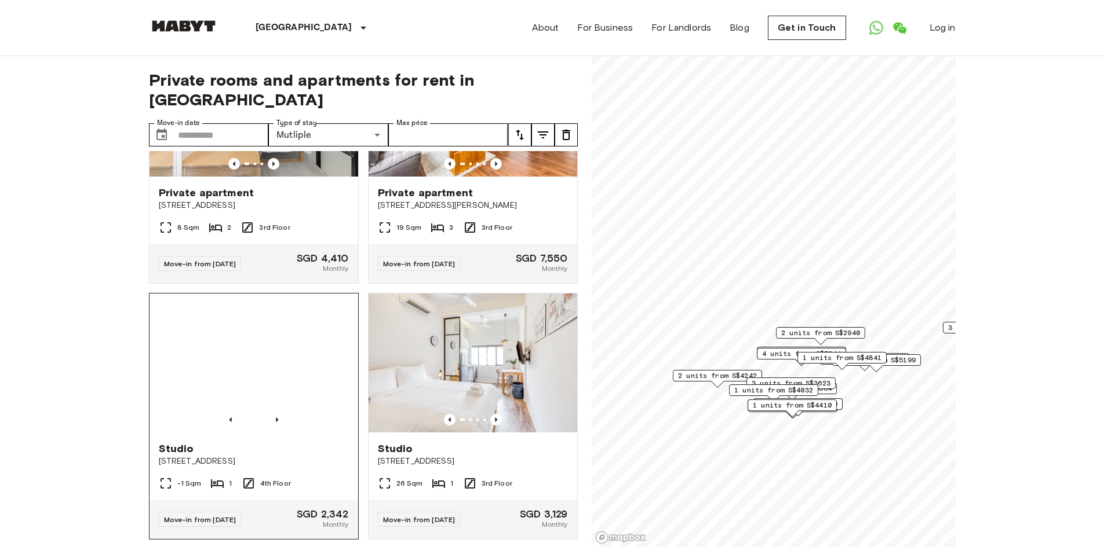
scroll to position [1796, 0]
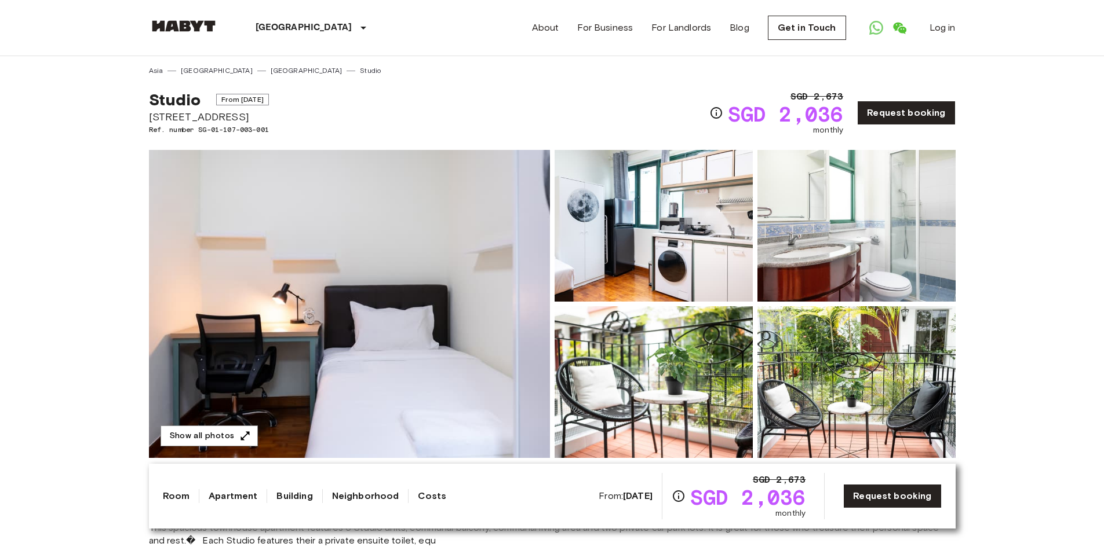
click at [916, 229] on img at bounding box center [856, 226] width 198 height 152
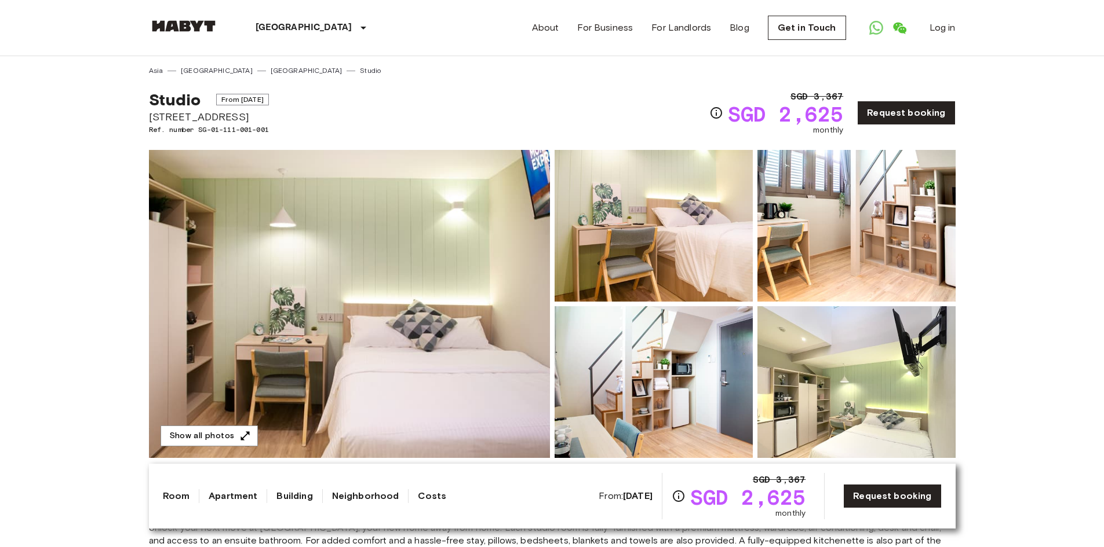
click at [192, 424] on img at bounding box center [349, 304] width 401 height 308
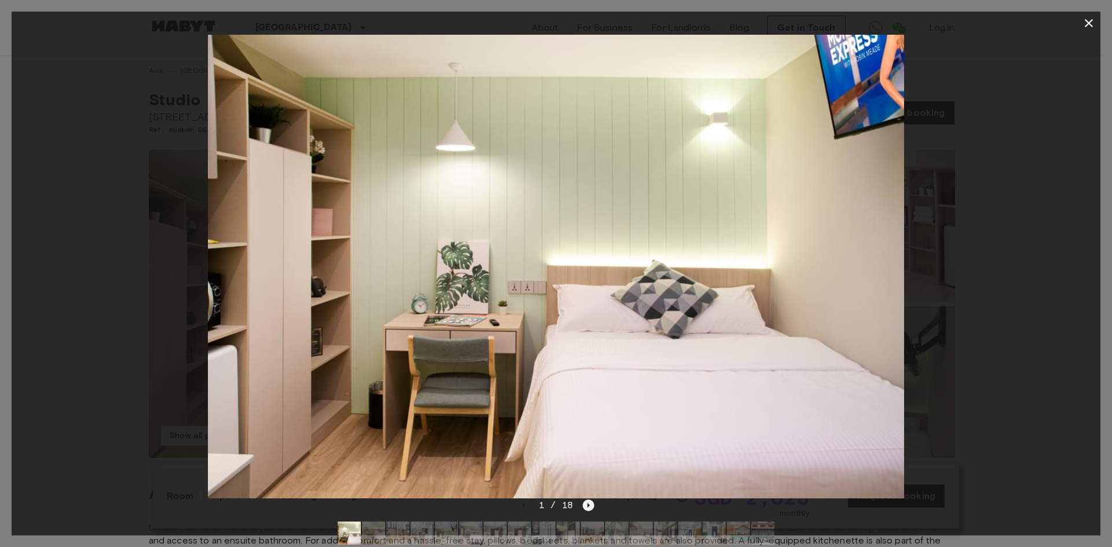
click at [583, 502] on icon "Next image" at bounding box center [589, 506] width 12 height 12
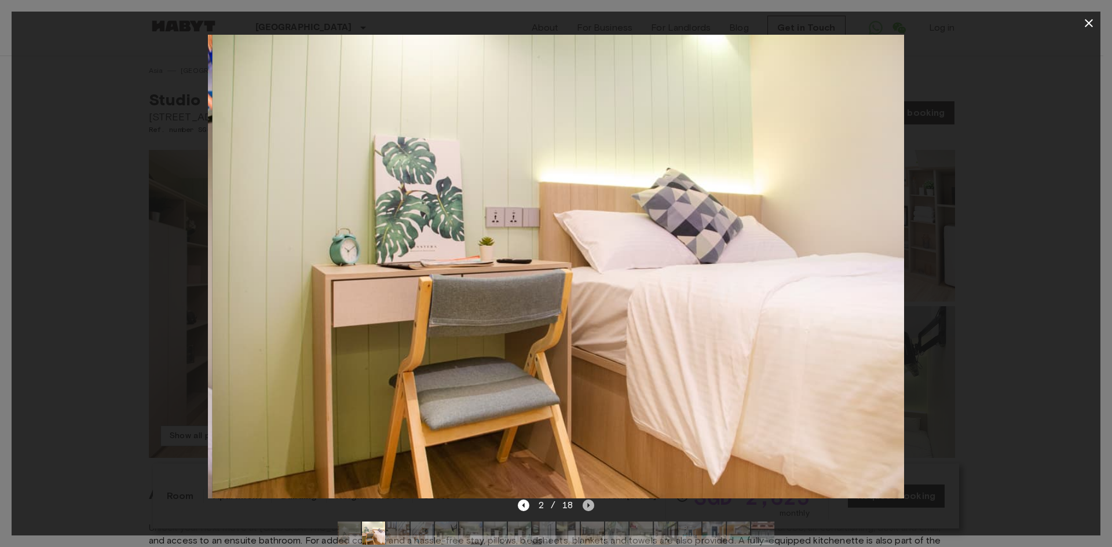
click at [583, 502] on icon "Next image" at bounding box center [589, 506] width 12 height 12
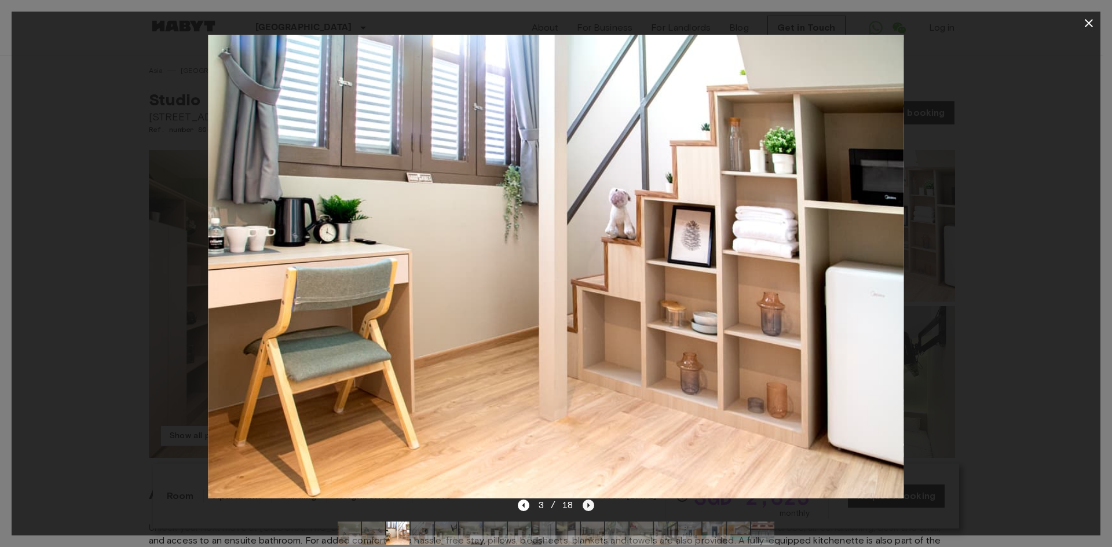
click at [583, 502] on icon "Next image" at bounding box center [589, 506] width 12 height 12
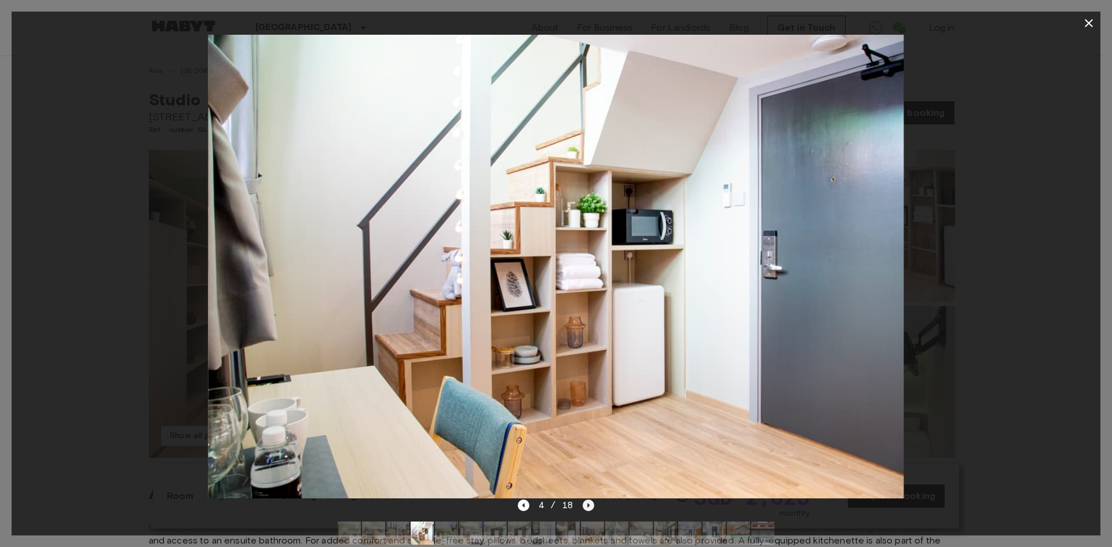
click at [583, 502] on icon "Next image" at bounding box center [589, 506] width 12 height 12
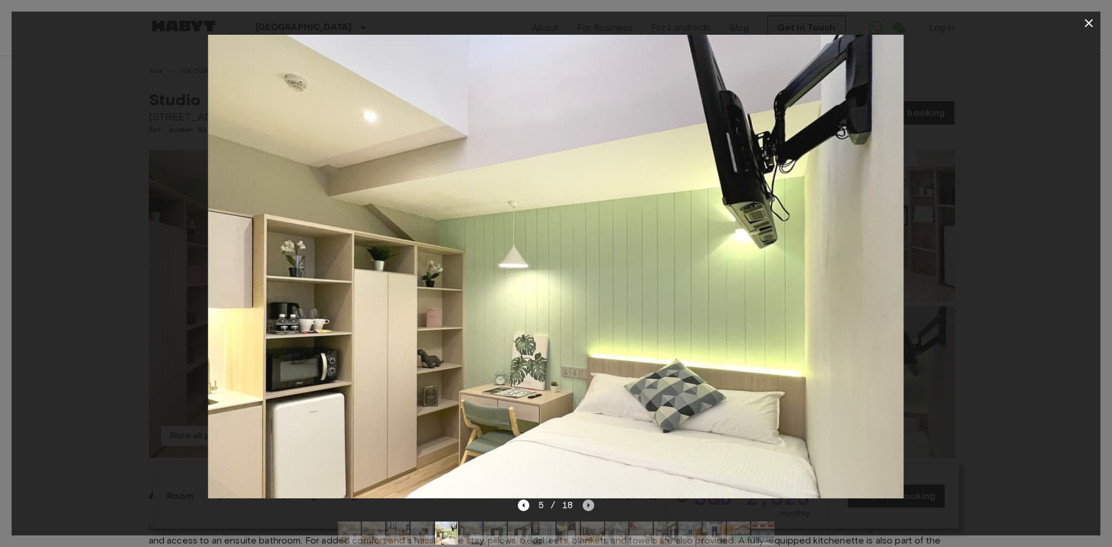
click at [583, 502] on icon "Next image" at bounding box center [589, 506] width 12 height 12
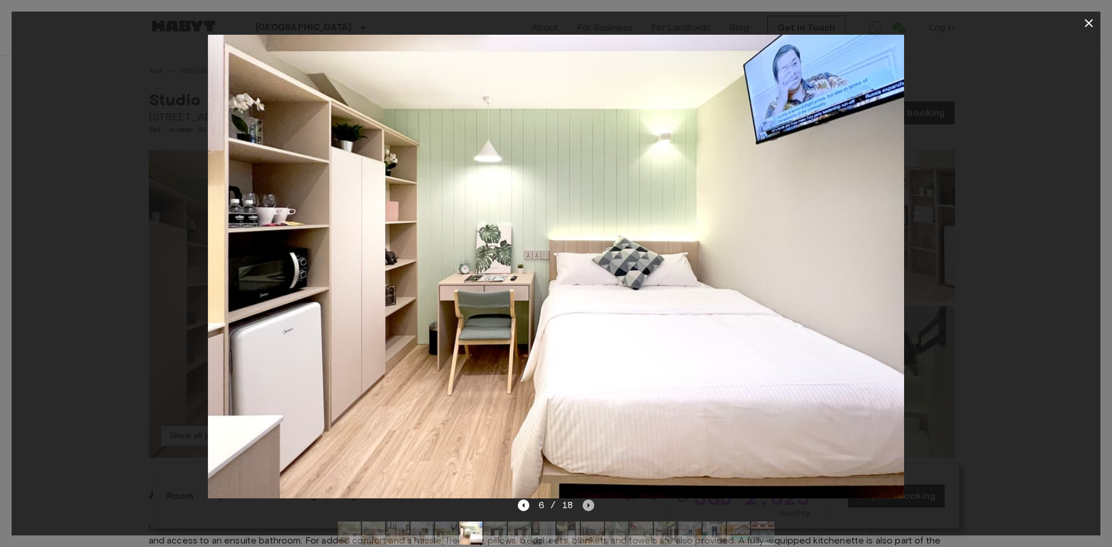
click at [583, 502] on icon "Next image" at bounding box center [589, 506] width 12 height 12
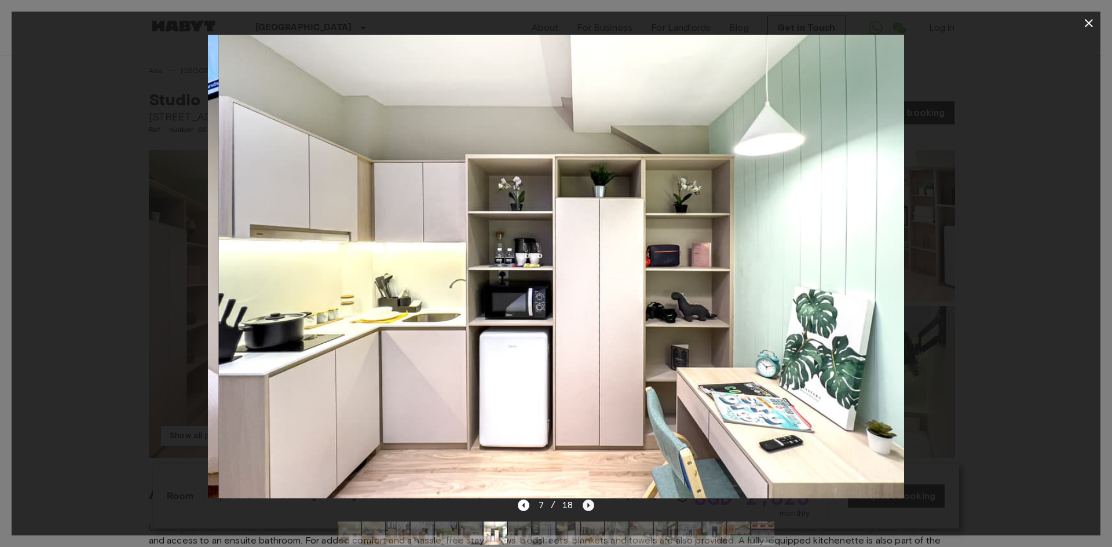
click at [583, 502] on icon "Next image" at bounding box center [589, 506] width 12 height 12
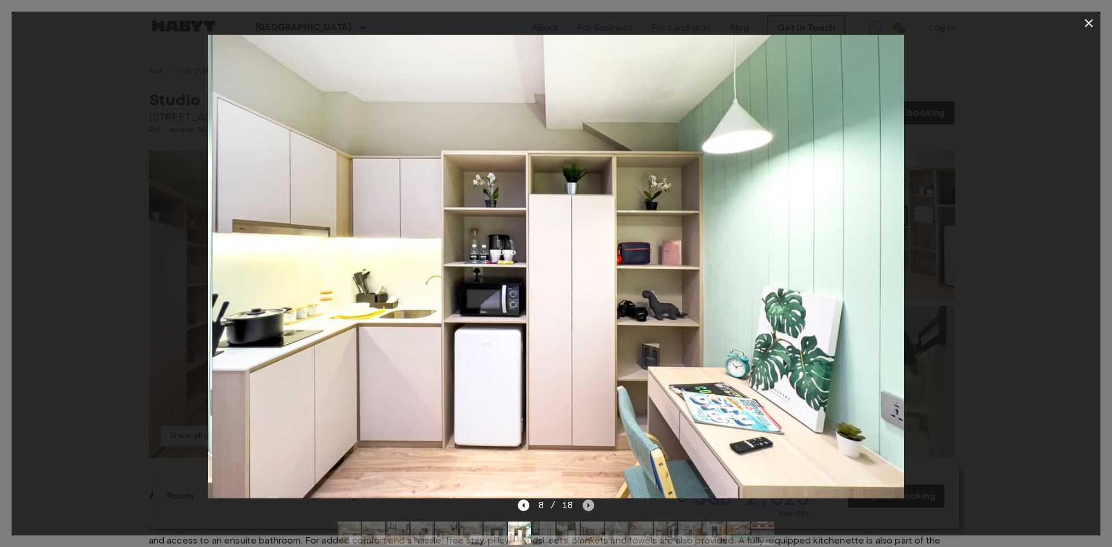
click at [583, 502] on icon "Next image" at bounding box center [589, 506] width 12 height 12
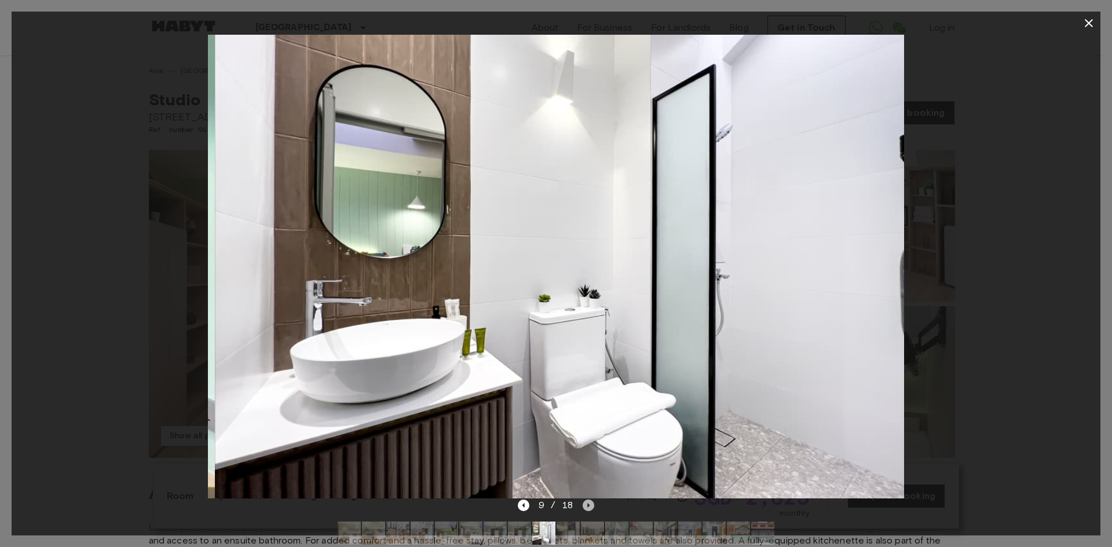
click at [583, 502] on icon "Next image" at bounding box center [589, 506] width 12 height 12
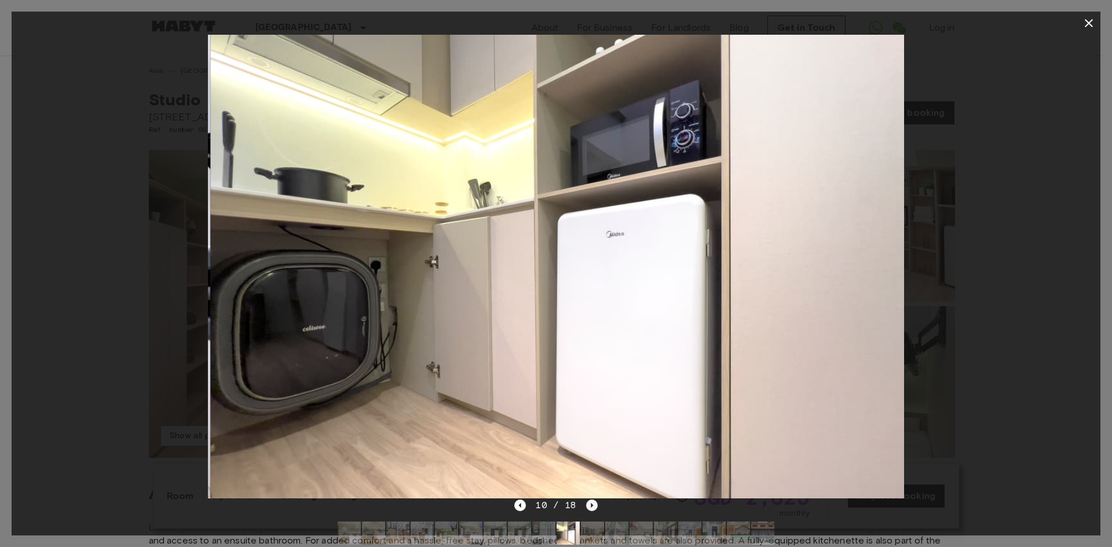
click at [583, 502] on div "10 / 18" at bounding box center [555, 506] width 83 height 14
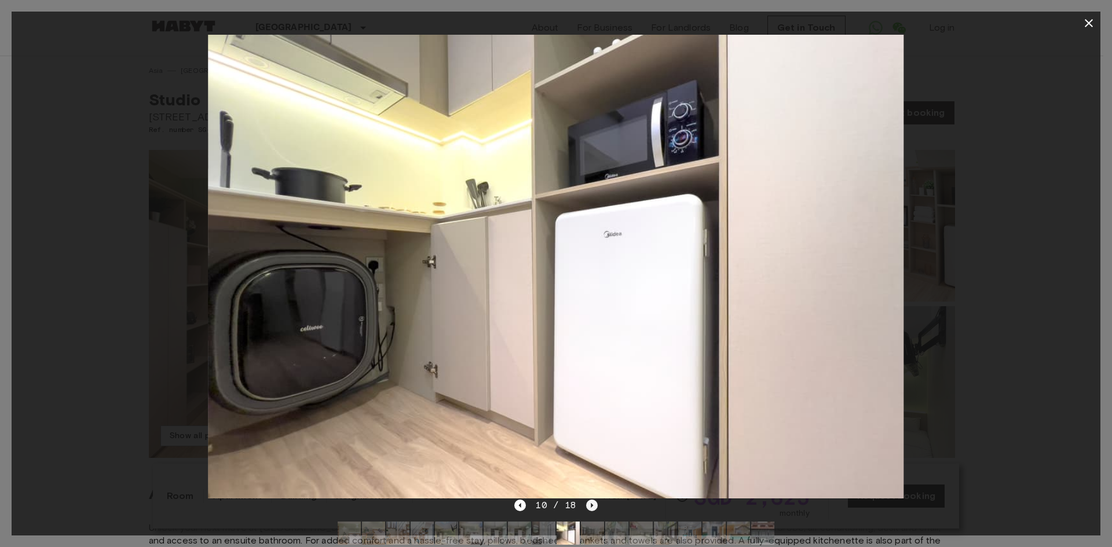
click at [586, 500] on icon "Next image" at bounding box center [592, 506] width 12 height 12
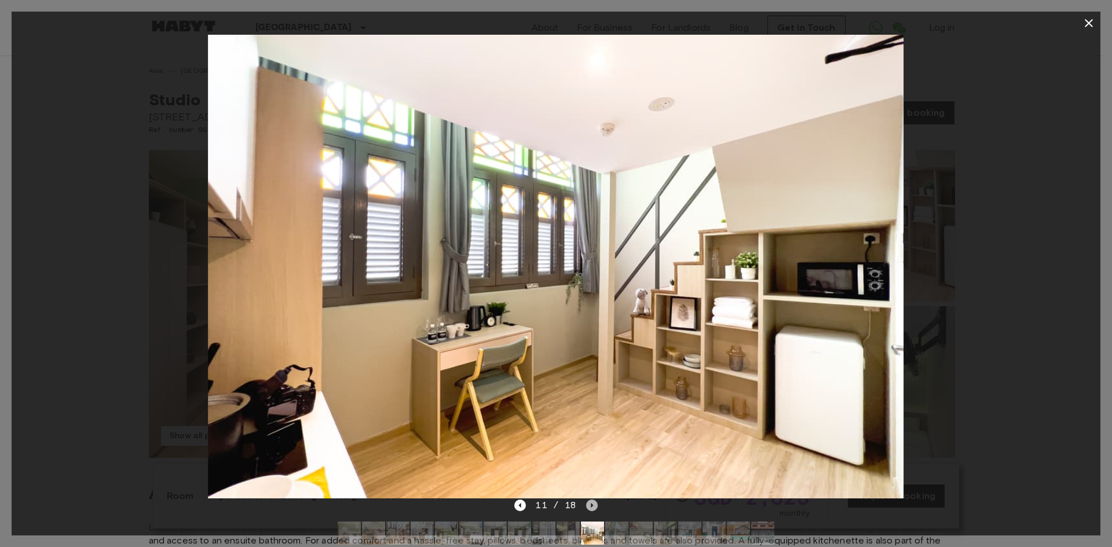
click at [586, 500] on icon "Next image" at bounding box center [592, 506] width 12 height 12
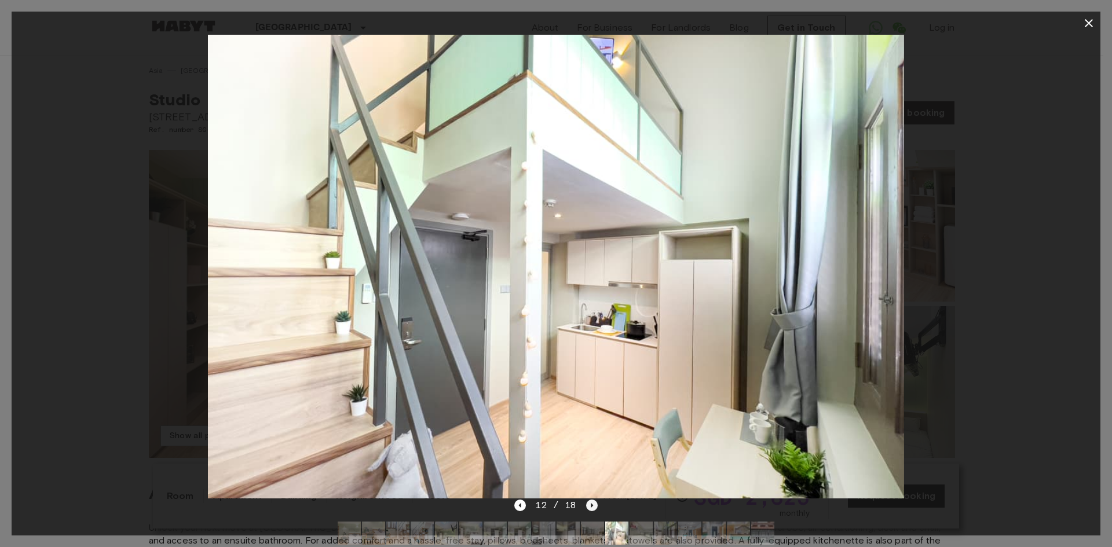
click at [586, 500] on icon "Next image" at bounding box center [592, 506] width 12 height 12
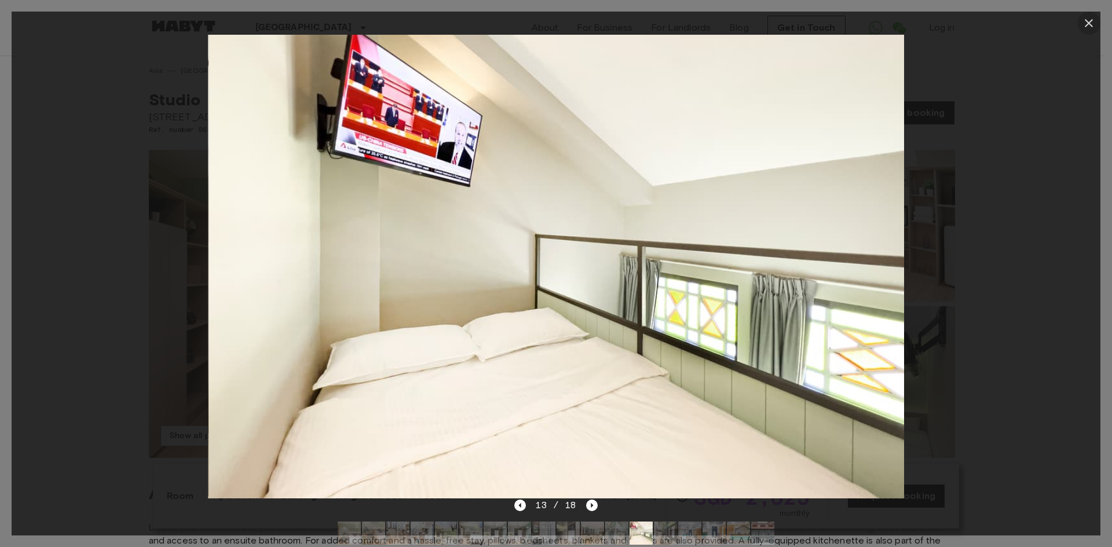
click at [1091, 27] on icon "button" at bounding box center [1089, 23] width 14 height 14
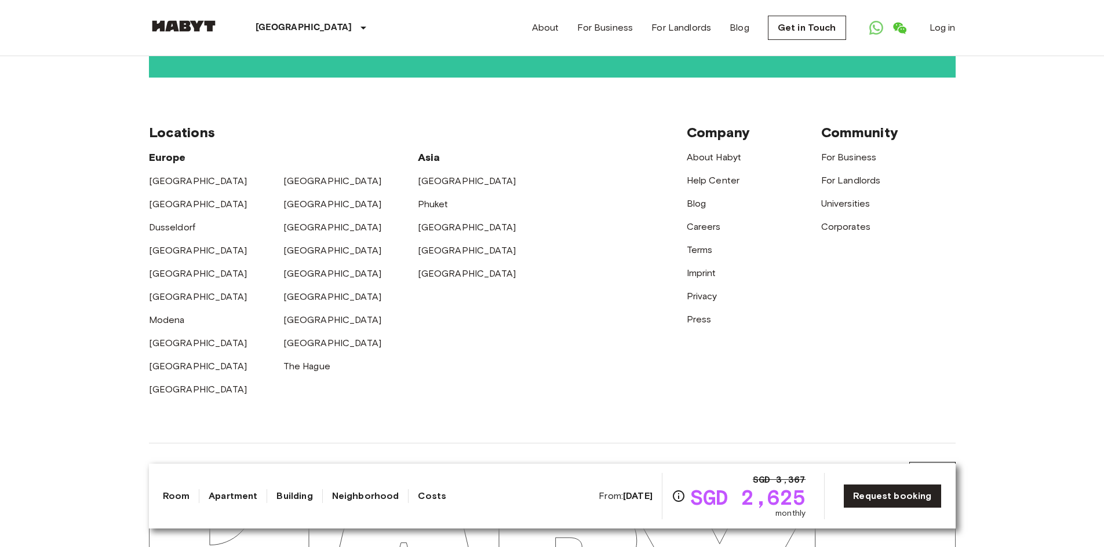
scroll to position [2769, 0]
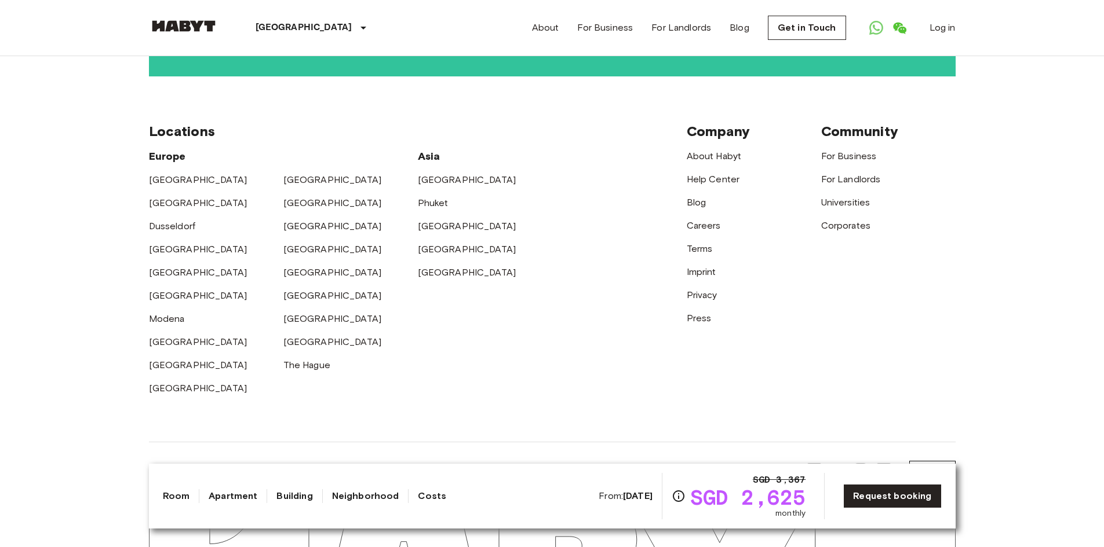
click at [245, 498] on link "Apartment" at bounding box center [233, 497] width 49 height 14
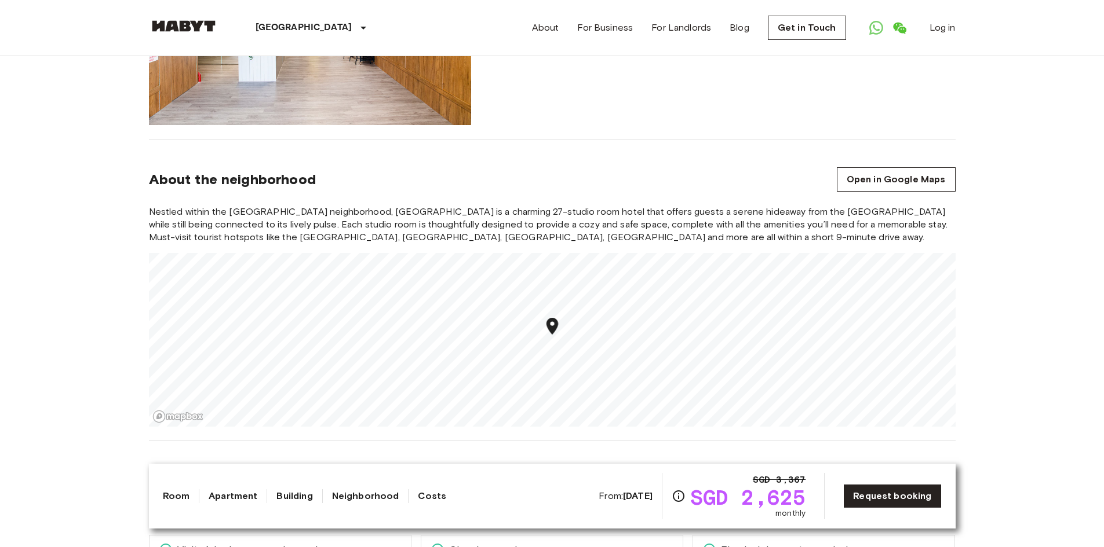
scroll to position [869, 0]
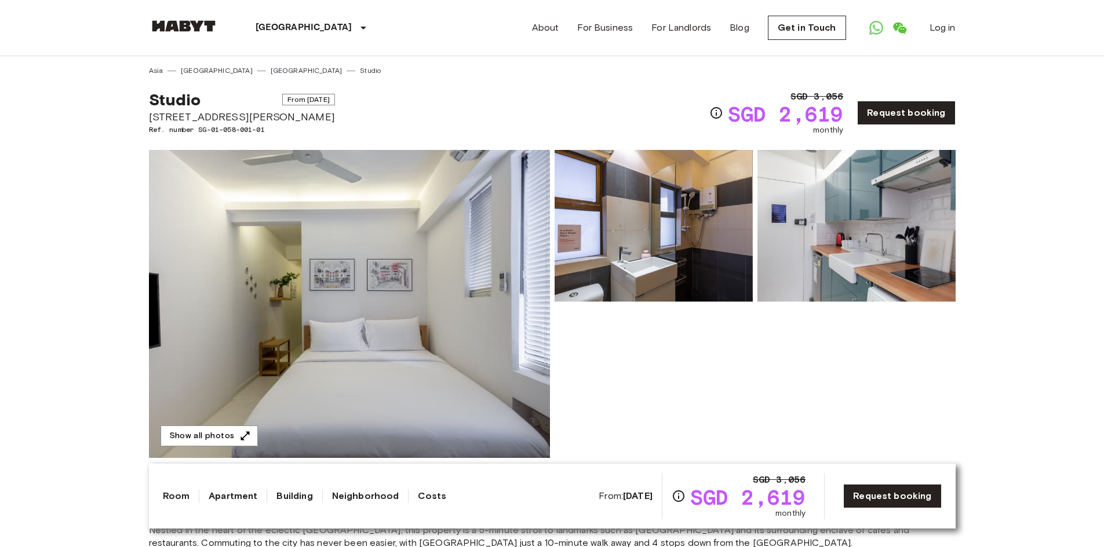
scroll to position [406, 0]
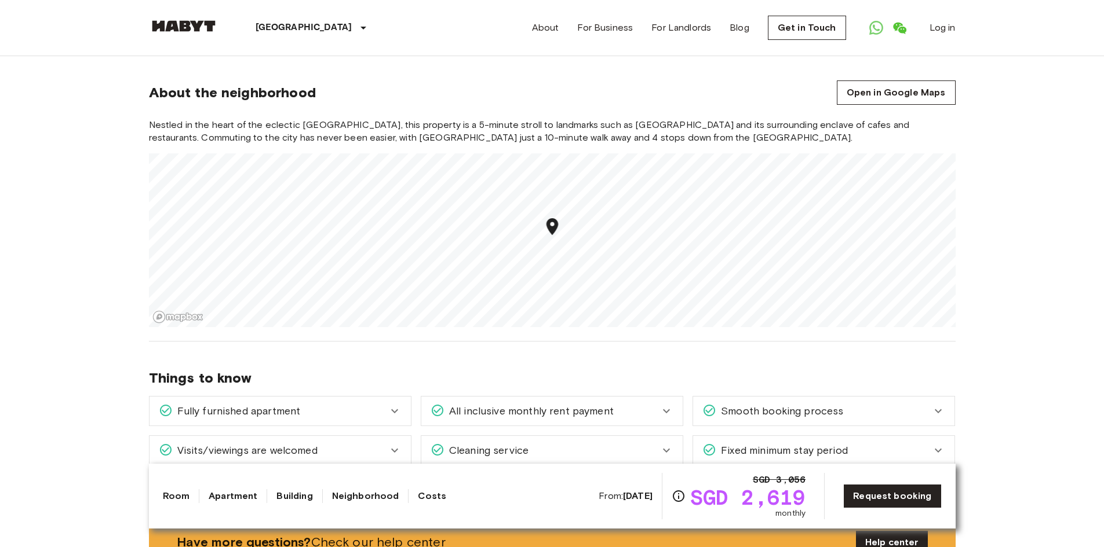
click at [435, 498] on link "Costs" at bounding box center [432, 497] width 28 height 14
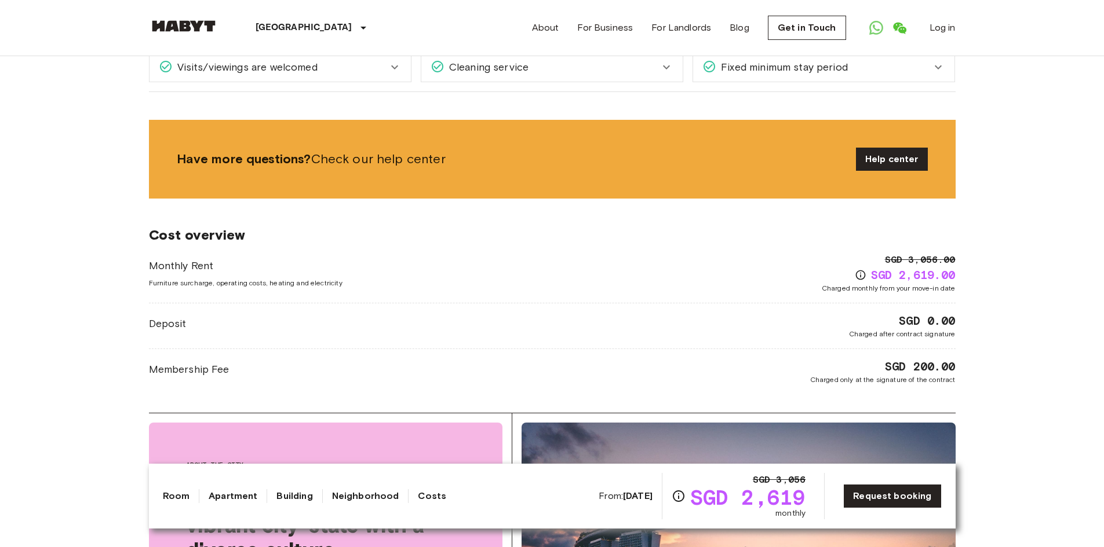
scroll to position [700, 0]
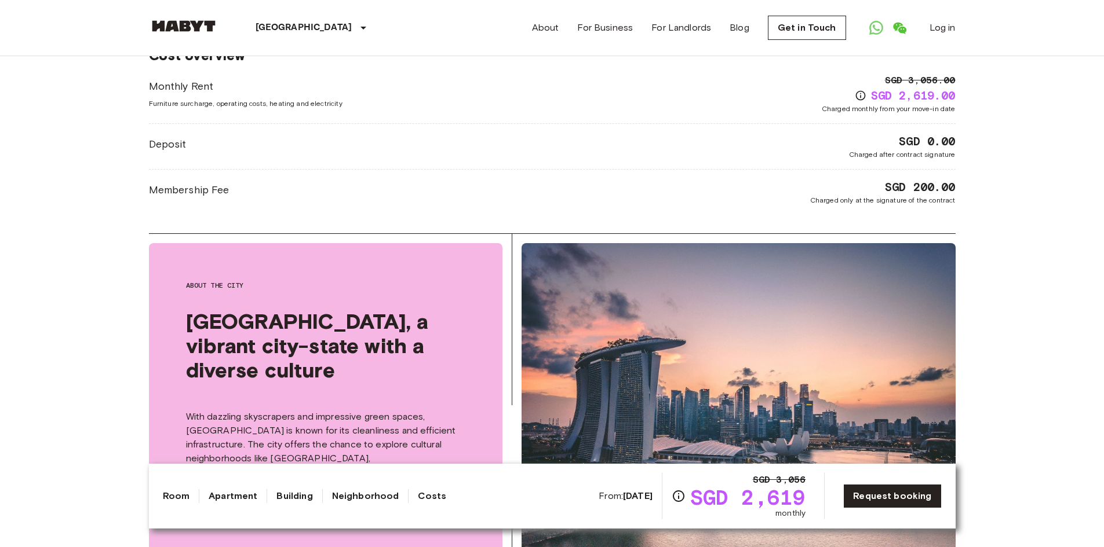
scroll to position [1106, 0]
